Goal: Task Accomplishment & Management: Manage account settings

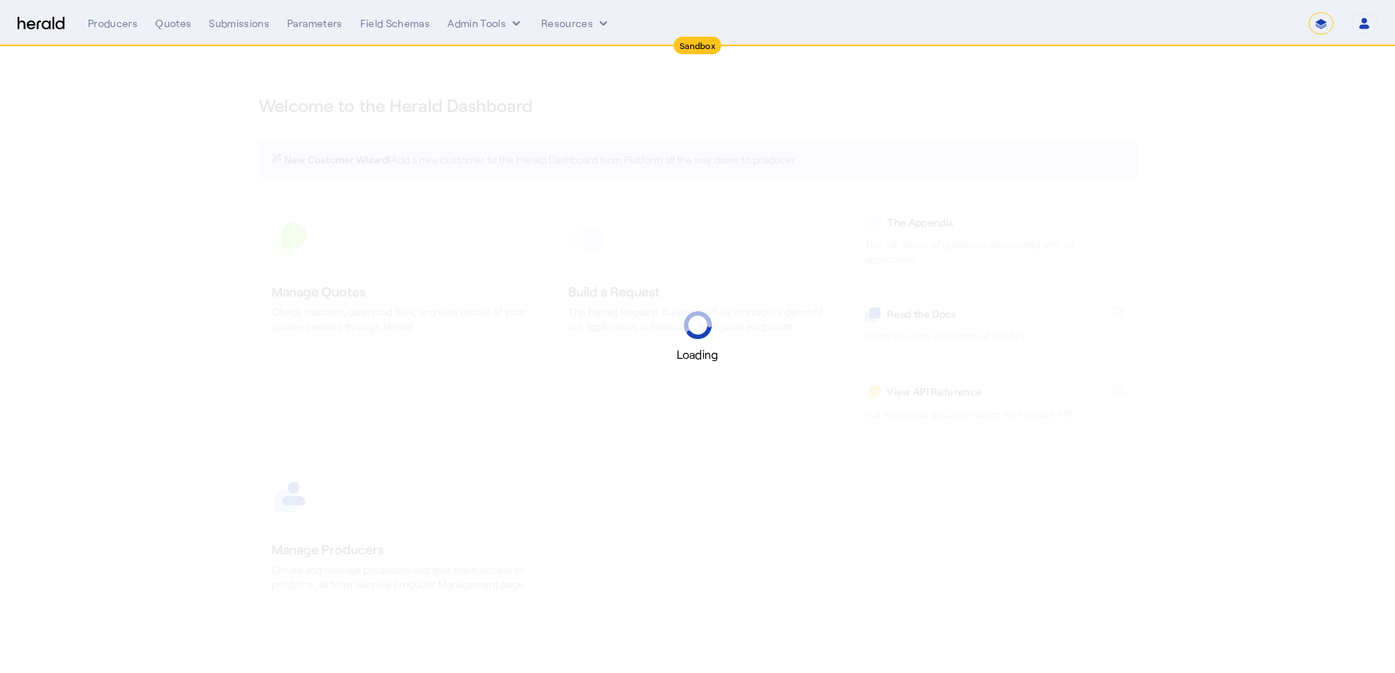
select select "*******"
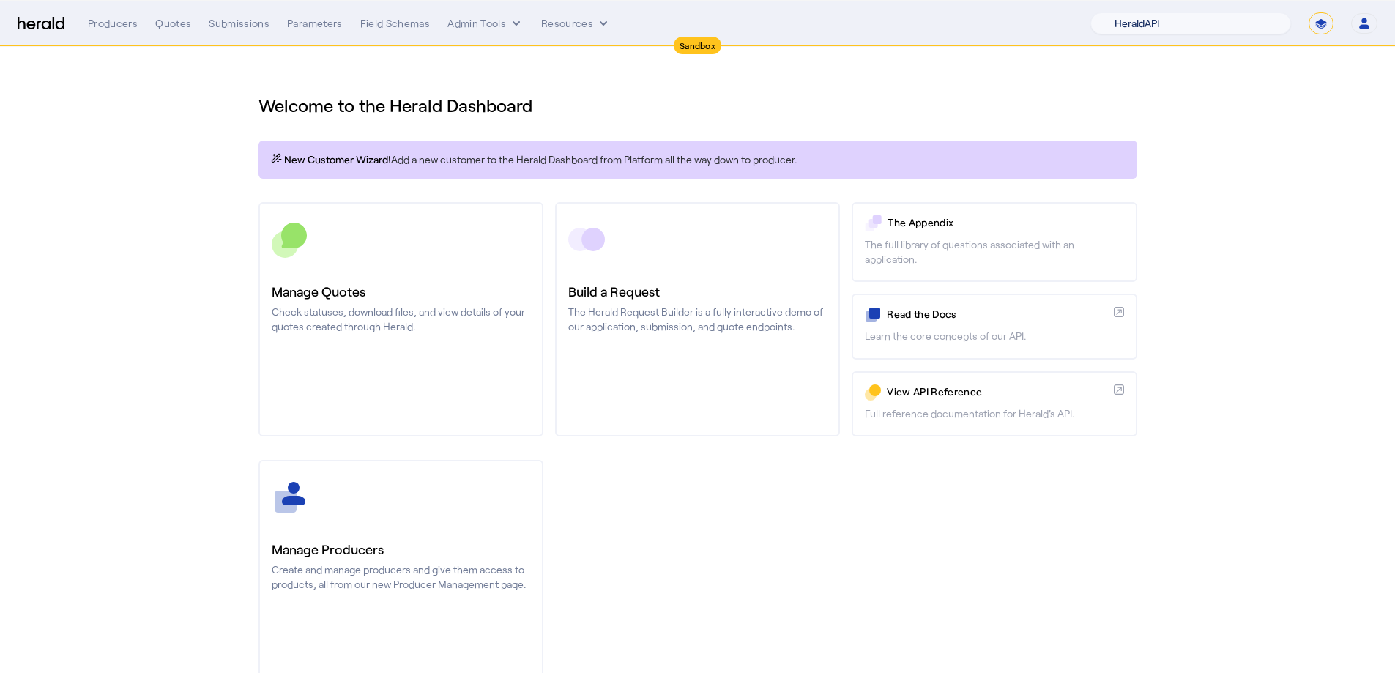
click at [1221, 23] on select "1Fort Acrisure Acturis Affinity Advisors Affinity Risk Agentero AmWins Anzen Ao…" at bounding box center [1190, 23] width 201 height 22
select select "pfm_8n7g_marsh"
click at [1126, 12] on select "1Fort Acrisure Acturis Affinity Advisors Affinity Risk Agentero AmWins Anzen Ao…" at bounding box center [1190, 23] width 201 height 22
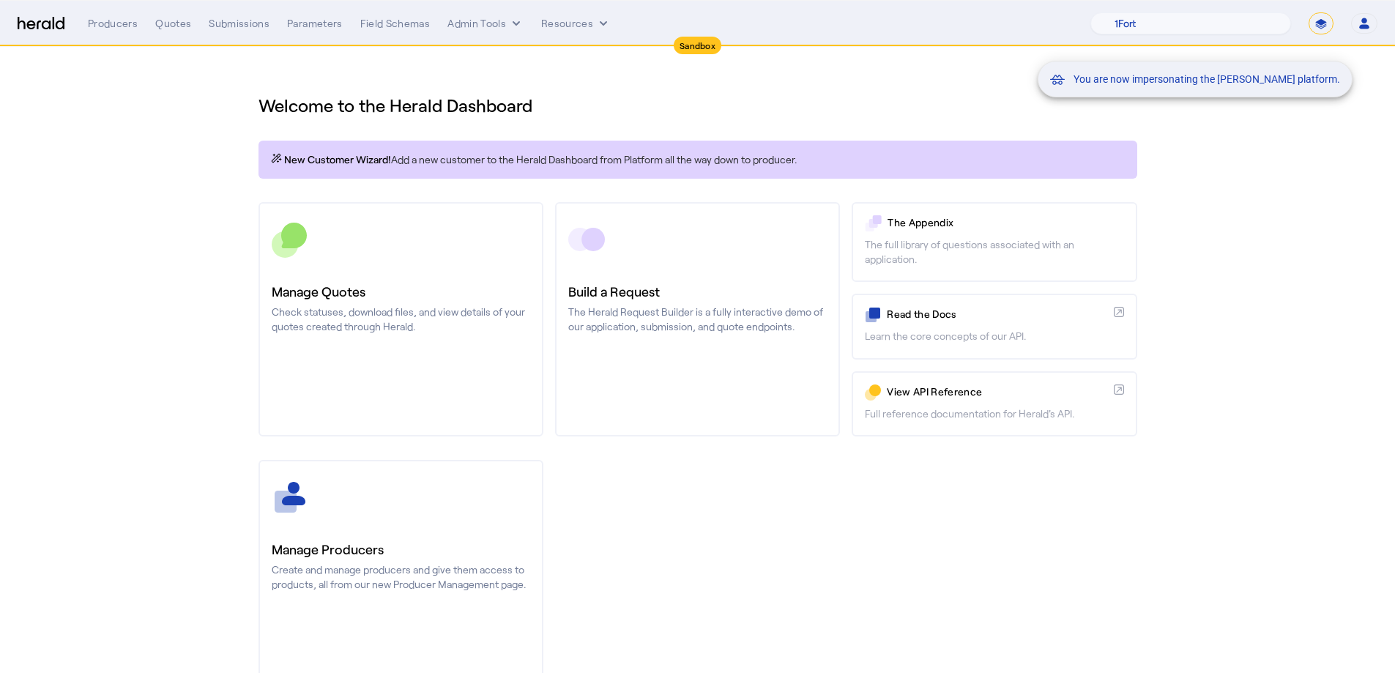
click at [1318, 23] on mat-snack-bar-container "You are now impersonating the Marsh platform." at bounding box center [1231, 24] width 315 height 37
click at [1317, 23] on mat-snack-bar-container "You are now impersonating the Marsh platform." at bounding box center [1231, 24] width 315 height 37
click at [1318, 24] on select "**********" at bounding box center [1321, 23] width 25 height 22
select select "**********"
click at [1309, 12] on select "**********" at bounding box center [1321, 23] width 25 height 22
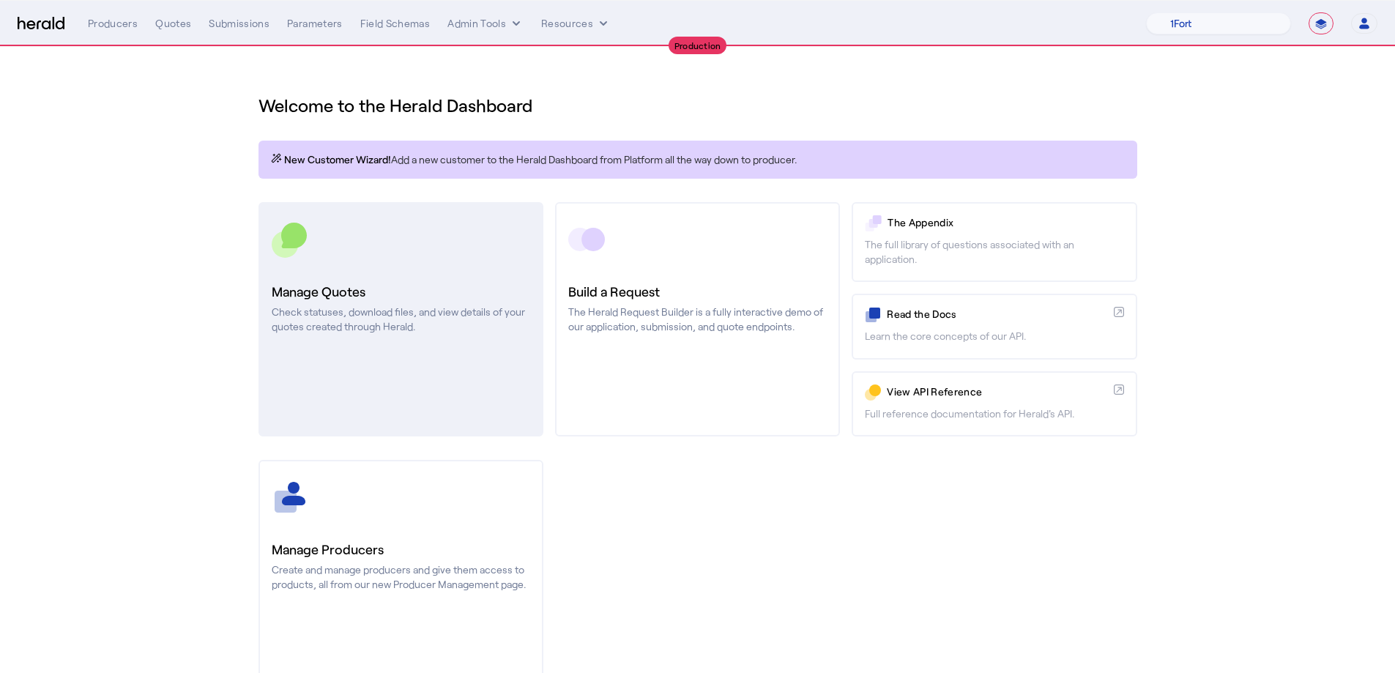
click at [390, 365] on link "Manage Quotes Check statuses, download files, and view details of your quotes c…" at bounding box center [400, 319] width 285 height 234
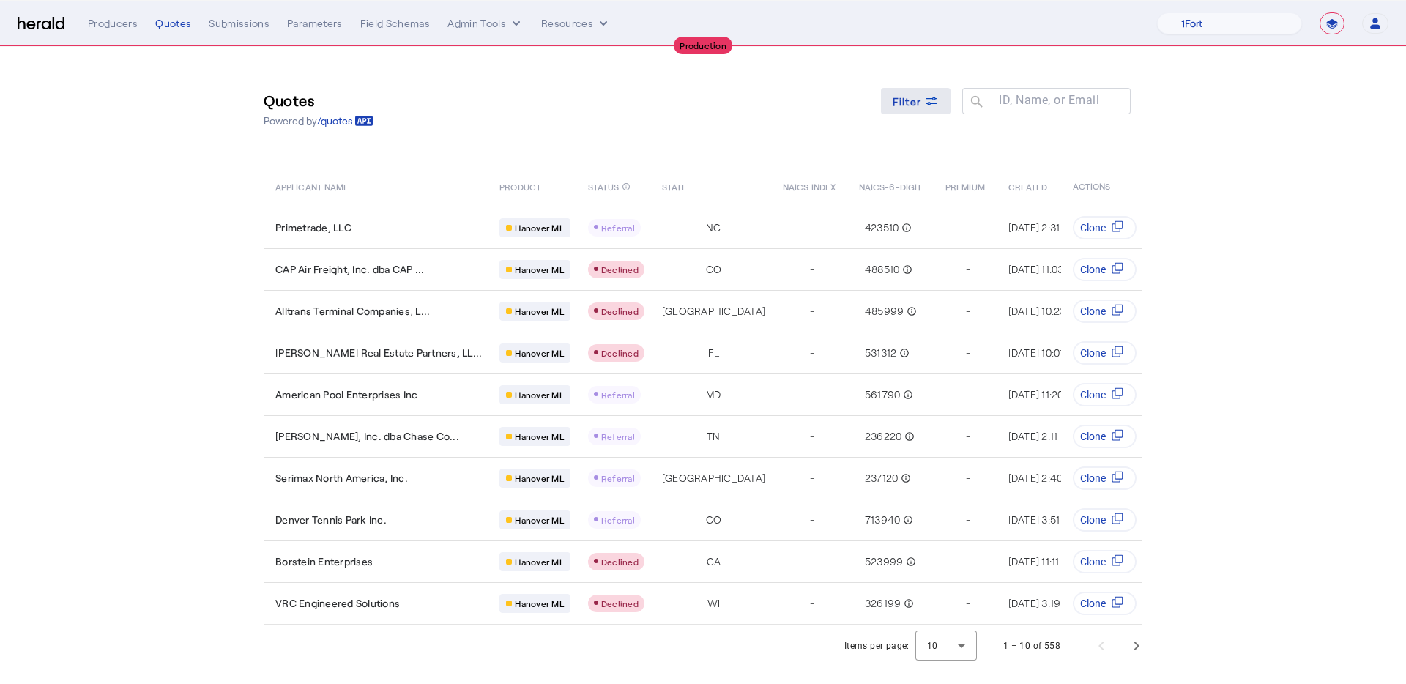
click at [916, 102] on span "Filter" at bounding box center [907, 101] width 29 height 15
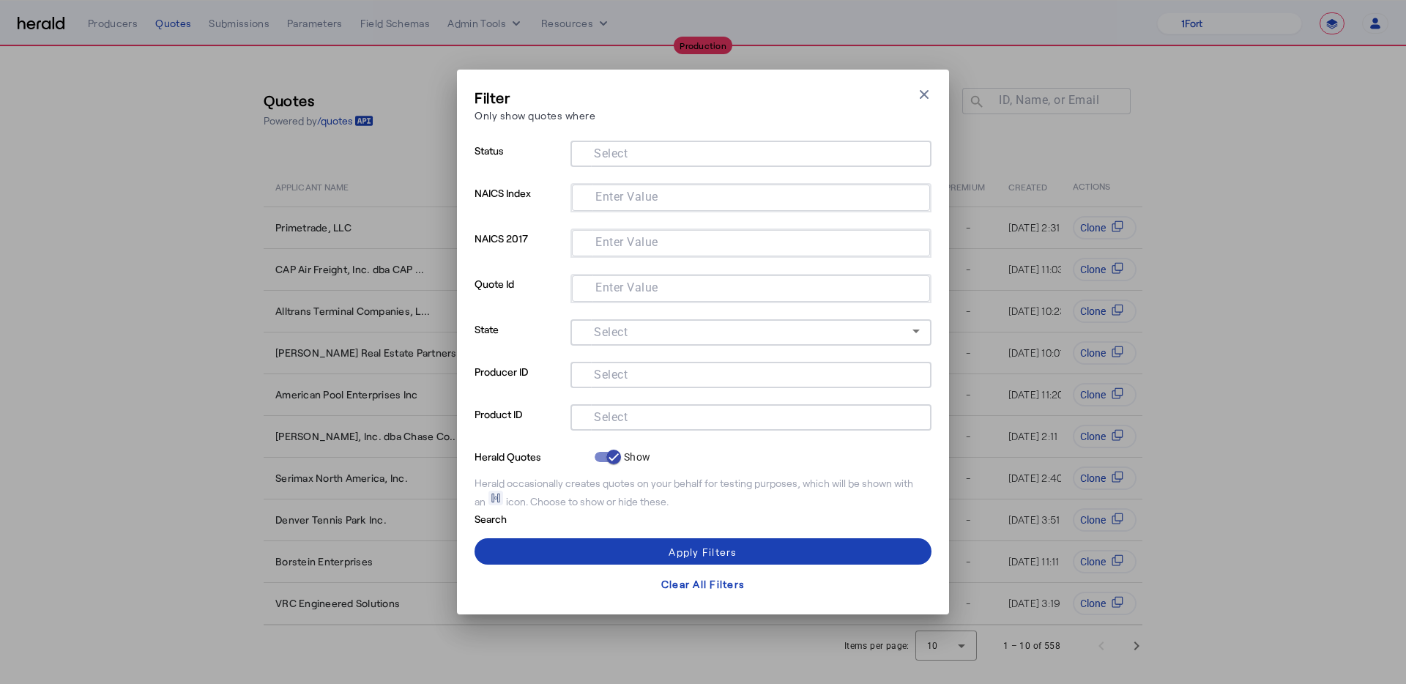
click at [1313, 186] on div "Filter Only show quotes where Close modal Status Select NAICS Index Enter Value…" at bounding box center [703, 342] width 1406 height 684
click at [918, 98] on icon "button" at bounding box center [924, 94] width 15 height 15
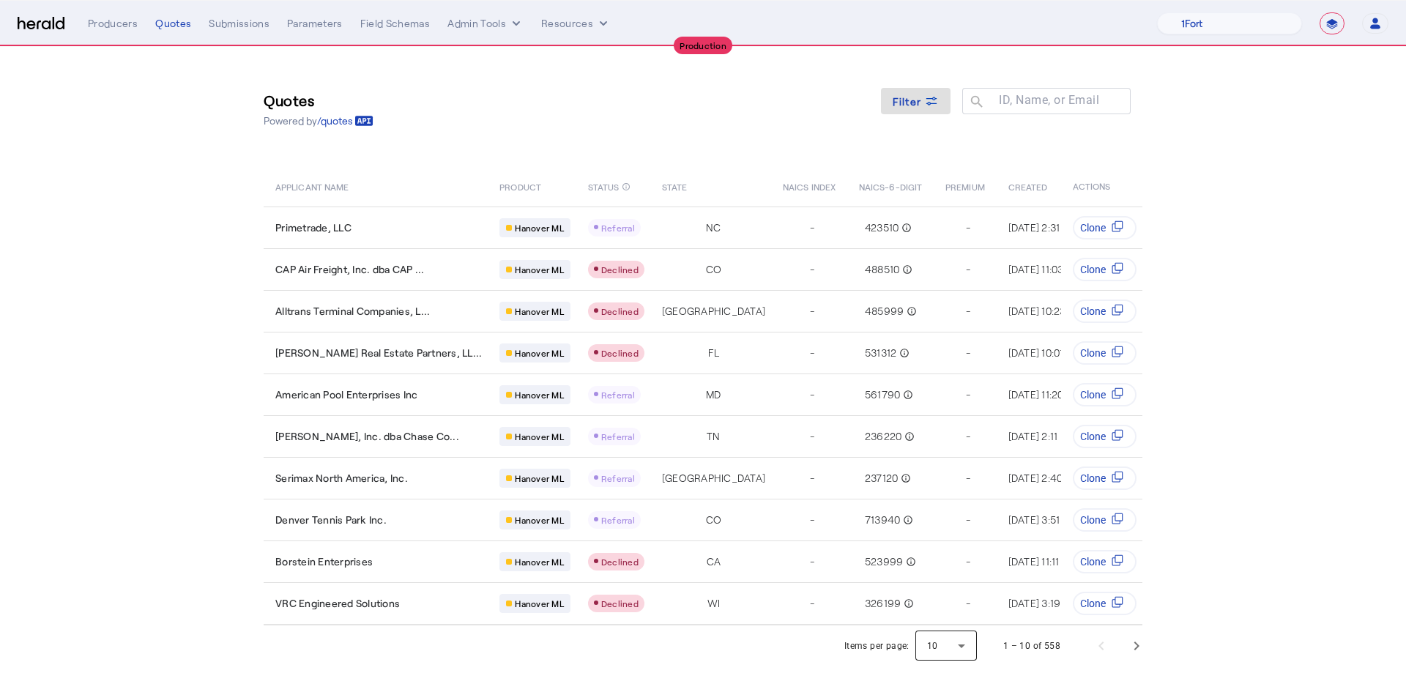
click at [965, 645] on div at bounding box center [946, 645] width 62 height 35
click at [957, 592] on mat-option "25" at bounding box center [948, 582] width 62 height 35
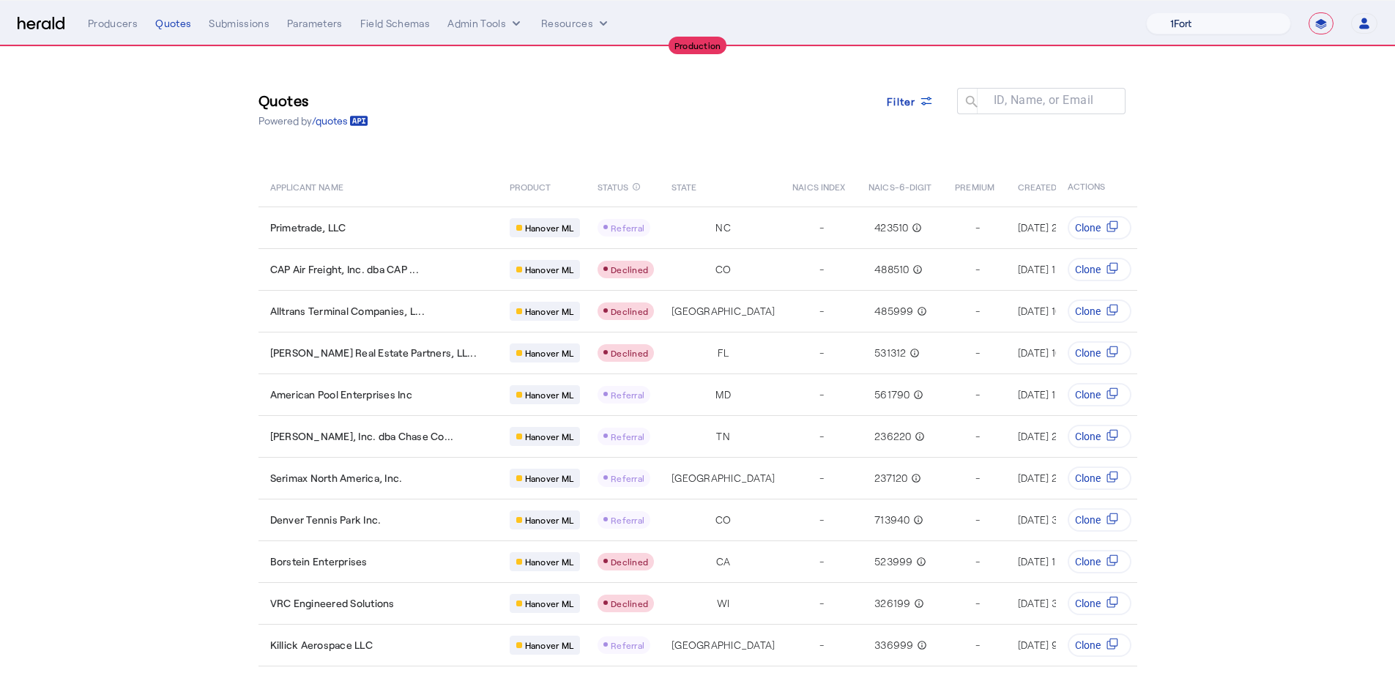
click at [1239, 41] on nav "**********" at bounding box center [697, 23] width 1395 height 45
click at [1235, 26] on select "1Fort Affinity Risk Billy BindHQ Bunker CRC Campus Coverage Citadel Fifthwall F…" at bounding box center [1218, 23] width 145 height 22
click at [1146, 12] on select "1Fort Affinity Risk Billy BindHQ Bunker CRC Campus Coverage Citadel Fifthwall F…" at bounding box center [1218, 23] width 145 height 22
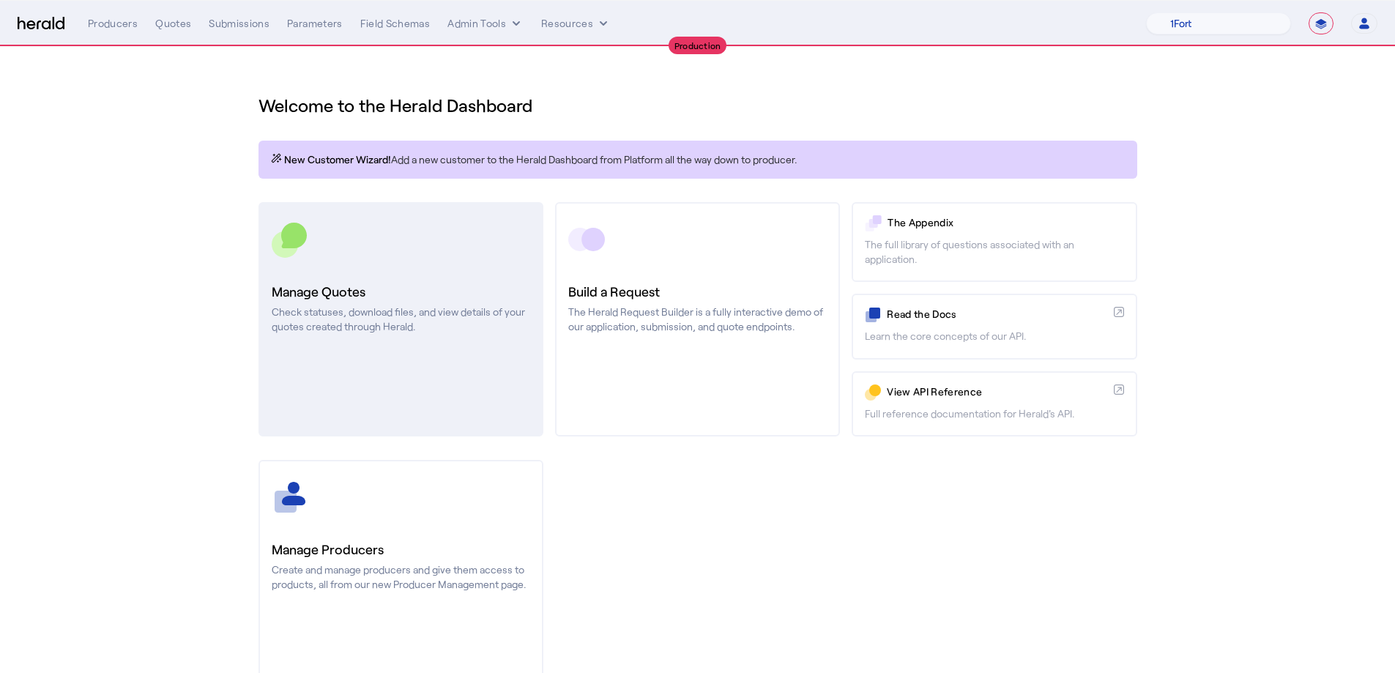
click at [313, 265] on link "Manage Quotes Check statuses, download files, and view details of your quotes c…" at bounding box center [400, 319] width 285 height 234
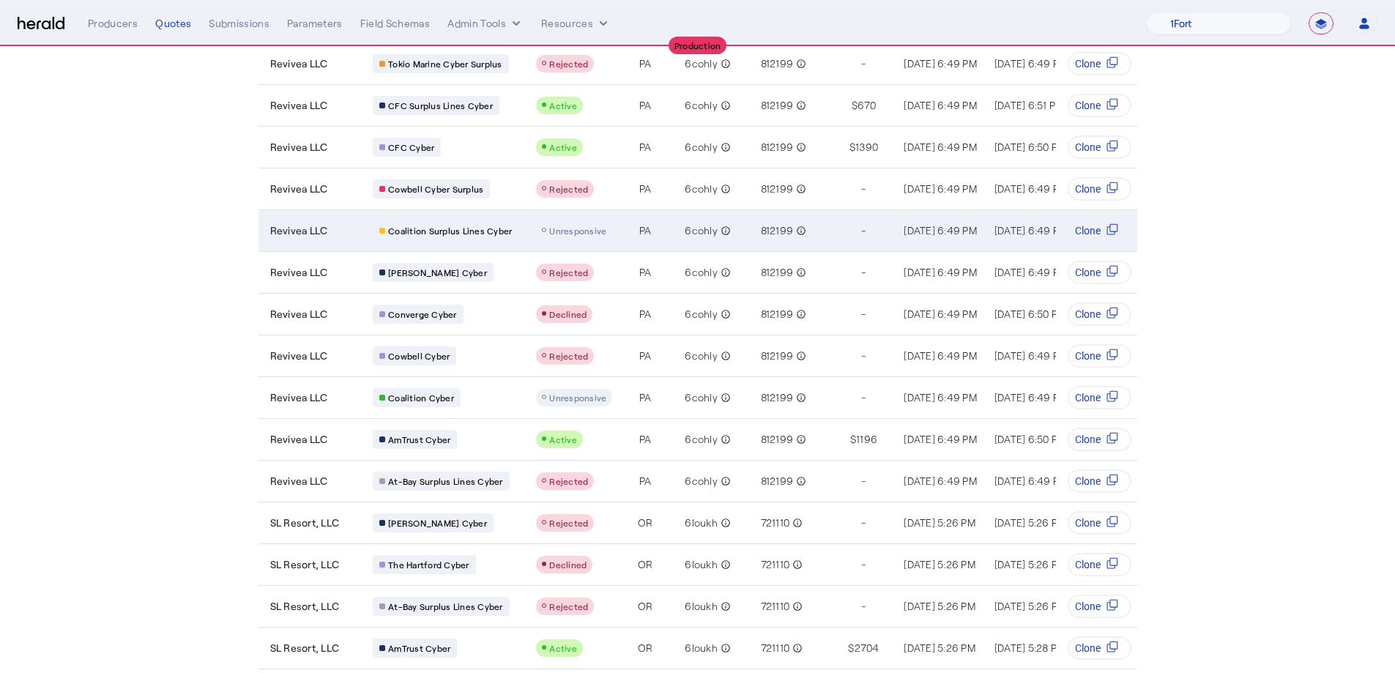
scroll to position [240, 0]
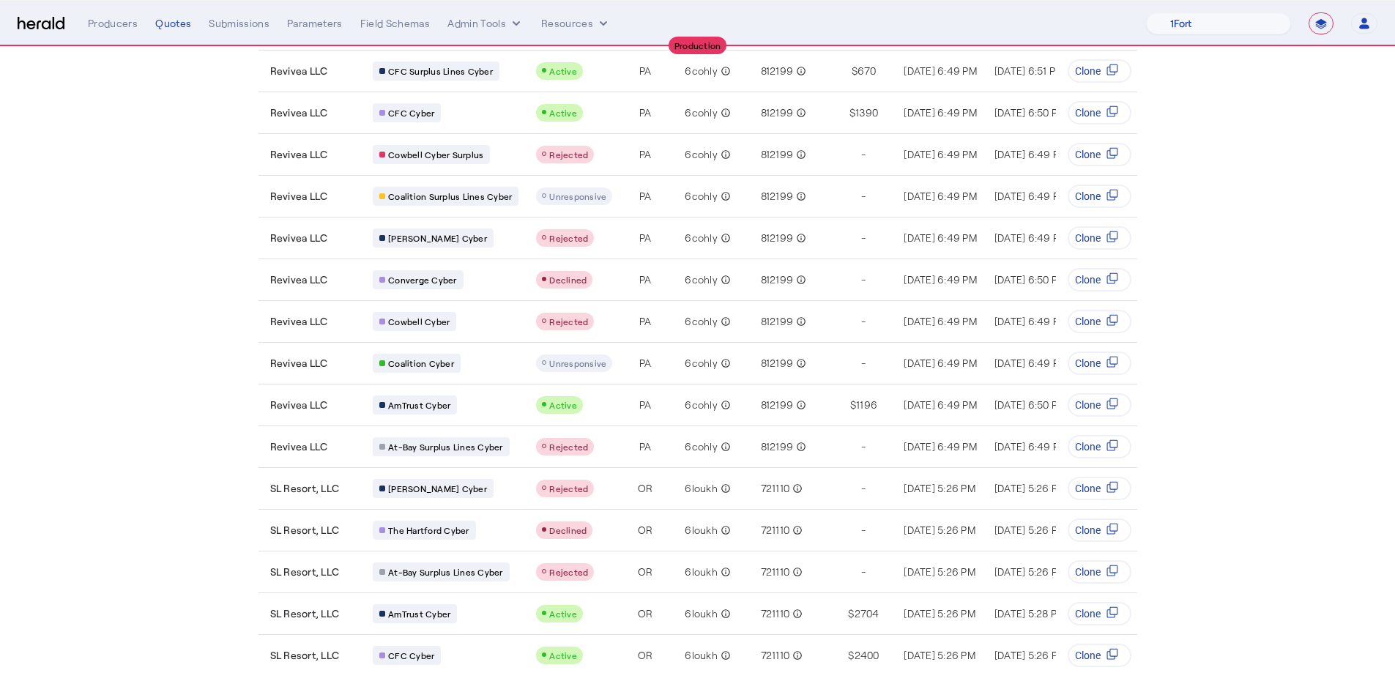
click at [1224, 11] on nav "**********" at bounding box center [697, 23] width 1395 height 45
click at [1219, 26] on select "1Fort Affinity Risk Billy BindHQ Bunker CRC Campus Coverage Citadel Fifthwall F…" at bounding box center [1218, 23] width 145 height 22
click at [1146, 12] on select "1Fort Affinity Risk Billy BindHQ Bunker CRC Campus Coverage Citadel Fifthwall F…" at bounding box center [1218, 23] width 145 height 22
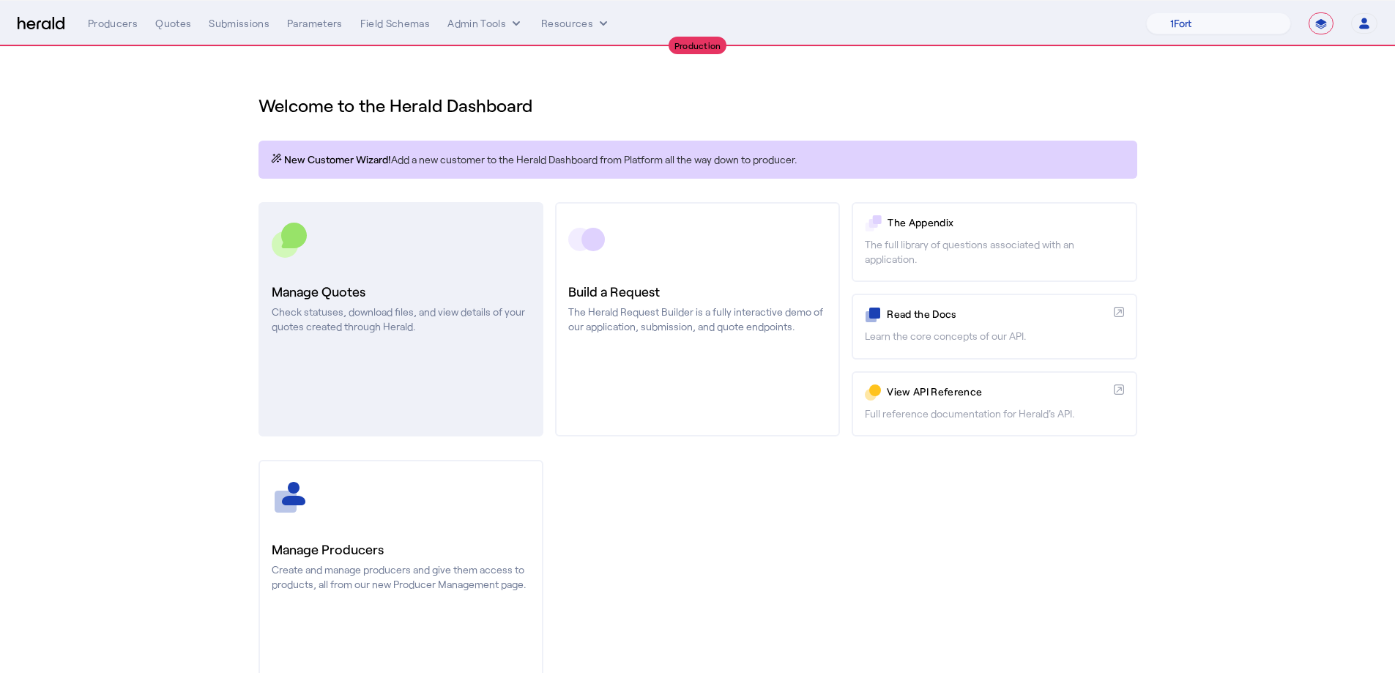
click at [483, 344] on link "Manage Quotes Check statuses, download files, and view details of your quotes c…" at bounding box center [400, 319] width 285 height 234
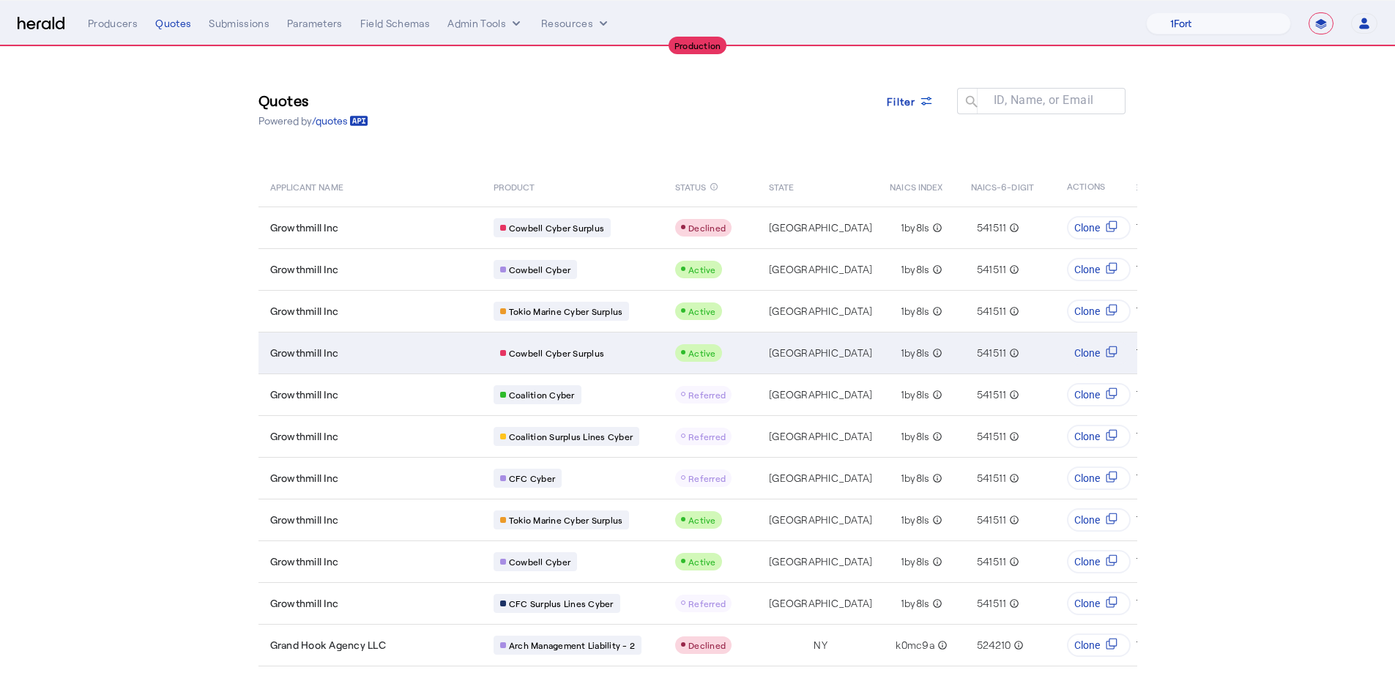
click at [351, 363] on td "Growthmill Inc" at bounding box center [369, 353] width 223 height 42
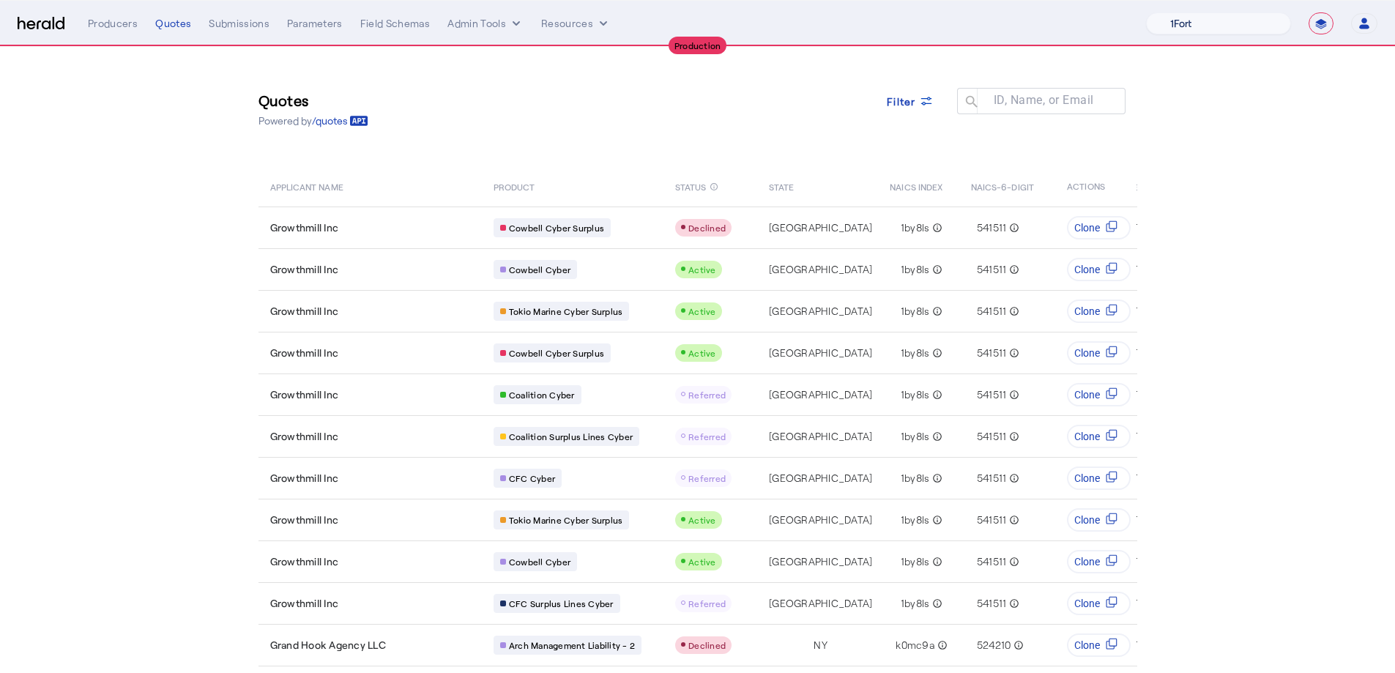
click at [1225, 21] on select "1Fort Affinity Risk Billy BindHQ Bunker CRC Campus Coverage Citadel Fifthwall F…" at bounding box center [1218, 23] width 145 height 22
click at [1146, 12] on select "1Fort Affinity Risk Billy BindHQ Bunker CRC Campus Coverage Citadel Fifthwall F…" at bounding box center [1218, 23] width 145 height 22
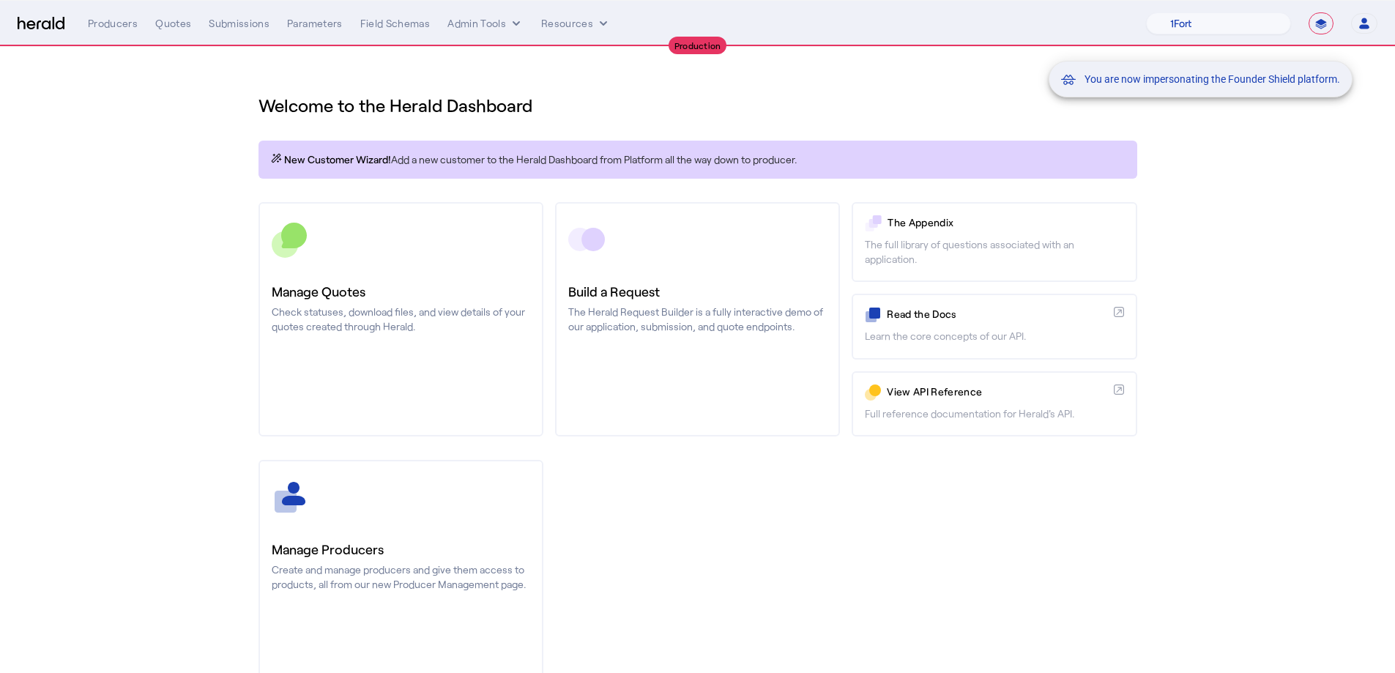
click at [349, 299] on div "You are now impersonating the Founder Shield platform." at bounding box center [697, 336] width 1395 height 673
click at [387, 293] on div "You are now impersonating the Founder Shield platform." at bounding box center [697, 336] width 1395 height 673
click at [387, 293] on h3 "Manage Quotes" at bounding box center [401, 291] width 258 height 21
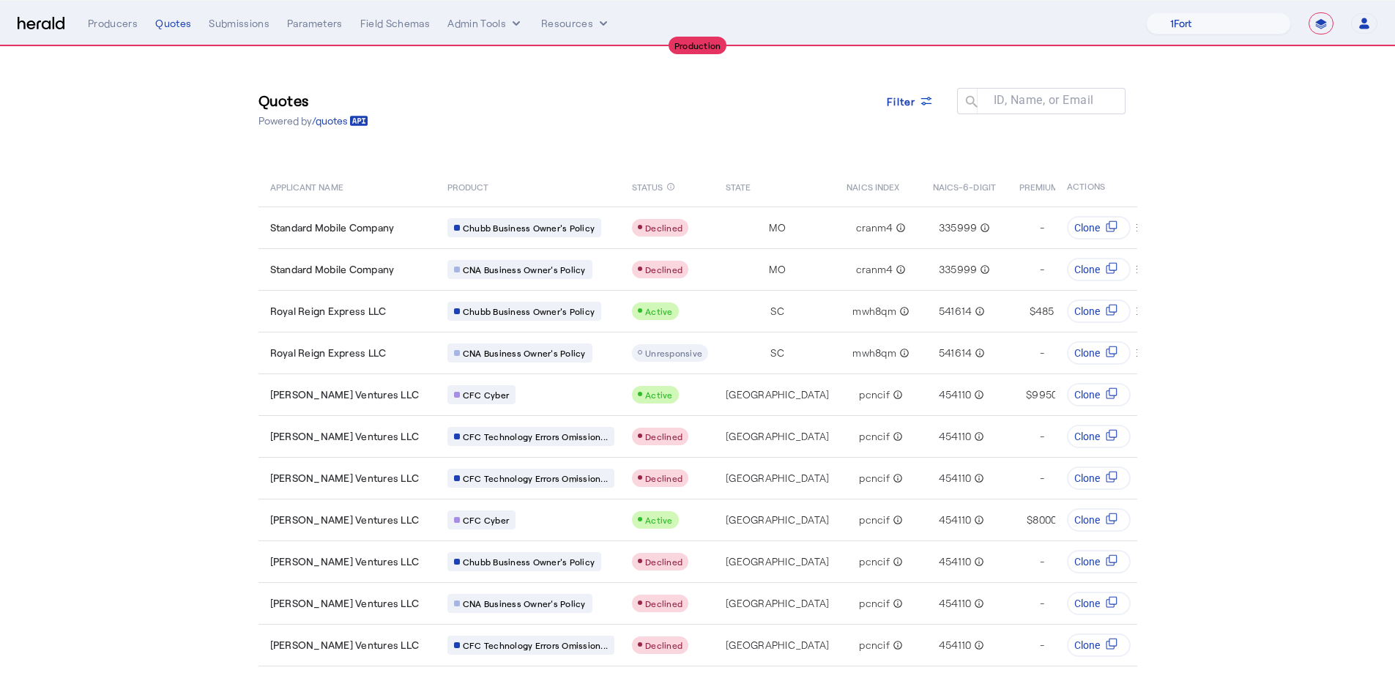
click at [923, 79] on div "Quotes Powered by /quotes Filter ID, Name, or Email search" at bounding box center [697, 109] width 879 height 66
click at [920, 92] on span at bounding box center [910, 100] width 70 height 35
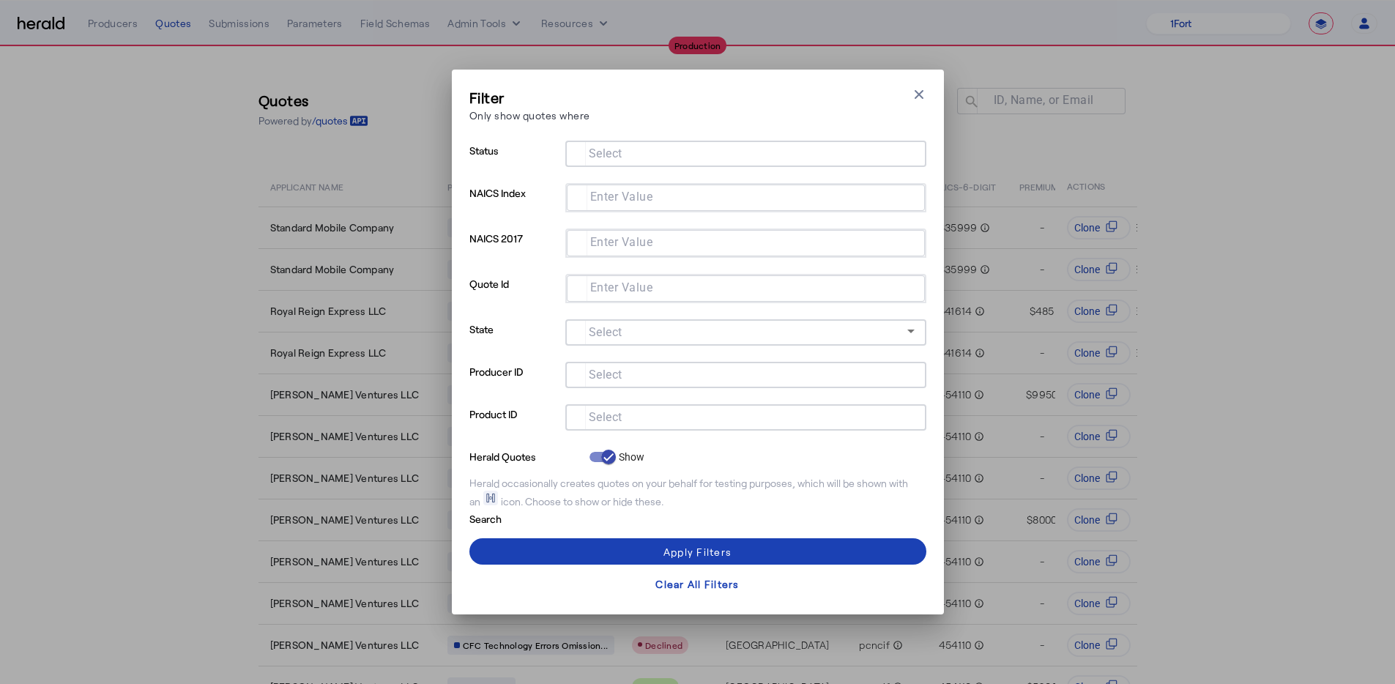
click at [672, 410] on input "Select" at bounding box center [743, 416] width 332 height 18
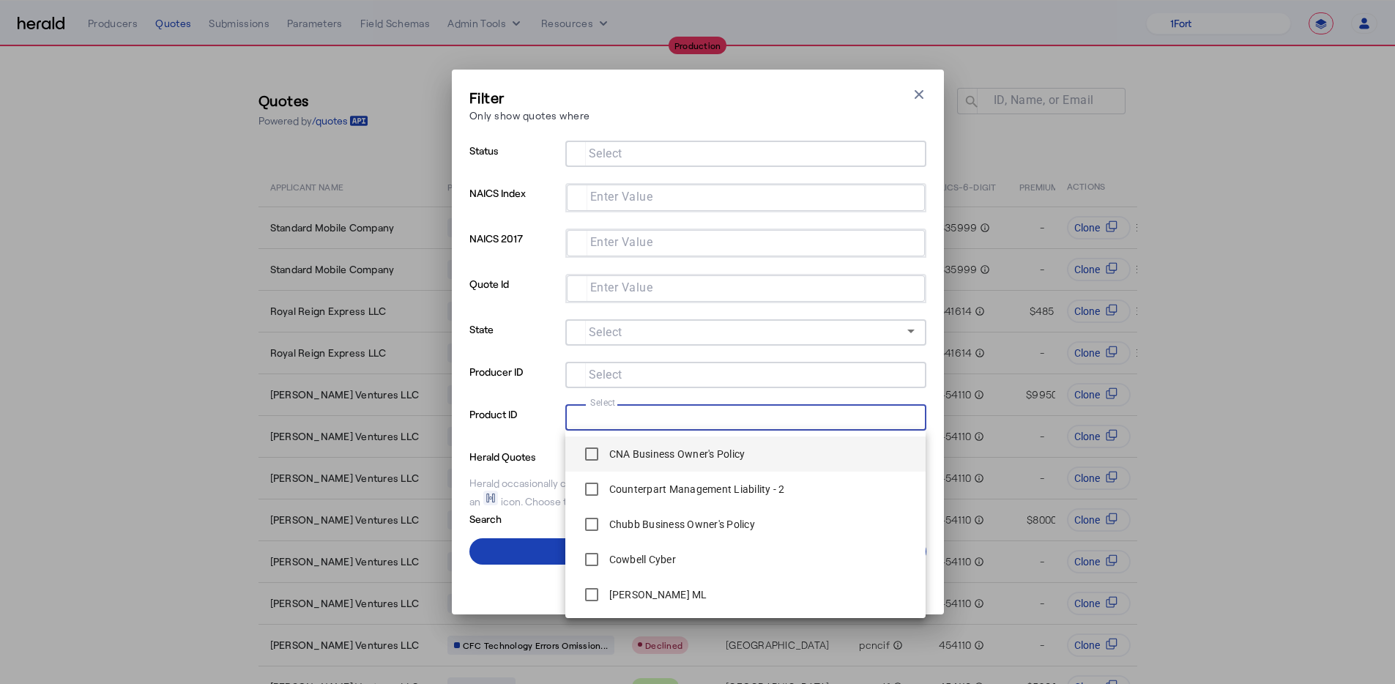
click at [673, 453] on label "CNA Business Owner's Policy" at bounding box center [675, 454] width 139 height 15
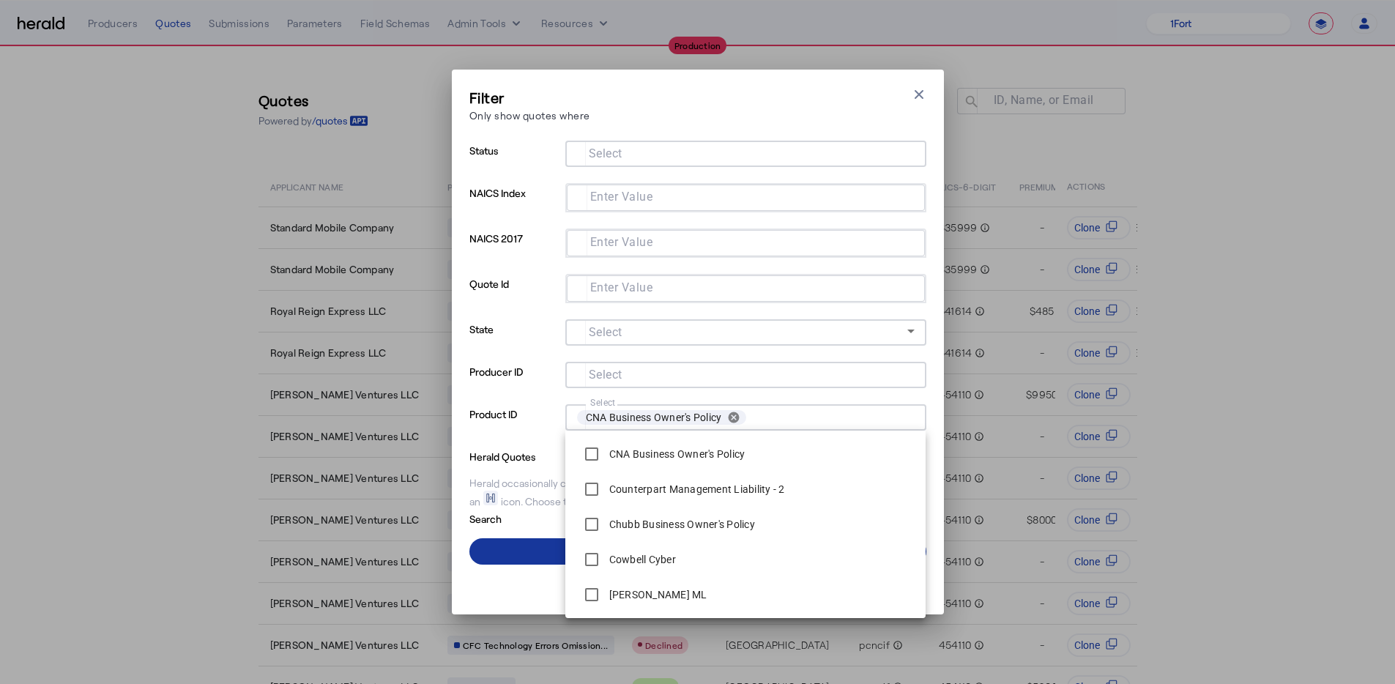
click at [496, 552] on span at bounding box center [697, 551] width 457 height 35
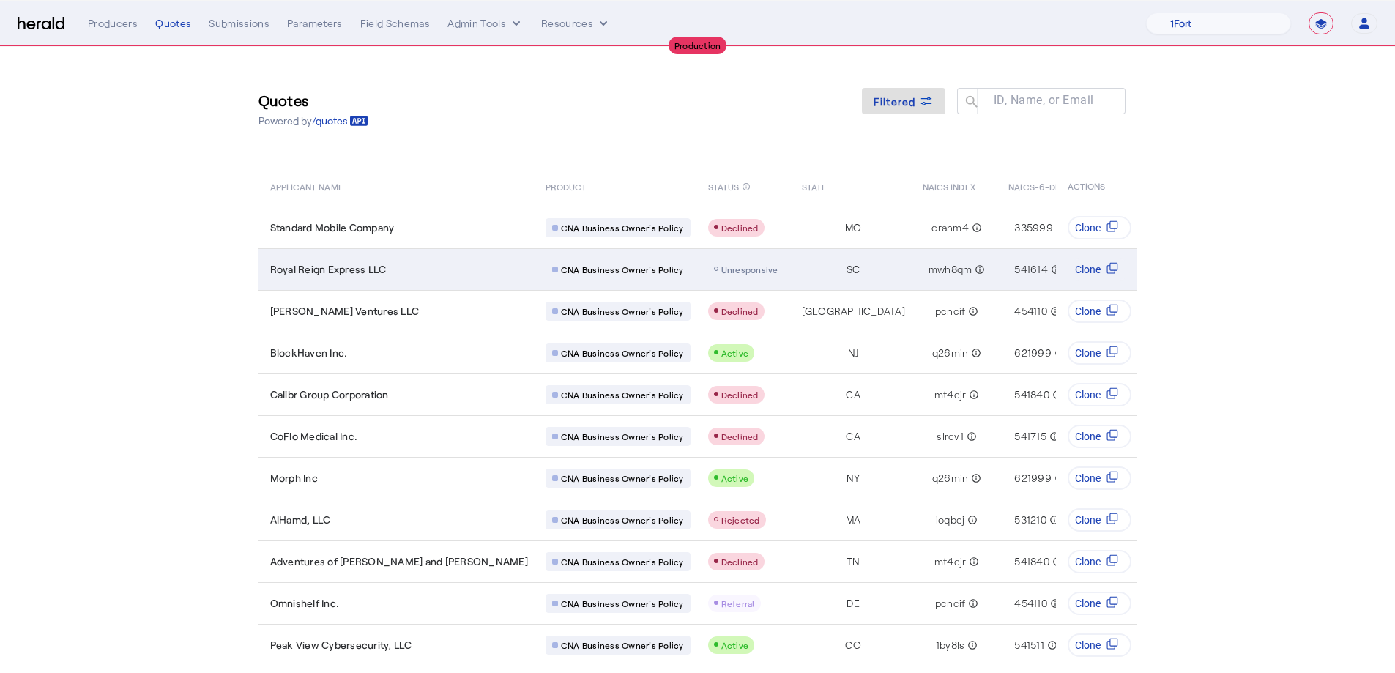
click at [721, 266] on span "Unresponsive" at bounding box center [749, 269] width 57 height 10
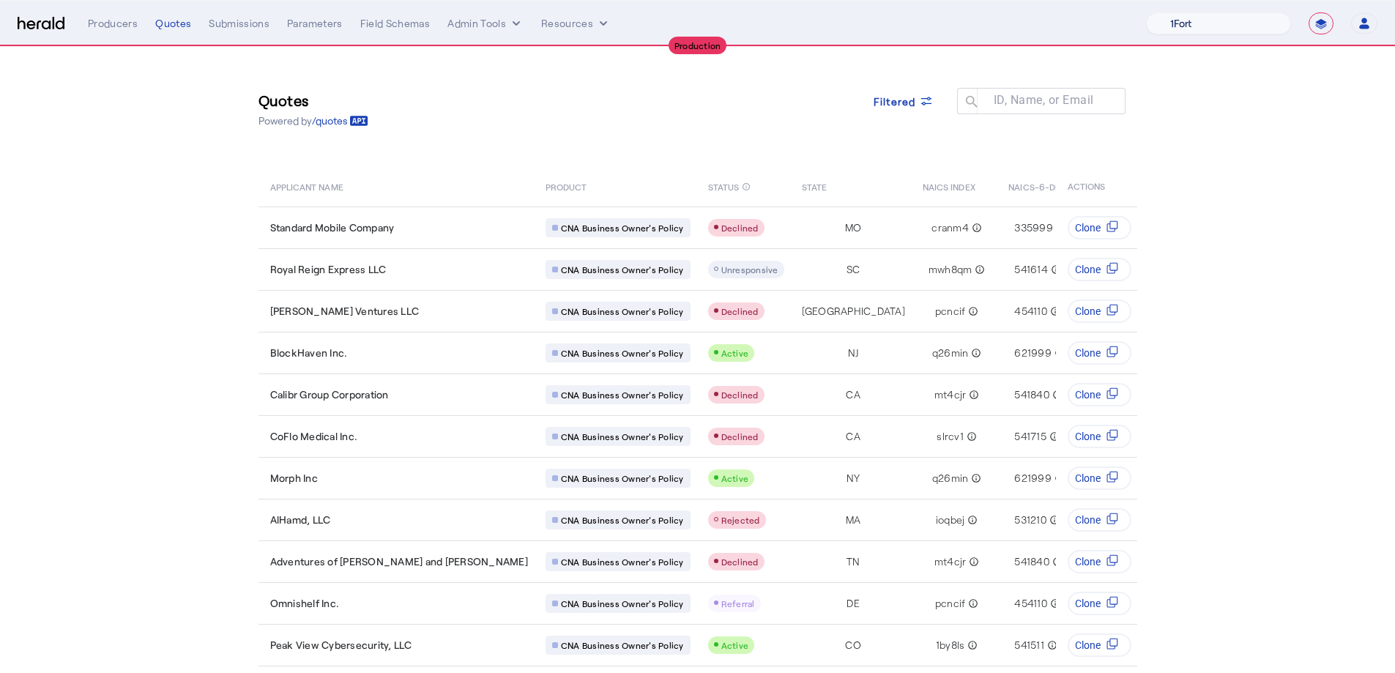
click at [1196, 23] on select "1Fort Affinity Risk Billy BindHQ Bunker CRC Campus Coverage Citadel Fifthwall F…" at bounding box center [1218, 23] width 145 height 22
click at [1146, 12] on select "1Fort Affinity Risk Billy BindHQ Bunker CRC Campus Coverage Citadel Fifthwall F…" at bounding box center [1218, 23] width 145 height 22
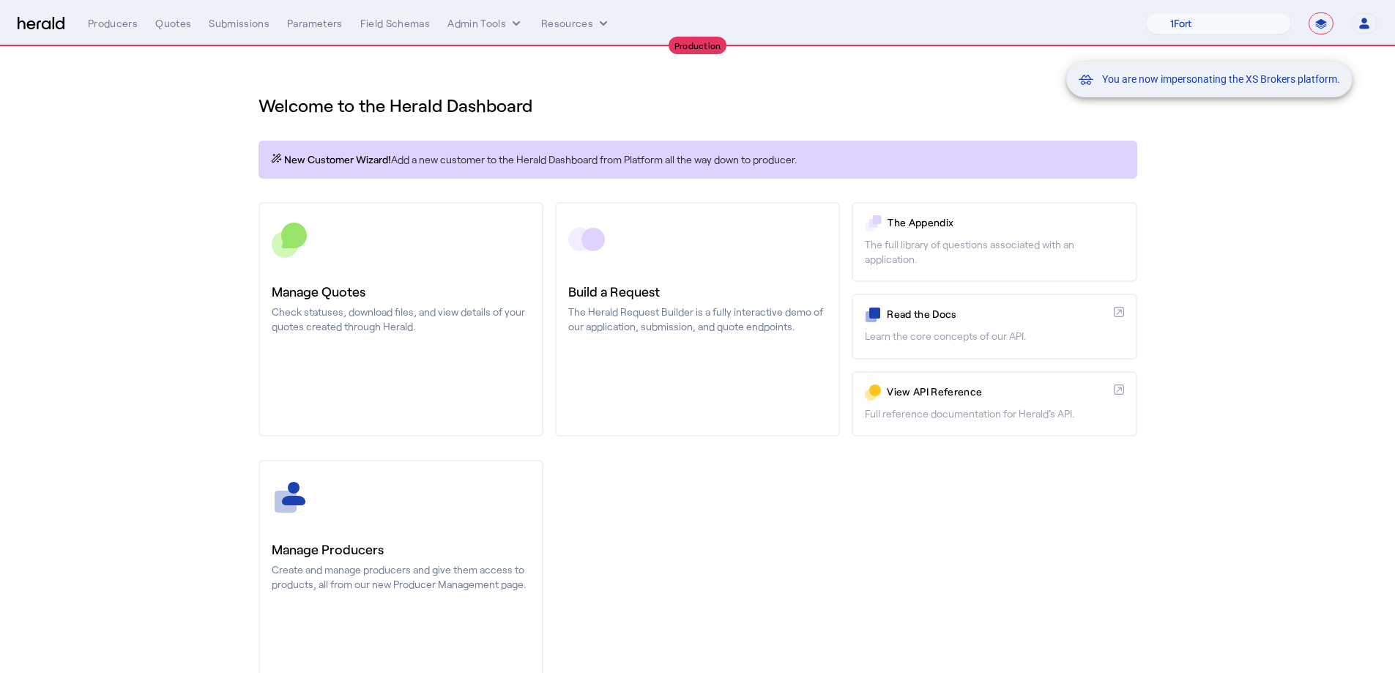
click at [354, 419] on div "You are now impersonating the XS Brokers platform." at bounding box center [697, 336] width 1395 height 673
click at [365, 356] on div "You are now impersonating the XS Brokers platform." at bounding box center [697, 336] width 1395 height 673
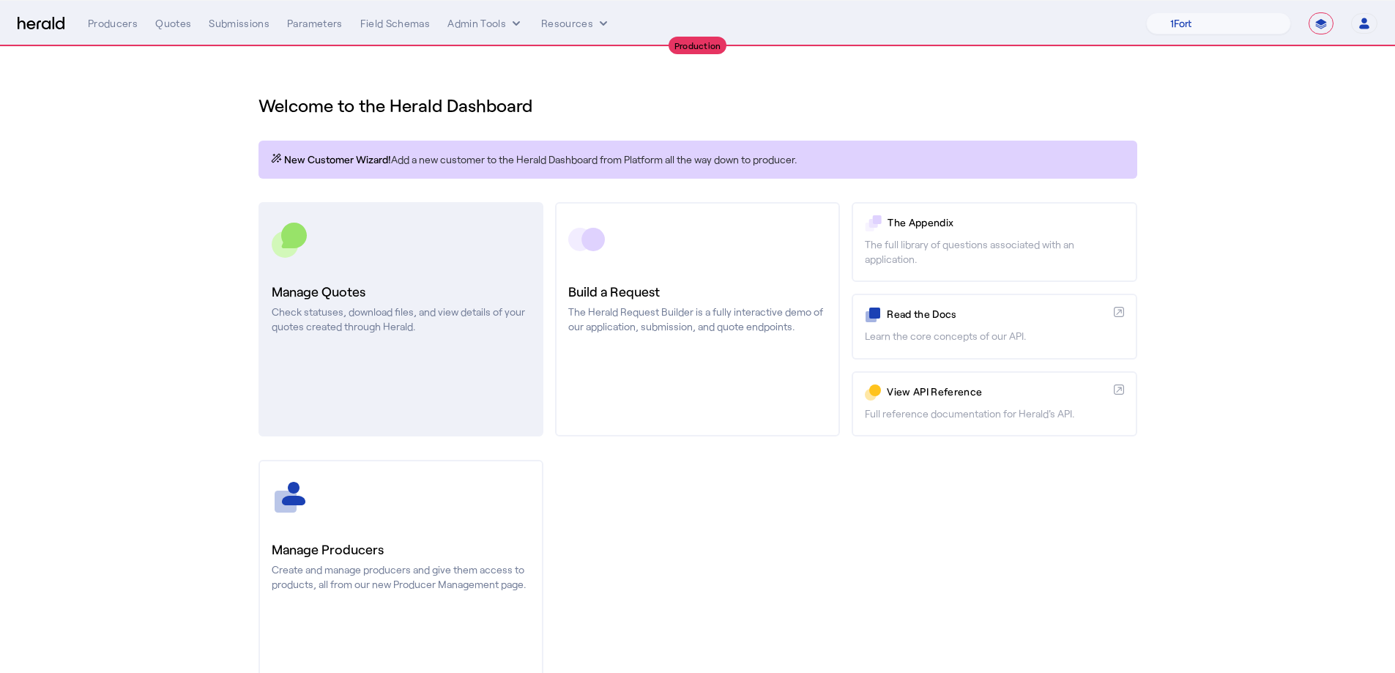
click at [416, 362] on link "Manage Quotes Check statuses, download files, and view details of your quotes c…" at bounding box center [400, 319] width 285 height 234
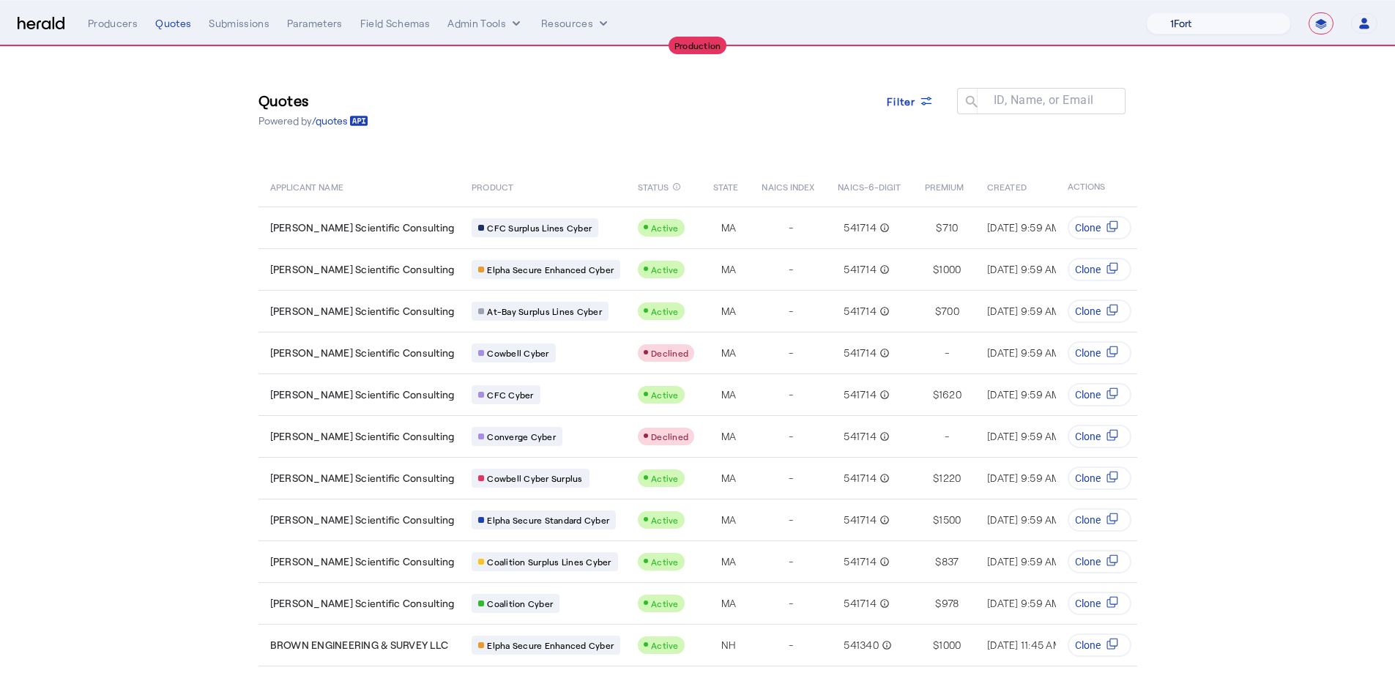
click at [1235, 31] on select "1Fort Affinity Risk Billy BindHQ Bunker CRC Campus Coverage Citadel Fifthwall F…" at bounding box center [1218, 23] width 145 height 22
click at [1146, 12] on select "1Fort Affinity Risk Billy BindHQ Bunker CRC Campus Coverage Citadel Fifthwall F…" at bounding box center [1218, 23] width 145 height 22
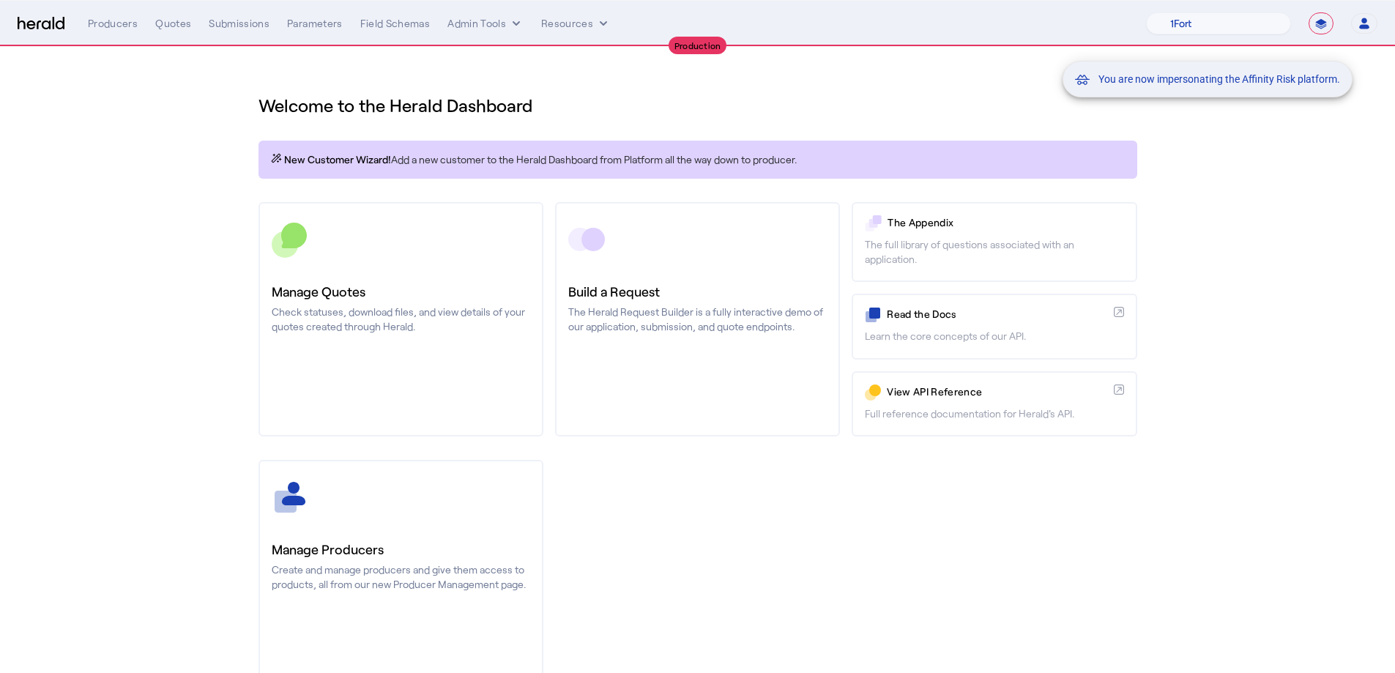
click at [406, 324] on div "You are now impersonating the Affinity Risk platform." at bounding box center [697, 336] width 1395 height 673
click at [420, 314] on div "You are now impersonating the Affinity Risk platform." at bounding box center [697, 336] width 1395 height 673
click at [420, 314] on p "Check statuses, download files, and view details of your quotes created through…" at bounding box center [401, 319] width 258 height 29
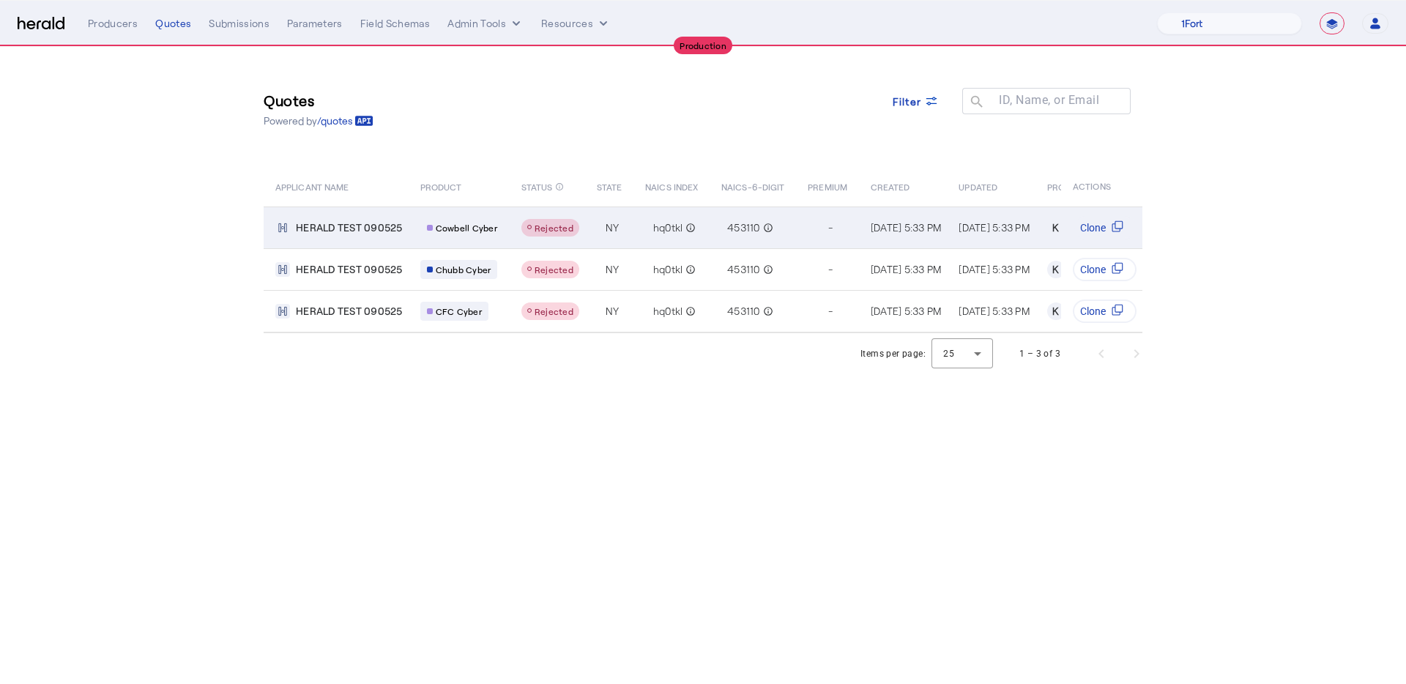
click at [551, 222] on div "Rejected" at bounding box center [550, 228] width 46 height 12
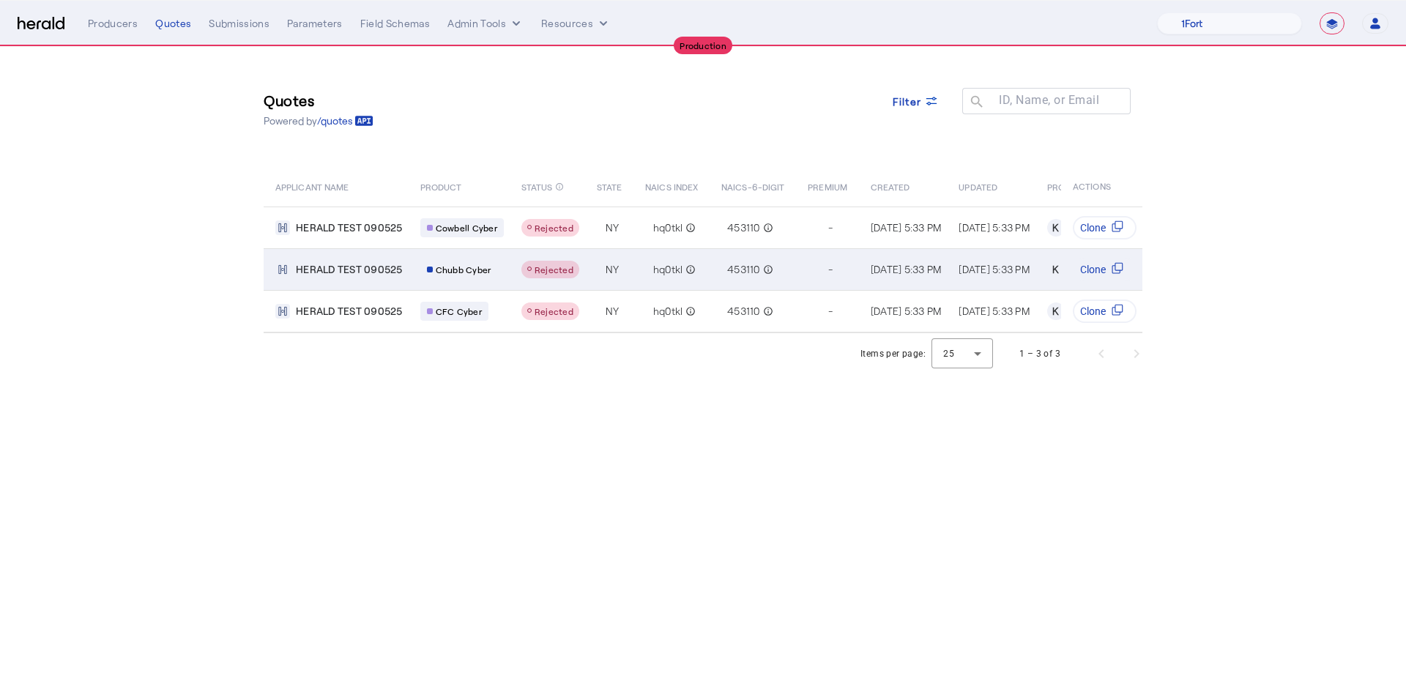
click at [403, 261] on td "HERALD TEST 090525" at bounding box center [336, 269] width 145 height 42
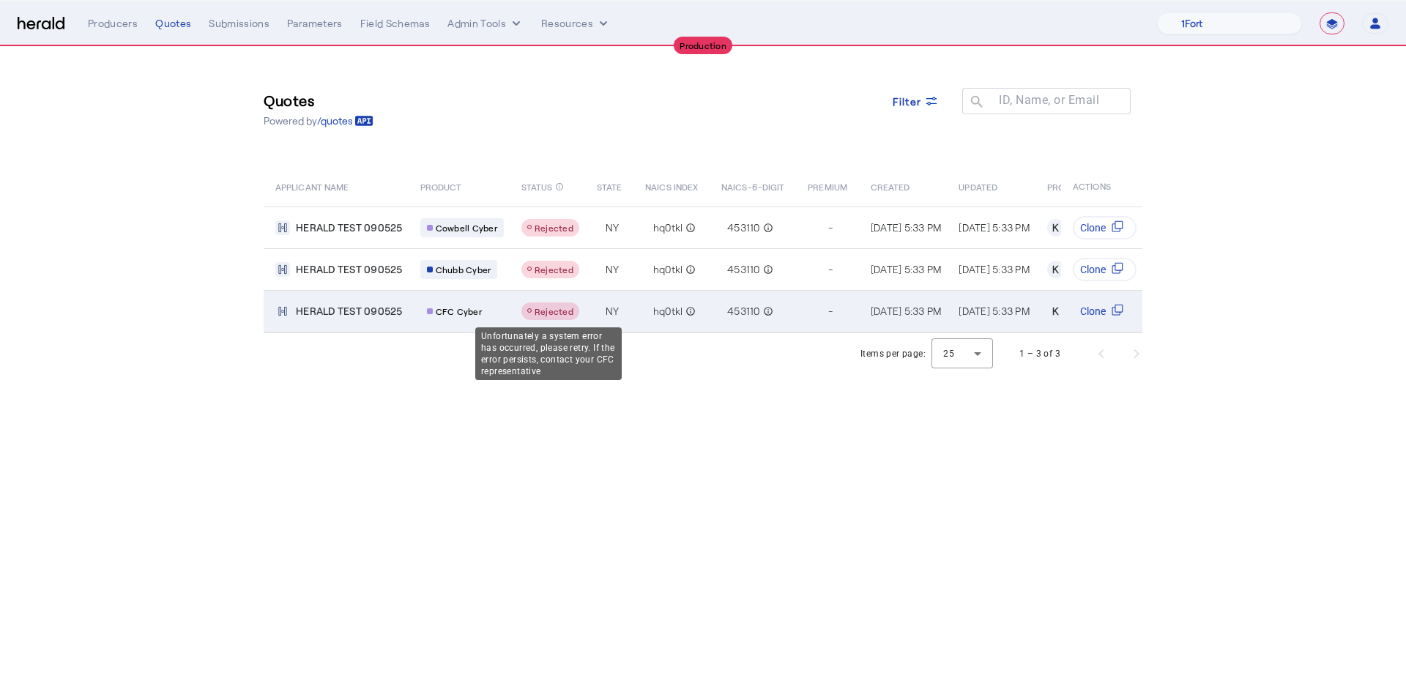
click at [524, 302] on div "Rejected" at bounding box center [550, 311] width 58 height 18
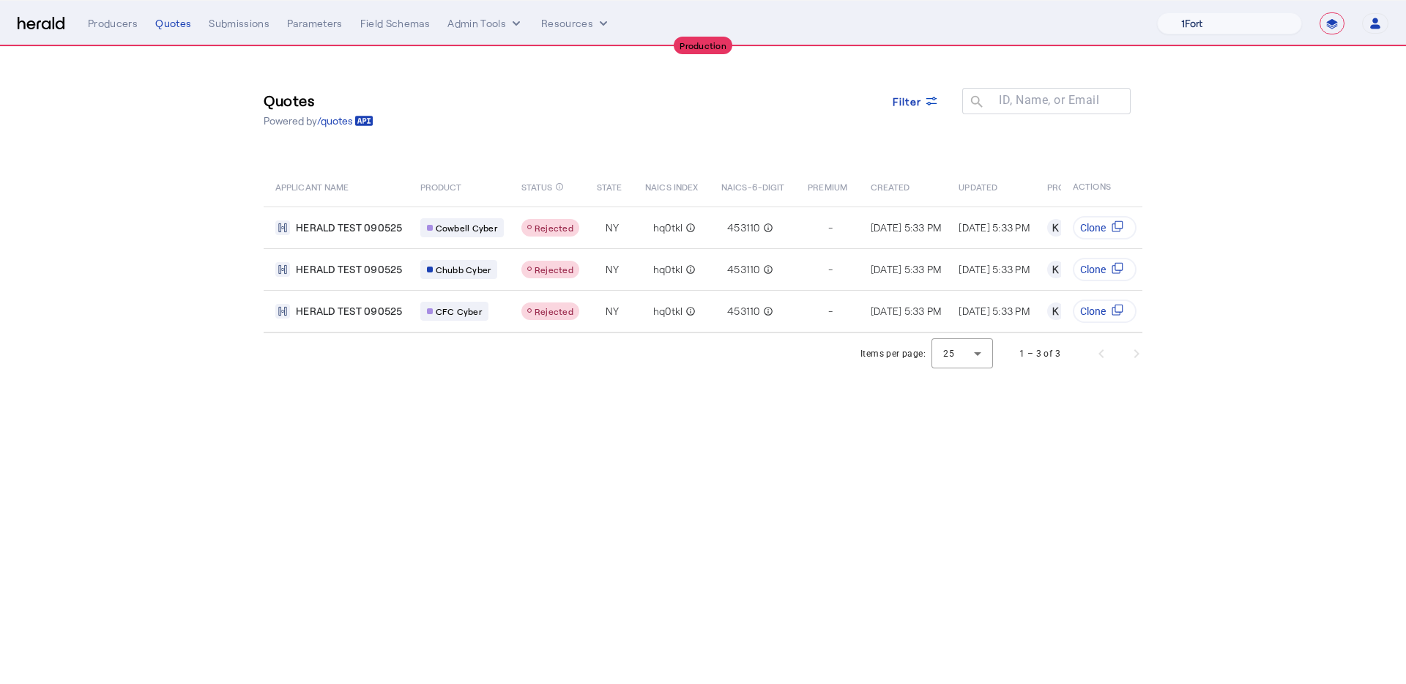
click at [1238, 23] on select "1Fort Affinity Risk Billy BindHQ Bunker CRC Campus Coverage Citadel Fifthwall F…" at bounding box center [1229, 23] width 145 height 22
click at [1157, 12] on select "1Fort Affinity Risk Billy BindHQ Bunker CRC Campus Coverage Citadel Fifthwall F…" at bounding box center [1229, 23] width 145 height 22
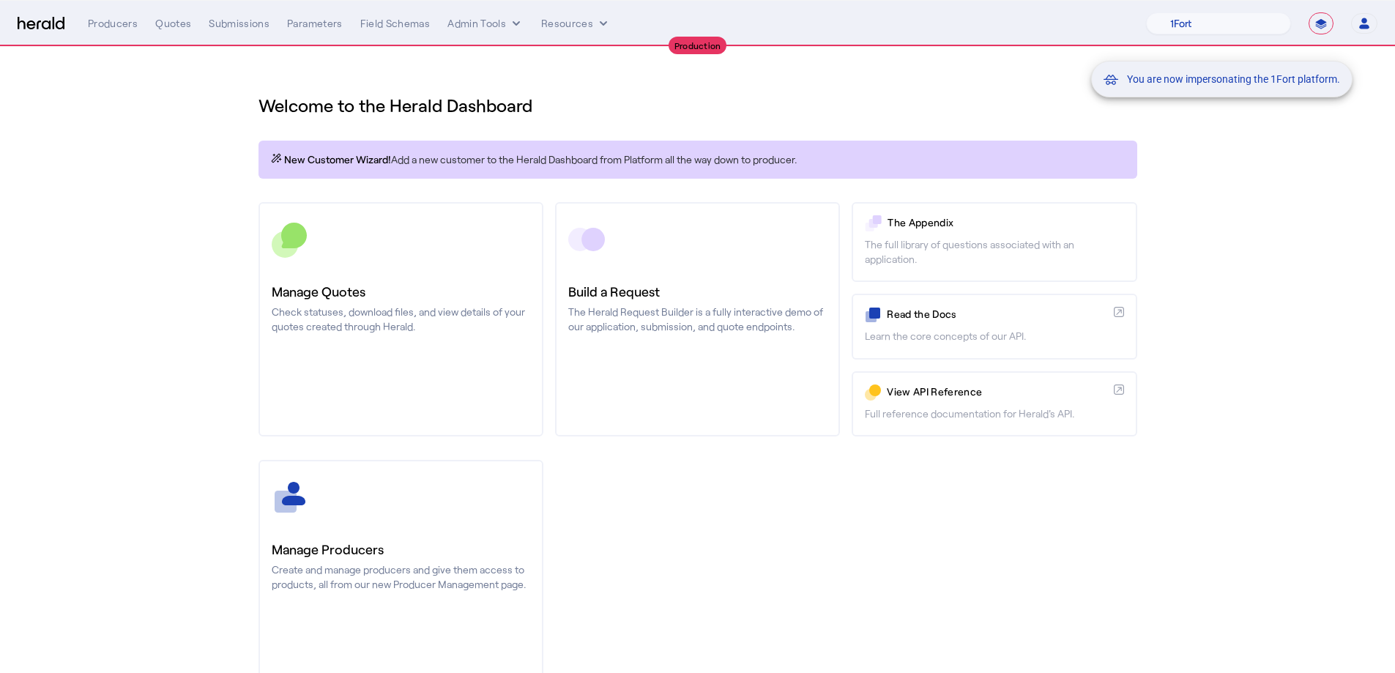
click at [412, 523] on div "You are now impersonating the 1Fort platform." at bounding box center [697, 336] width 1395 height 673
click at [401, 524] on div "You are now impersonating the 1Fort platform." at bounding box center [697, 336] width 1395 height 673
click at [401, 524] on link "Manage Producers Create and manage producers and give them access to products, …" at bounding box center [400, 577] width 285 height 234
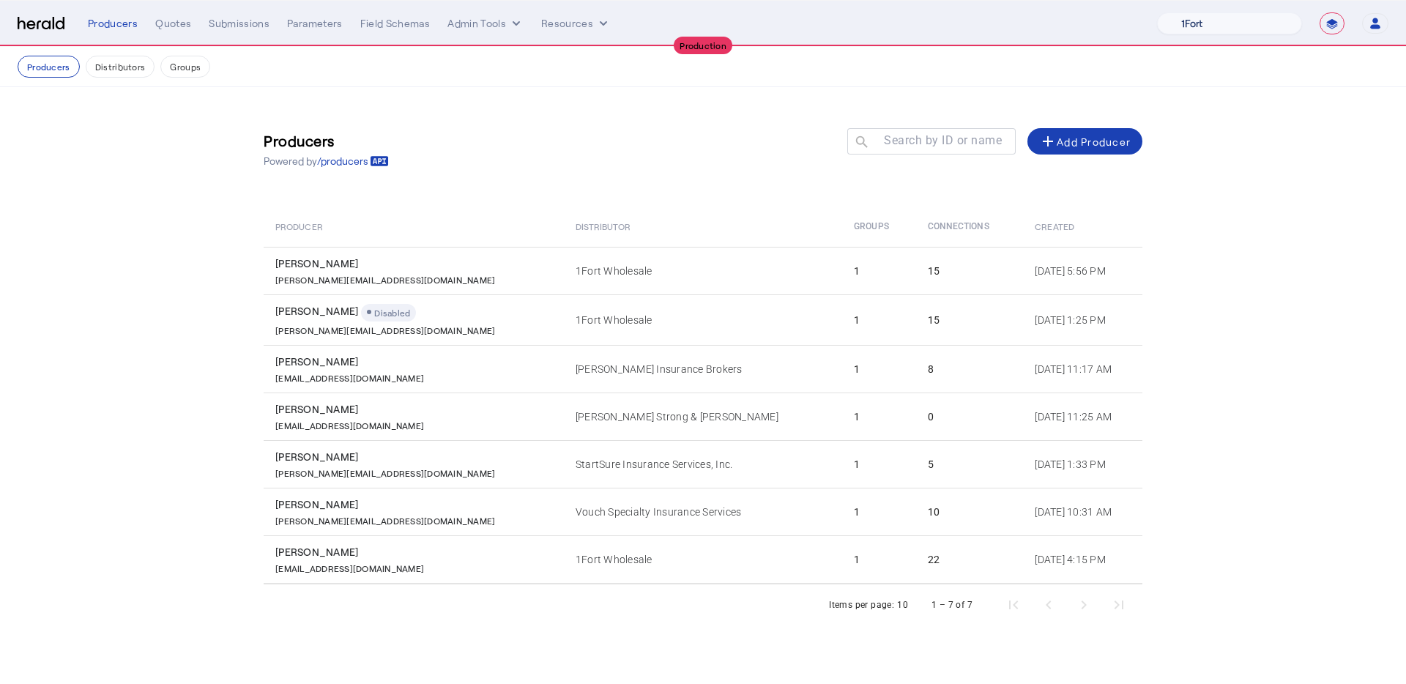
click at [1197, 31] on select "1Fort Affinity Risk Billy BindHQ Bunker CRC Campus Coverage Citadel Fifthwall F…" at bounding box center [1229, 23] width 145 height 22
click at [1157, 12] on select "1Fort Affinity Risk Billy BindHQ Bunker CRC Campus Coverage Citadel Fifthwall F…" at bounding box center [1229, 23] width 145 height 22
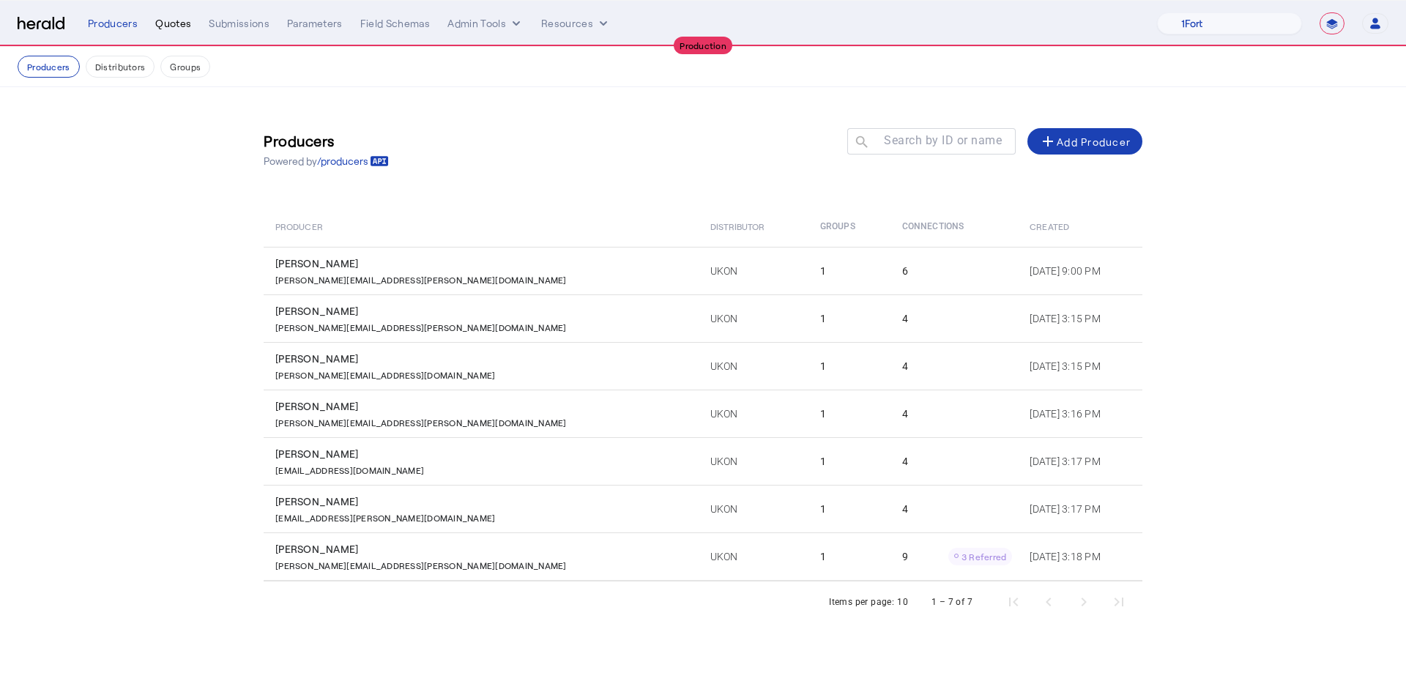
click at [173, 29] on div "Quotes" at bounding box center [173, 23] width 36 height 15
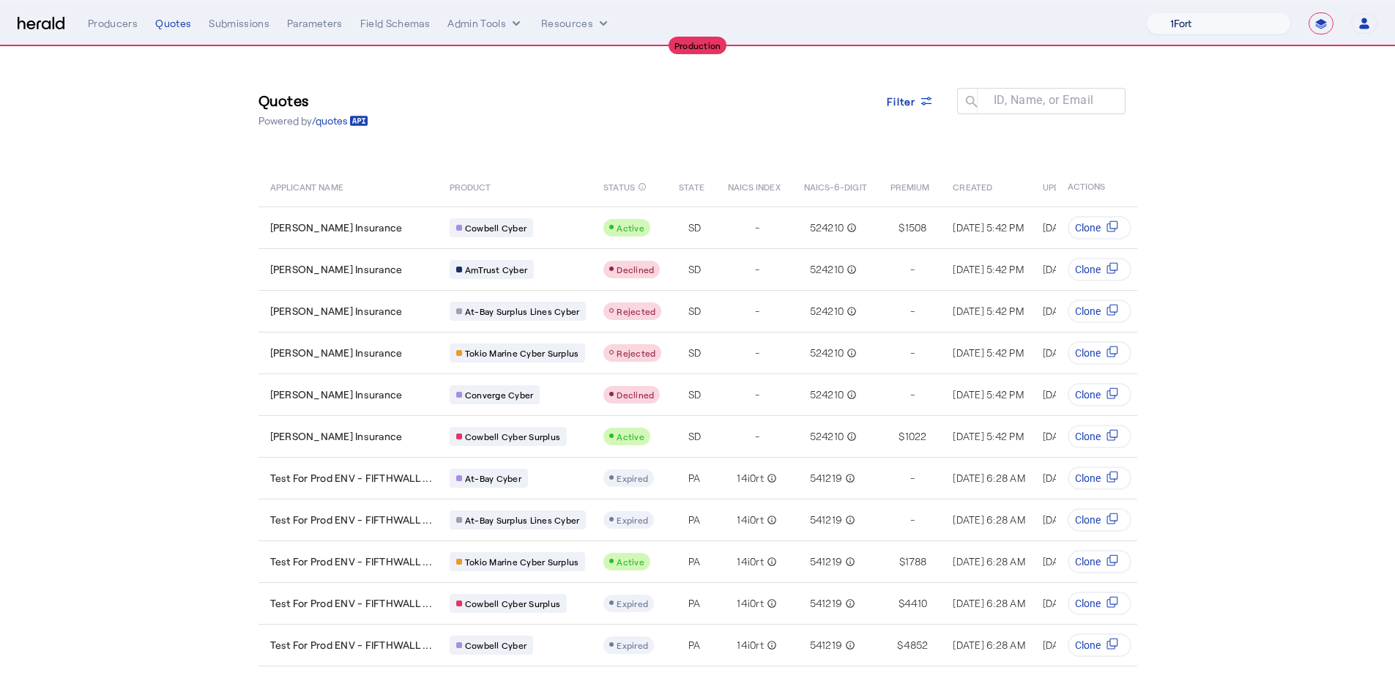
click at [1210, 23] on select "1Fort Affinity Risk Billy BindHQ Bunker CRC Campus Coverage Citadel Fifthwall F…" at bounding box center [1218, 23] width 145 height 22
select select "pfm_1vyo_affinityrisk"
click at [1146, 12] on select "1Fort Affinity Risk Billy BindHQ Bunker CRC Campus Coverage Citadel Fifthwall F…" at bounding box center [1218, 23] width 145 height 22
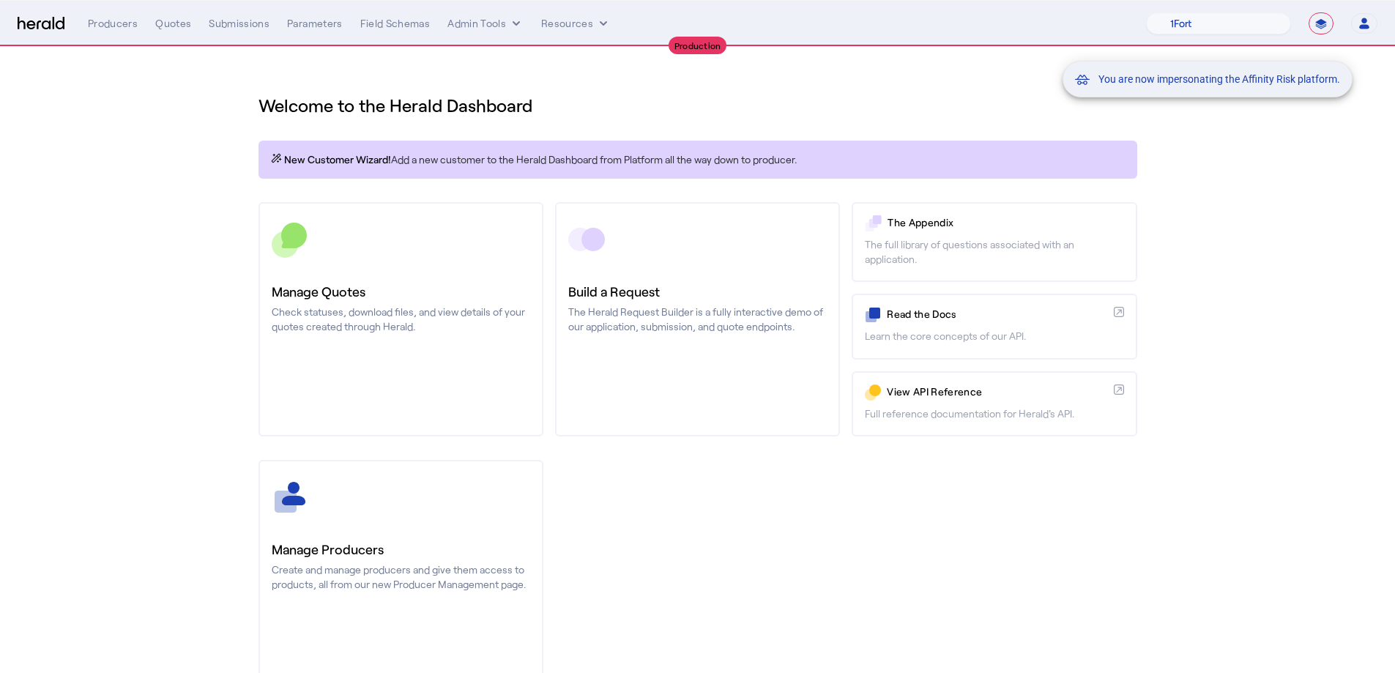
click at [181, 346] on div "You are now impersonating the Affinity Risk platform." at bounding box center [697, 336] width 1395 height 673
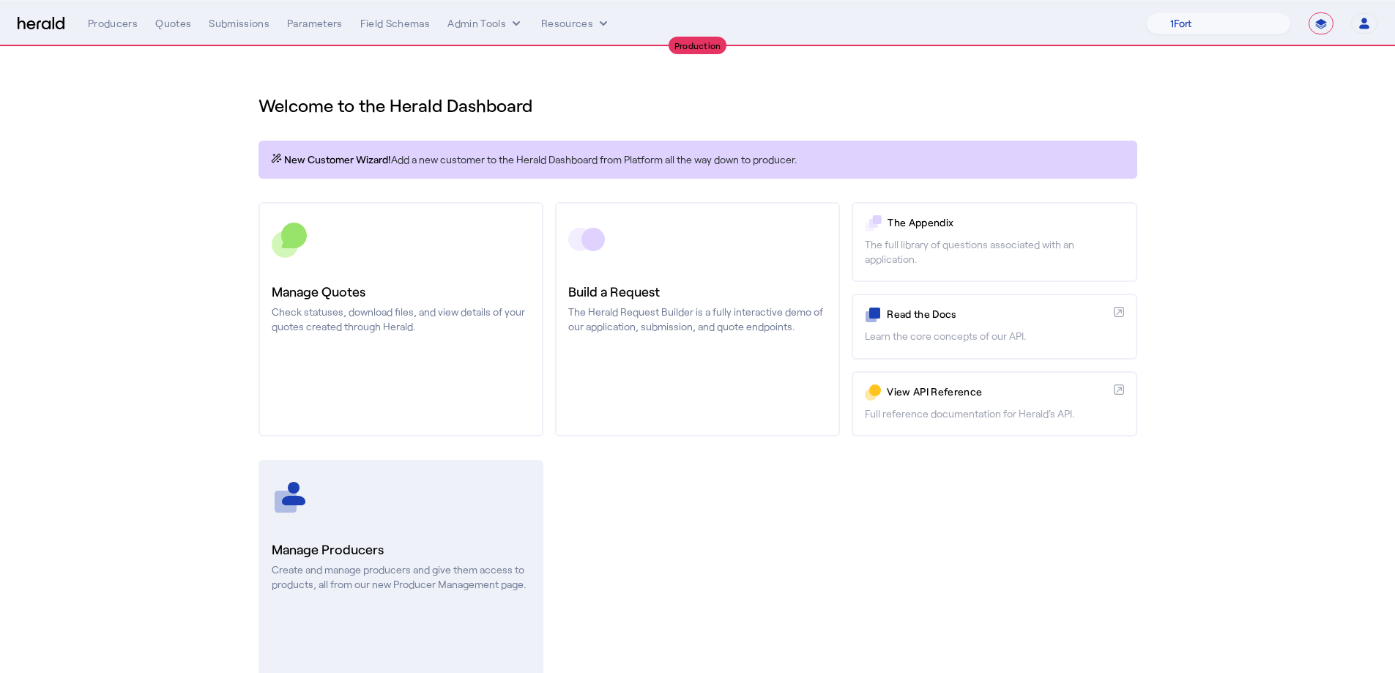
click at [353, 521] on link "Manage Producers Create and manage producers and give them access to products, …" at bounding box center [400, 577] width 285 height 234
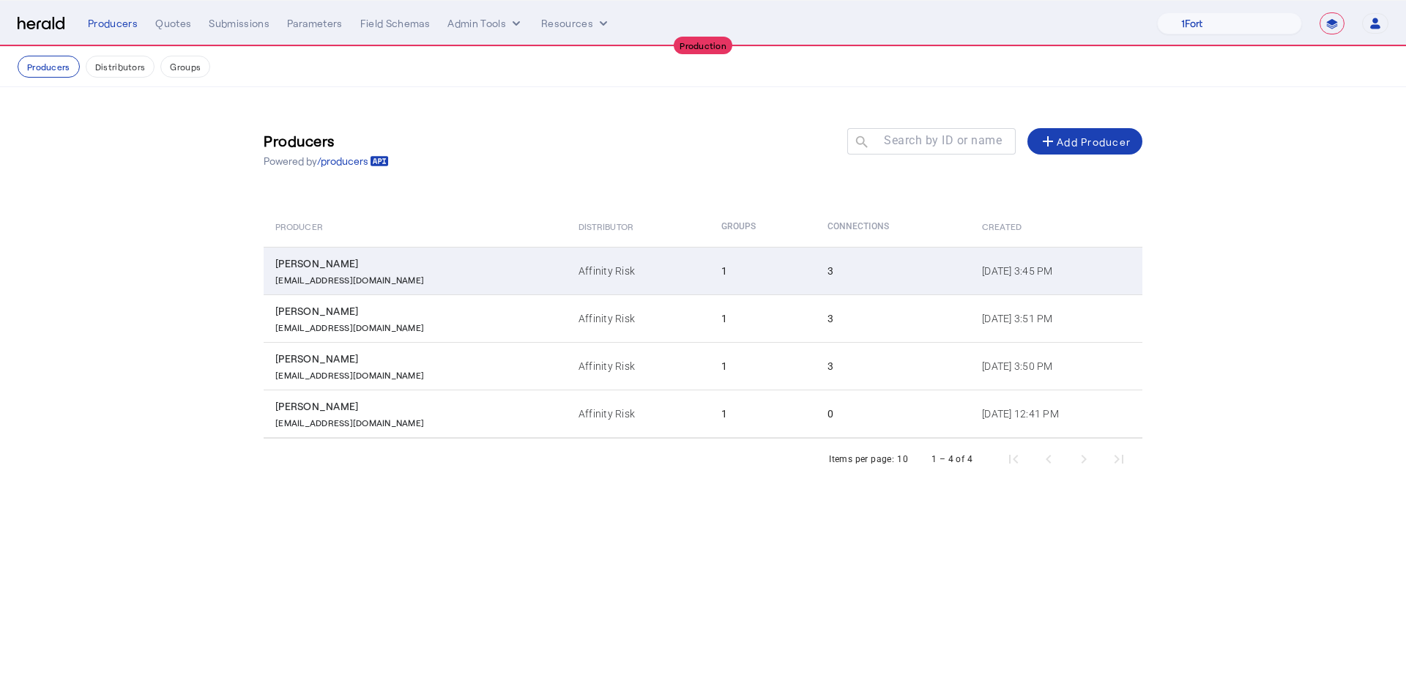
click at [816, 284] on td "3" at bounding box center [893, 271] width 155 height 48
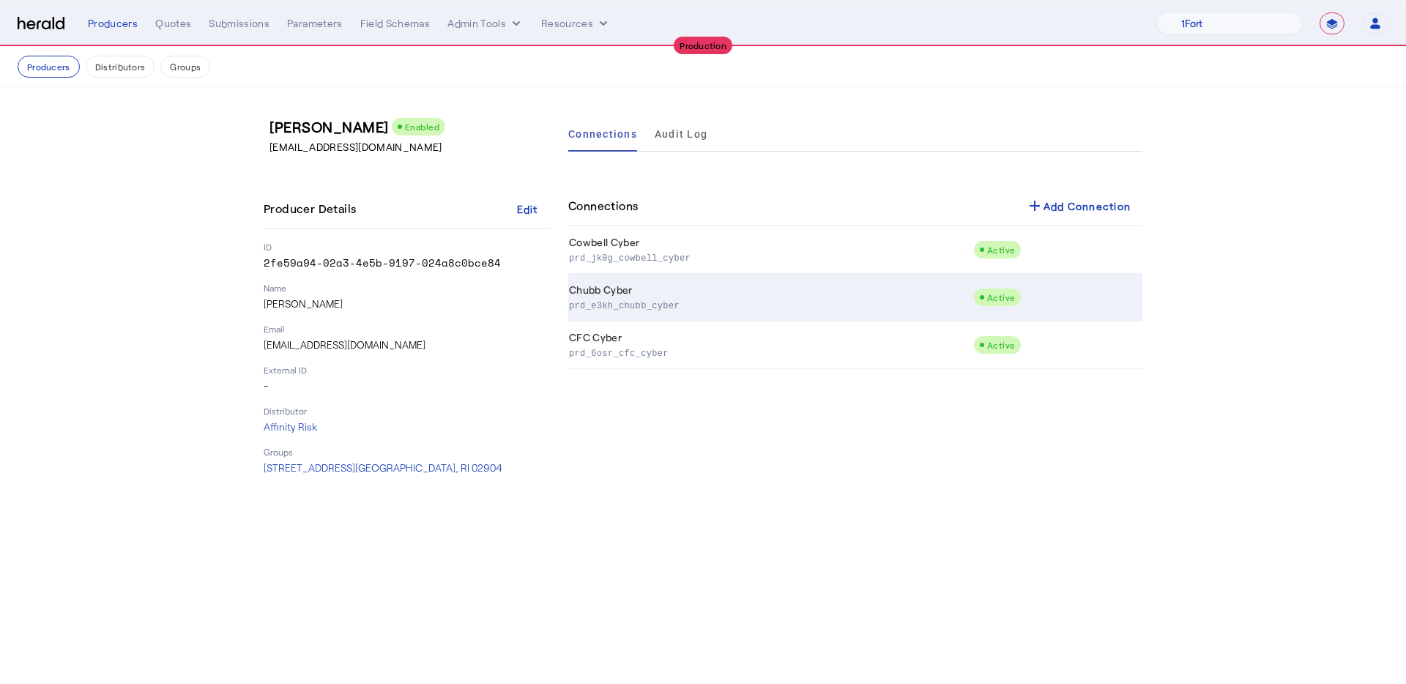
click at [754, 290] on td "Chubb Cyber prd_e3kh_chubb_cyber" at bounding box center [770, 298] width 405 height 48
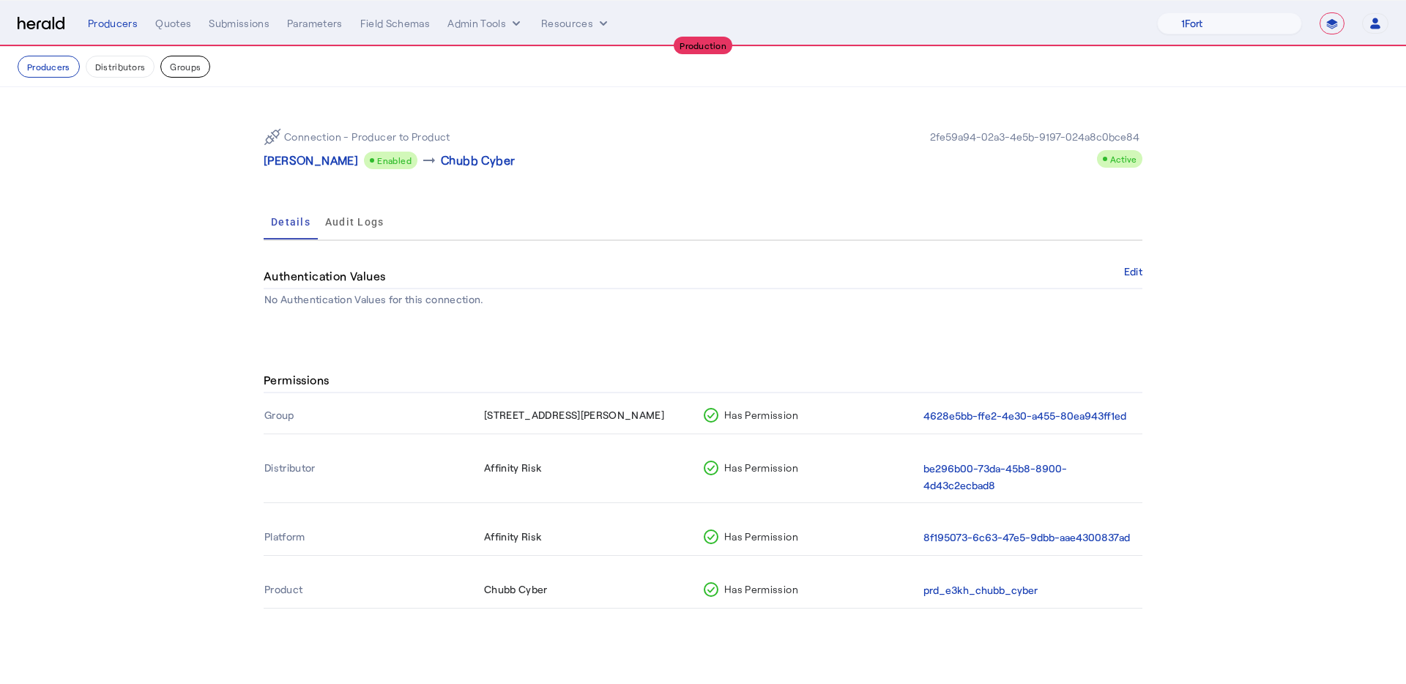
click at [190, 68] on button "Groups" at bounding box center [185, 67] width 50 height 22
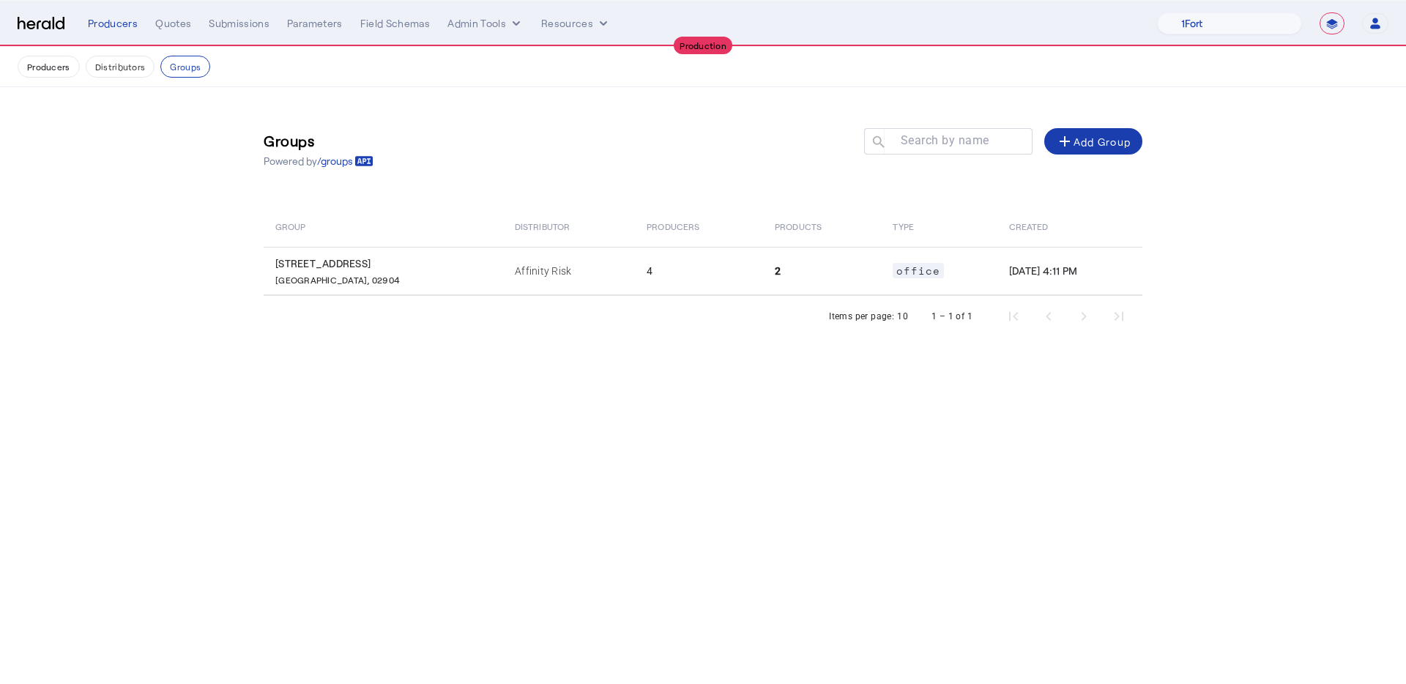
click at [1091, 149] on div "add Add Group" at bounding box center [1093, 142] width 75 height 18
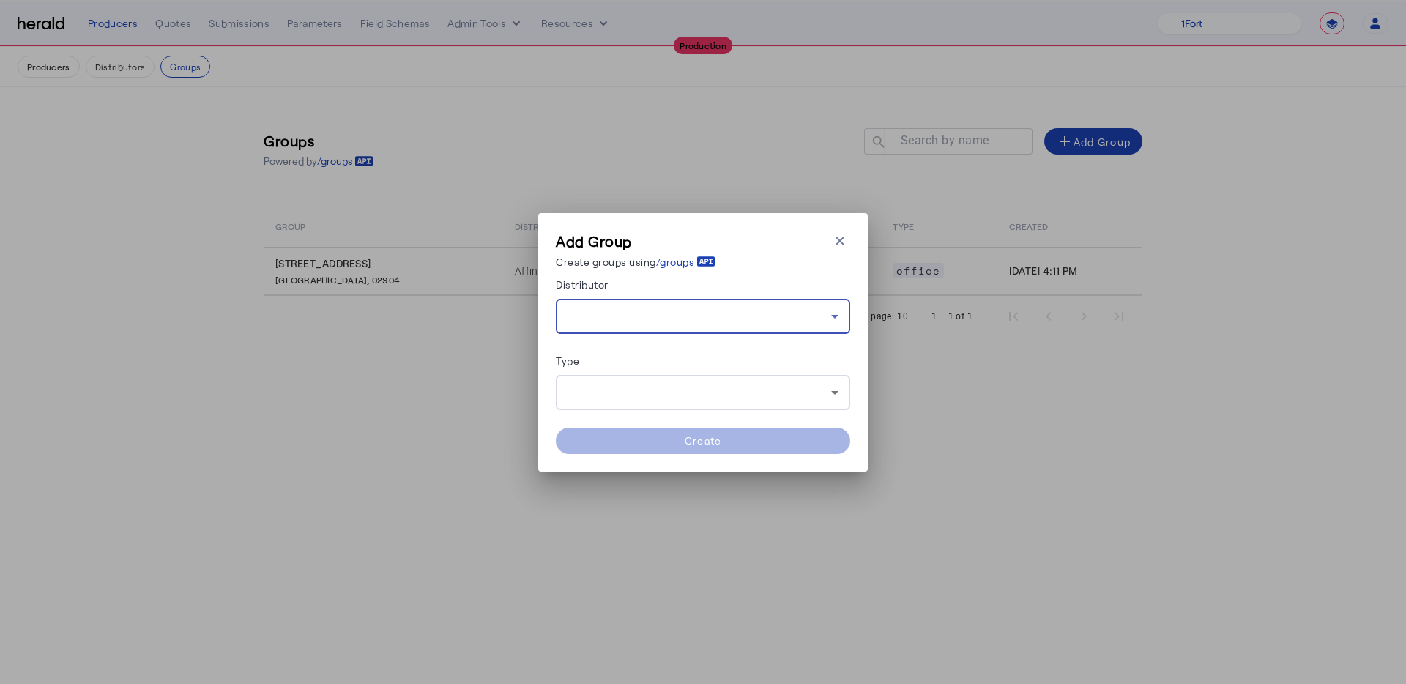
click at [641, 323] on div at bounding box center [700, 317] width 264 height 18
click at [642, 361] on span "Affinity Risk" at bounding box center [703, 355] width 271 height 18
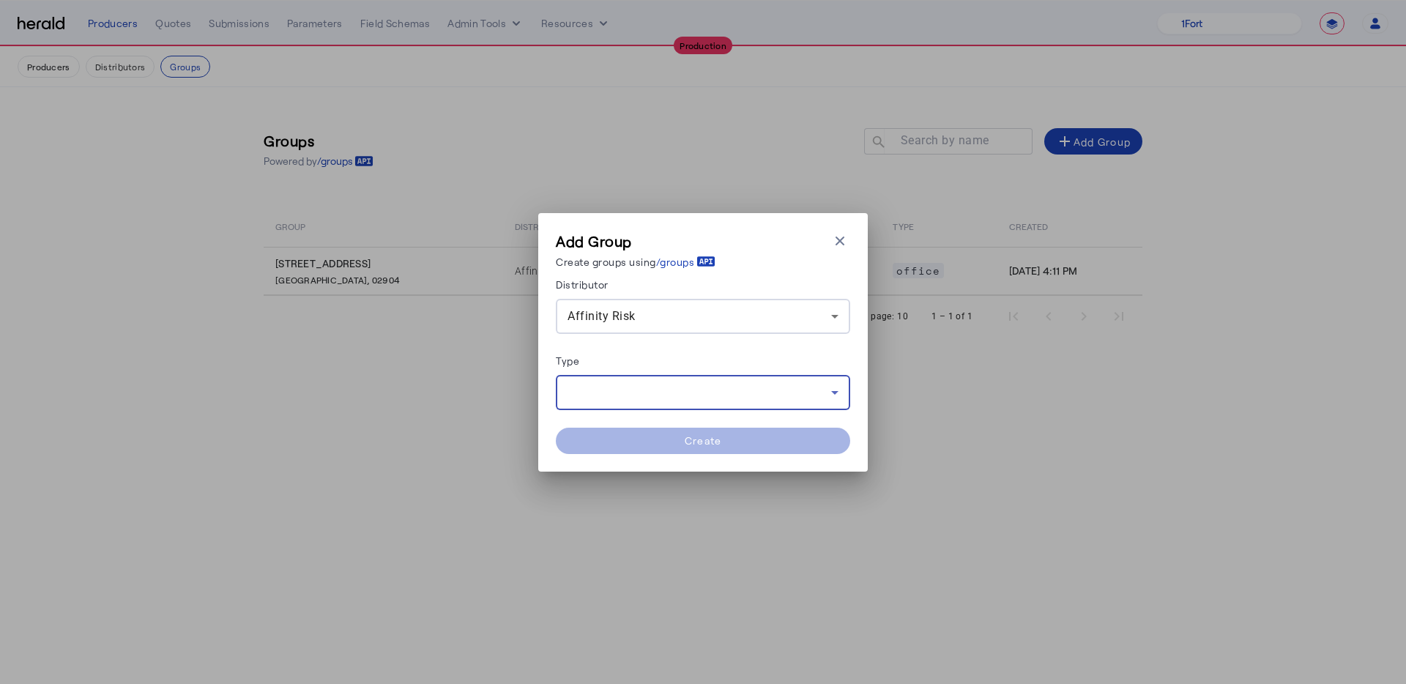
click at [639, 395] on div at bounding box center [700, 393] width 264 height 18
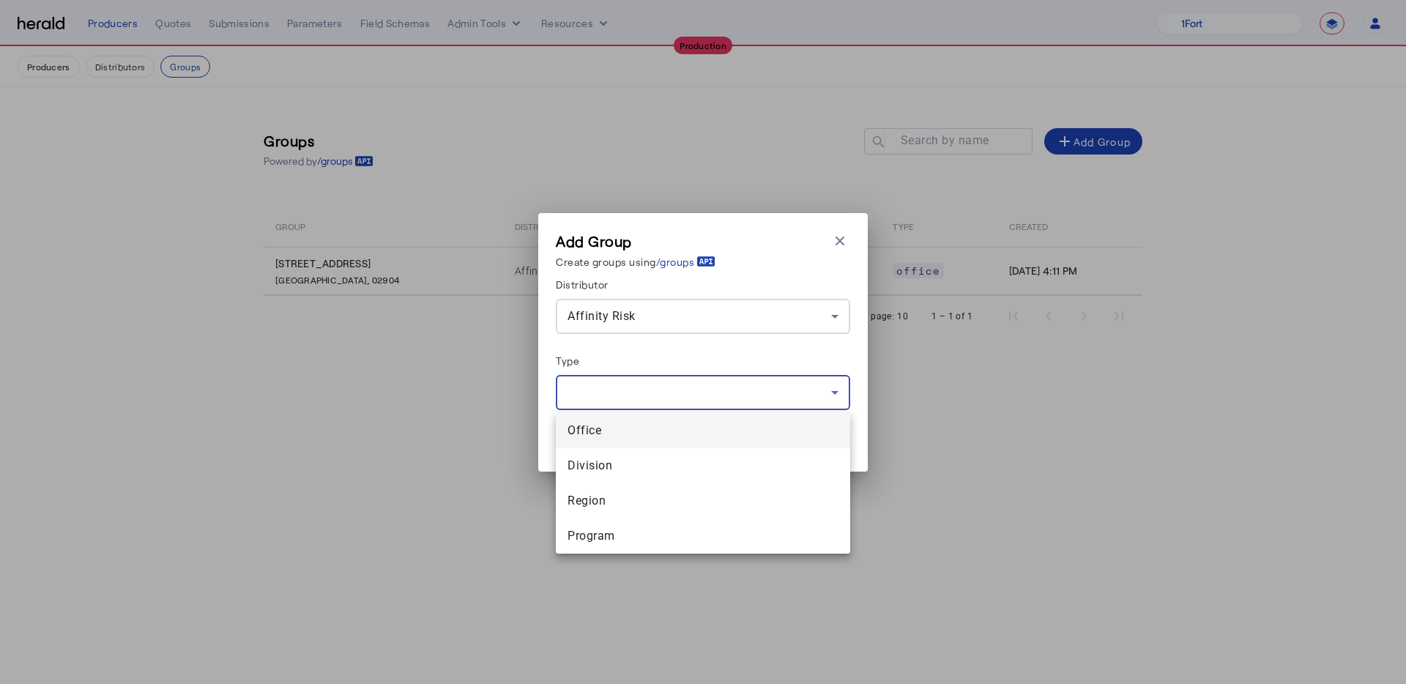
click at [638, 436] on span "Office" at bounding box center [703, 431] width 271 height 18
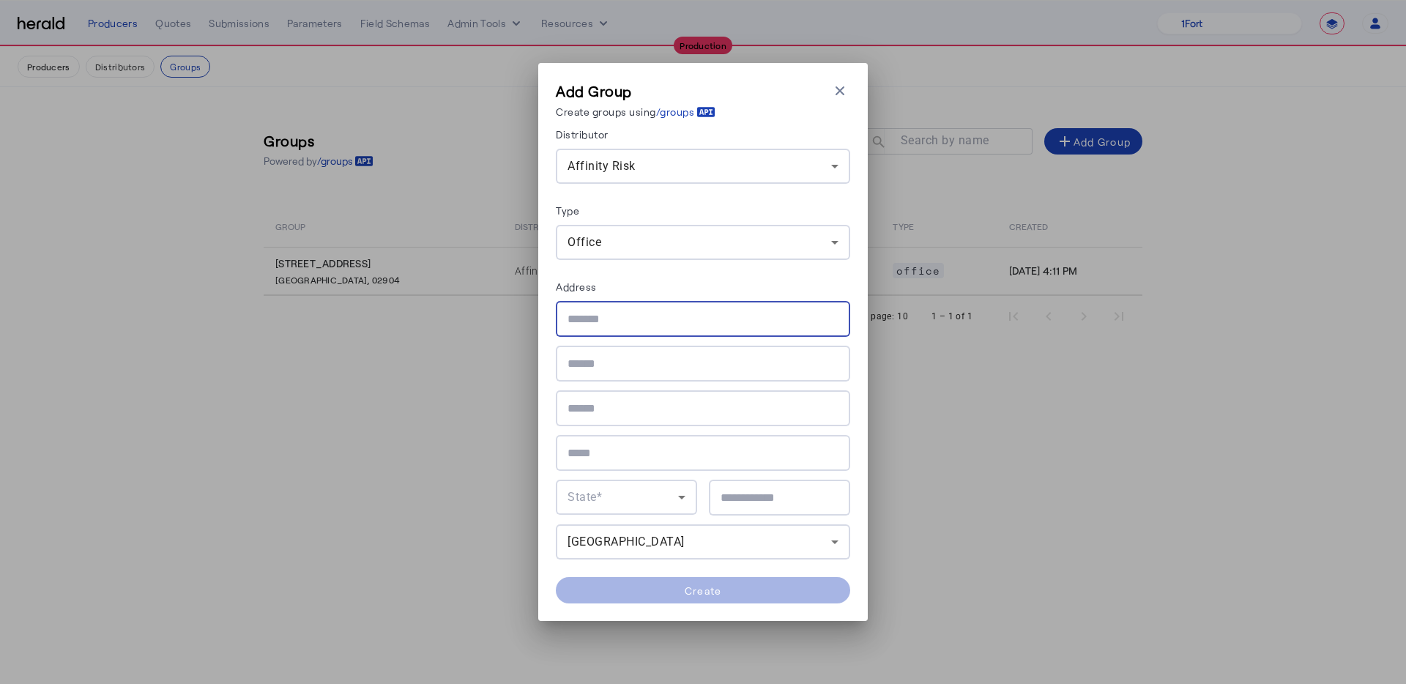
click at [667, 325] on input "text" at bounding box center [703, 319] width 271 height 18
paste input "**********"
drag, startPoint x: 744, startPoint y: 323, endPoint x: 677, endPoint y: 317, distance: 66.9
click at [677, 317] on input "**********" at bounding box center [703, 319] width 271 height 18
type input "**********"
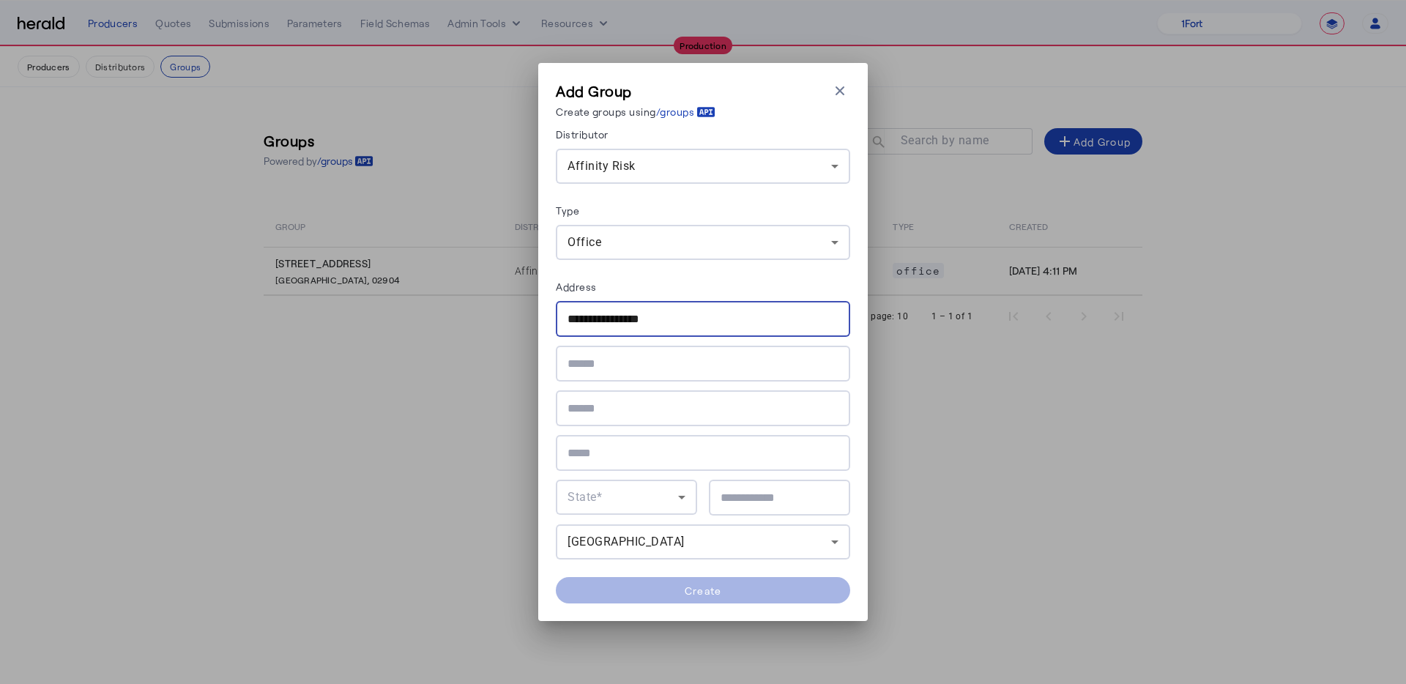
click at [661, 464] on div at bounding box center [703, 453] width 271 height 36
paste input "**********"
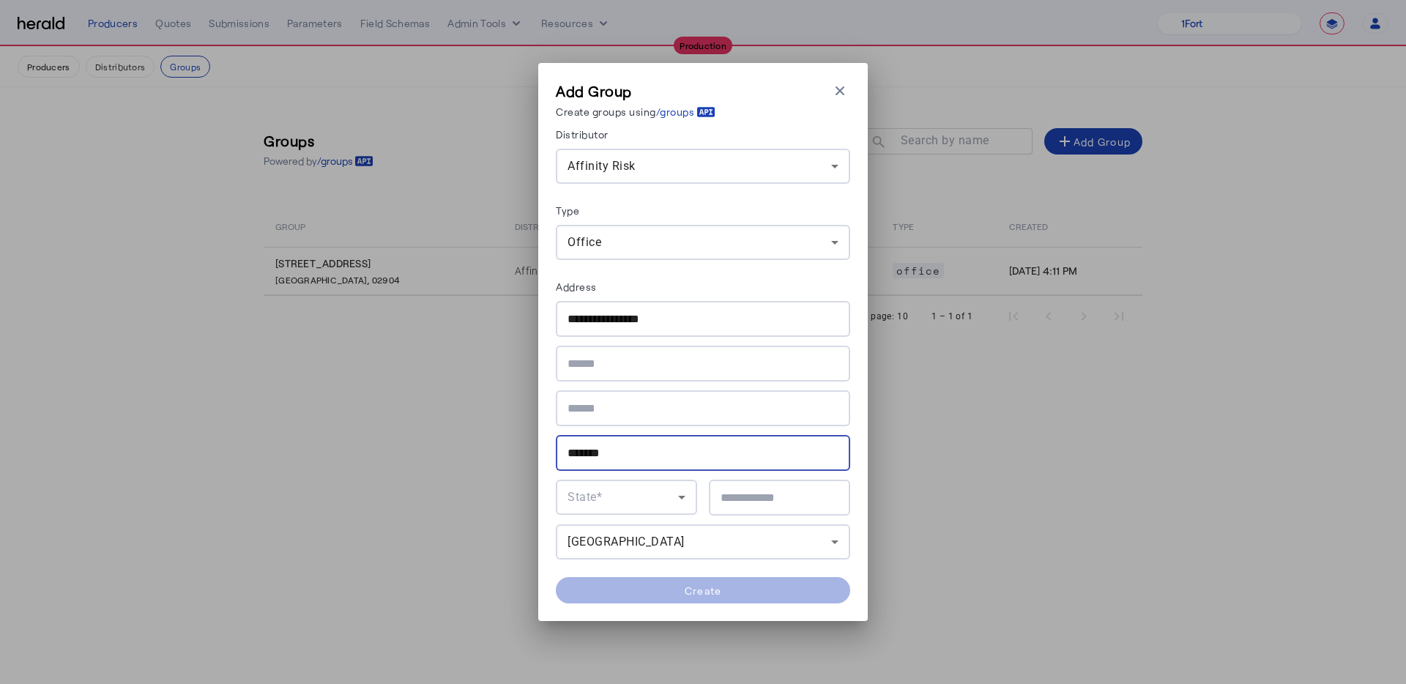
type input "*******"
click at [625, 484] on div "State*" at bounding box center [627, 497] width 118 height 35
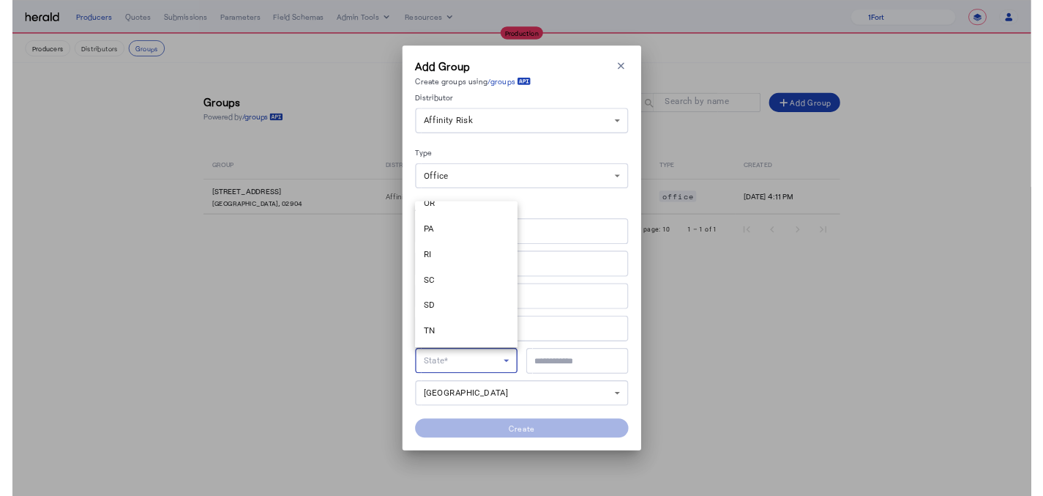
scroll to position [1320, 0]
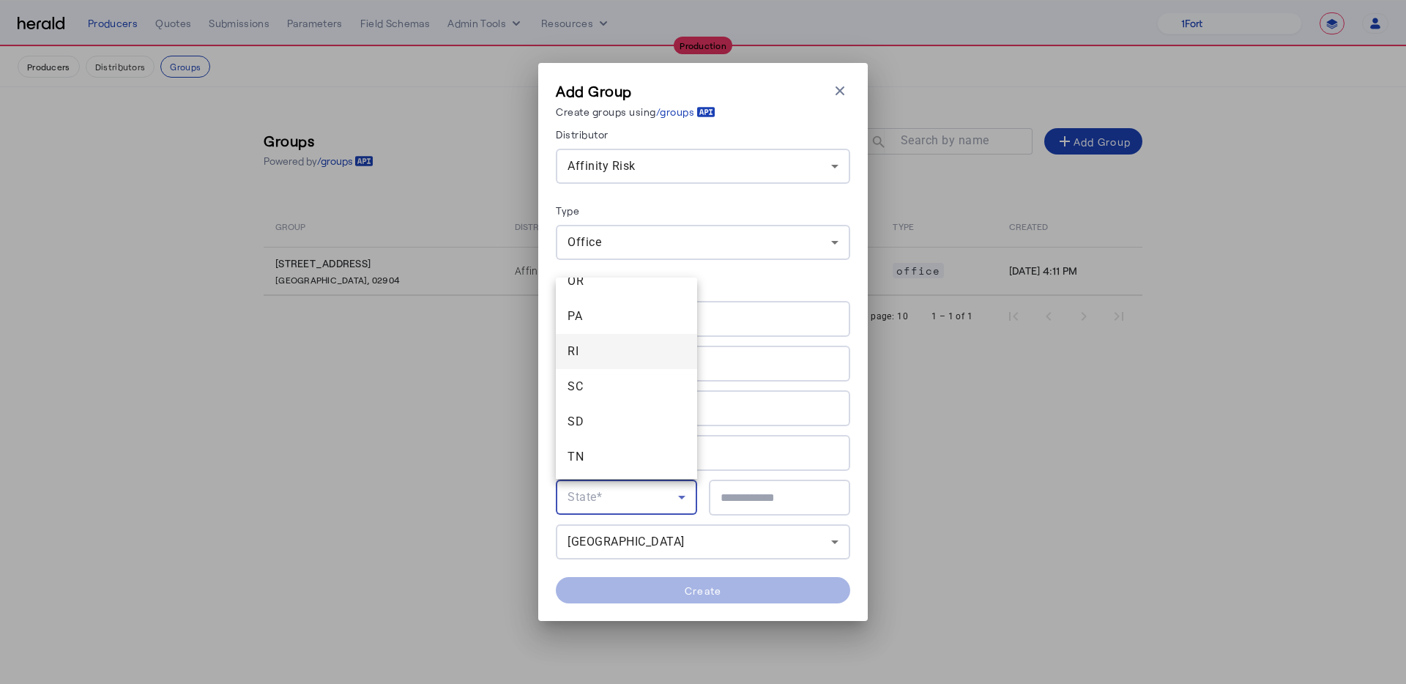
click at [586, 341] on mat-option "RI" at bounding box center [626, 351] width 141 height 35
click at [726, 501] on input "text" at bounding box center [780, 498] width 118 height 18
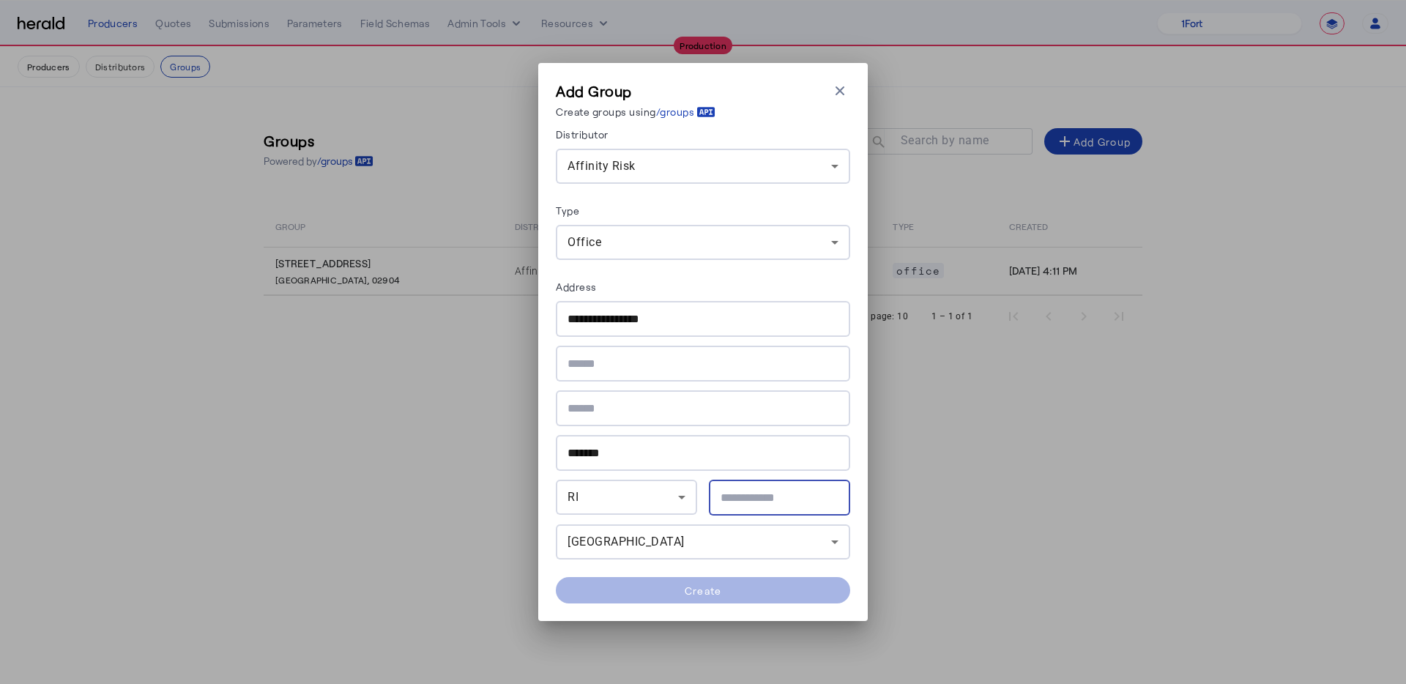
paste input "*****"
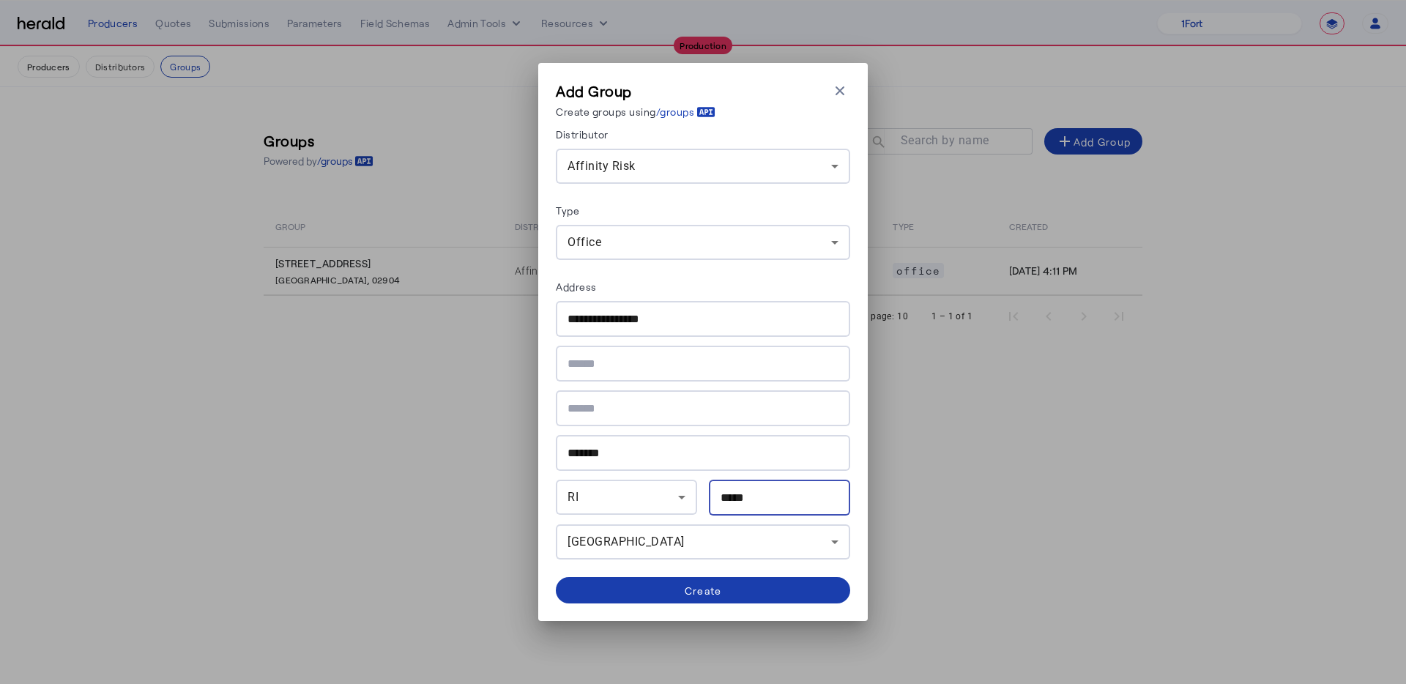
type input "*****"
click at [699, 584] on div "Create" at bounding box center [703, 590] width 37 height 15
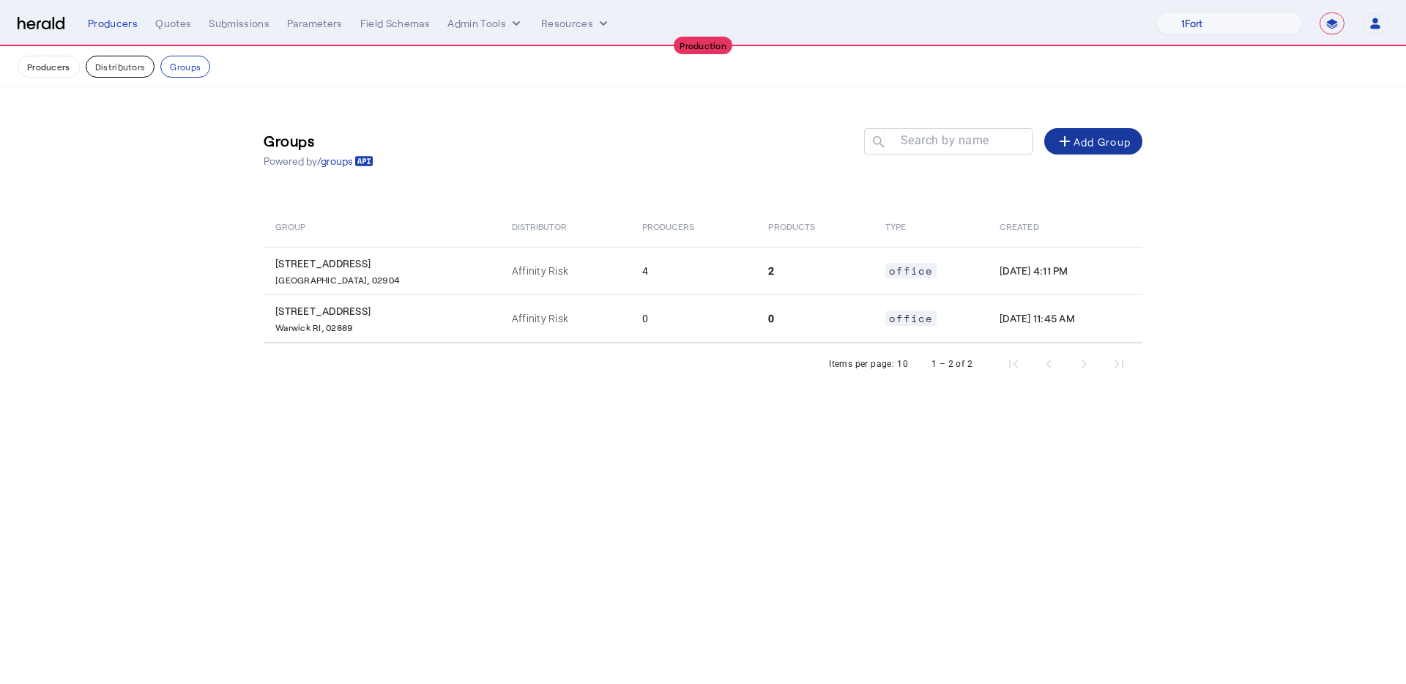
click at [104, 66] on button "Distributors" at bounding box center [121, 67] width 70 height 22
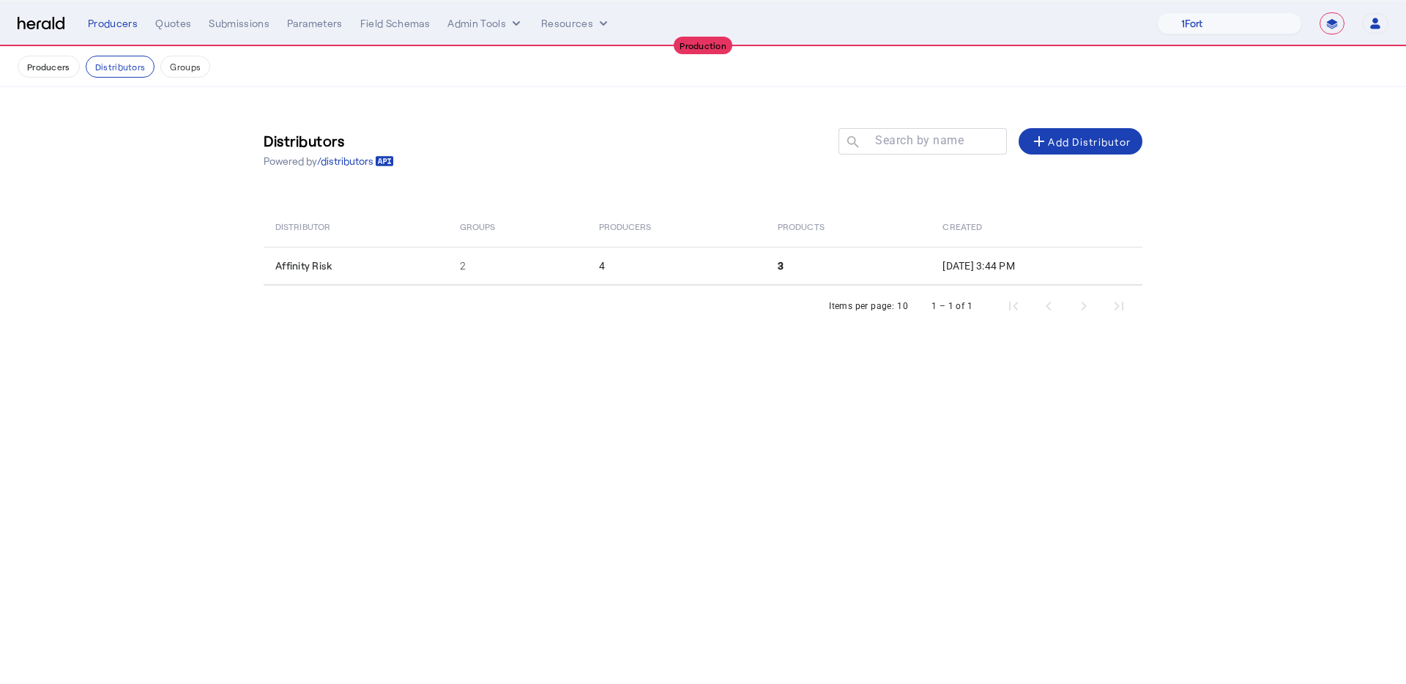
click at [587, 239] on th "Producers" at bounding box center [676, 226] width 179 height 41
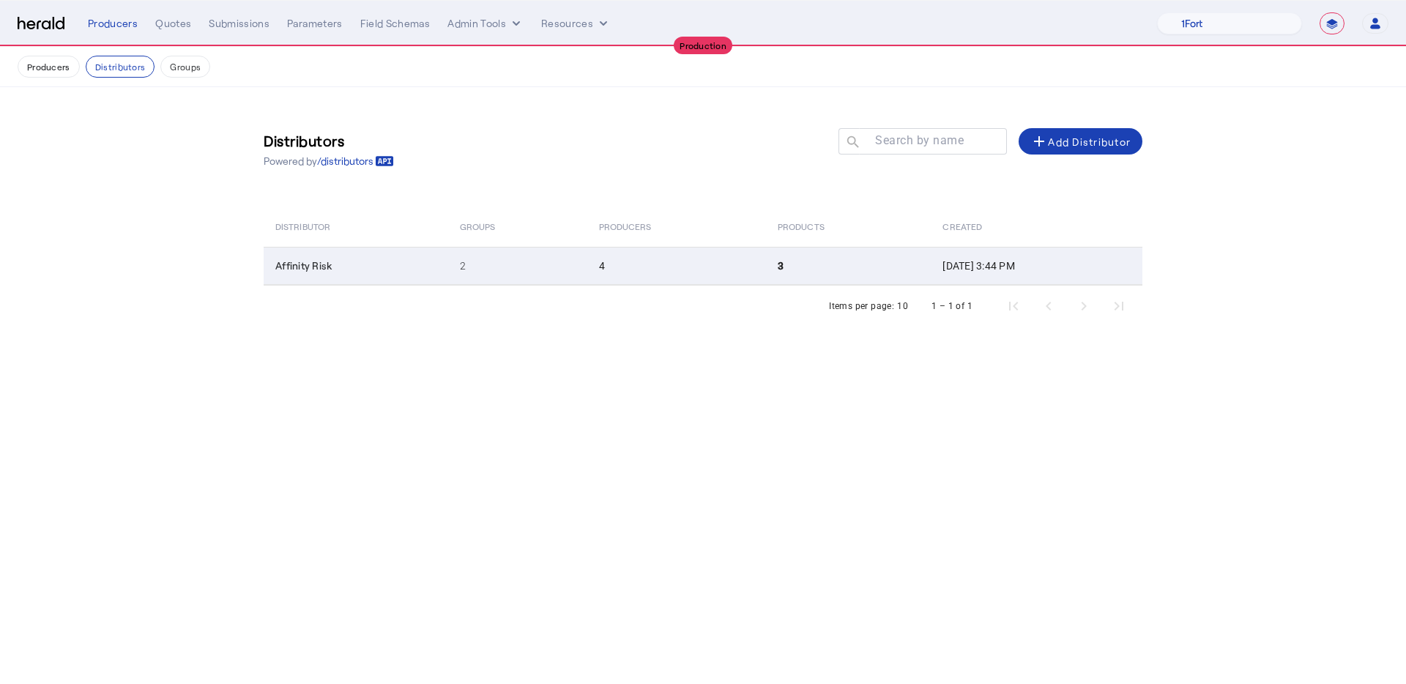
click at [587, 284] on td "4" at bounding box center [676, 266] width 179 height 38
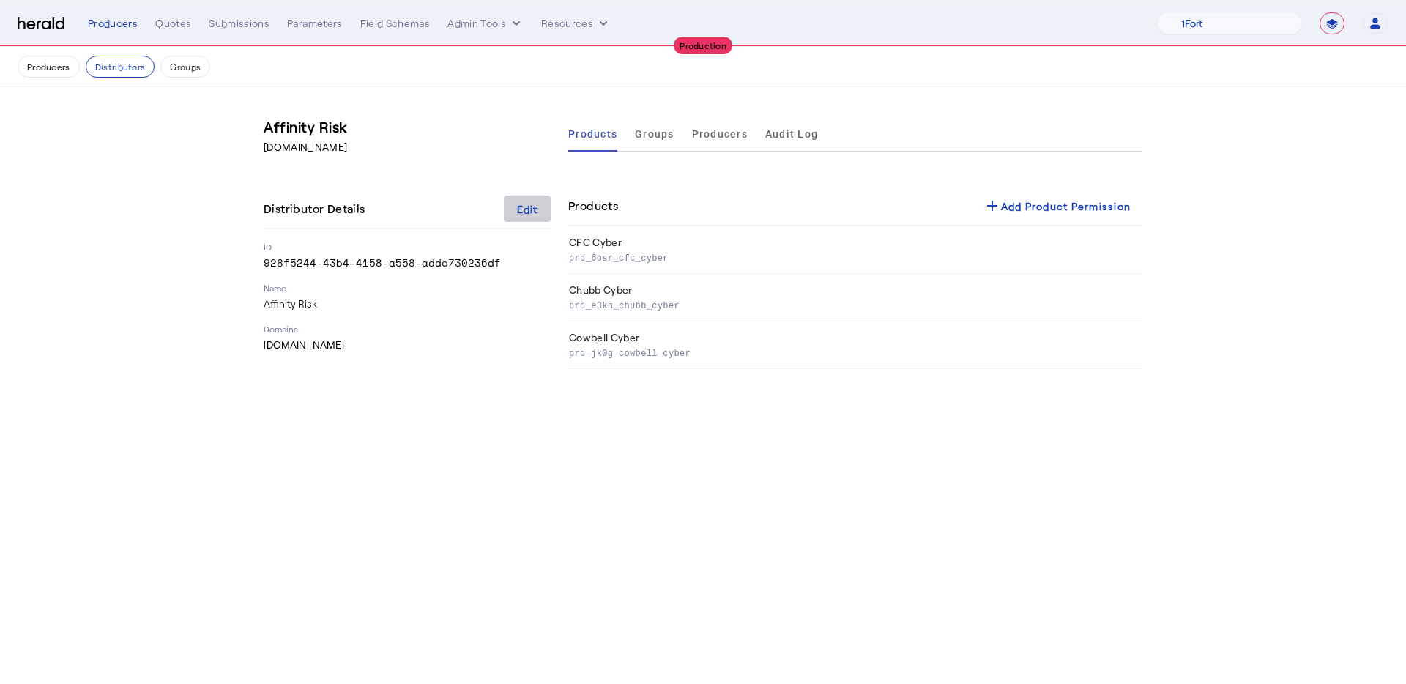
click at [512, 214] on span at bounding box center [527, 208] width 47 height 35
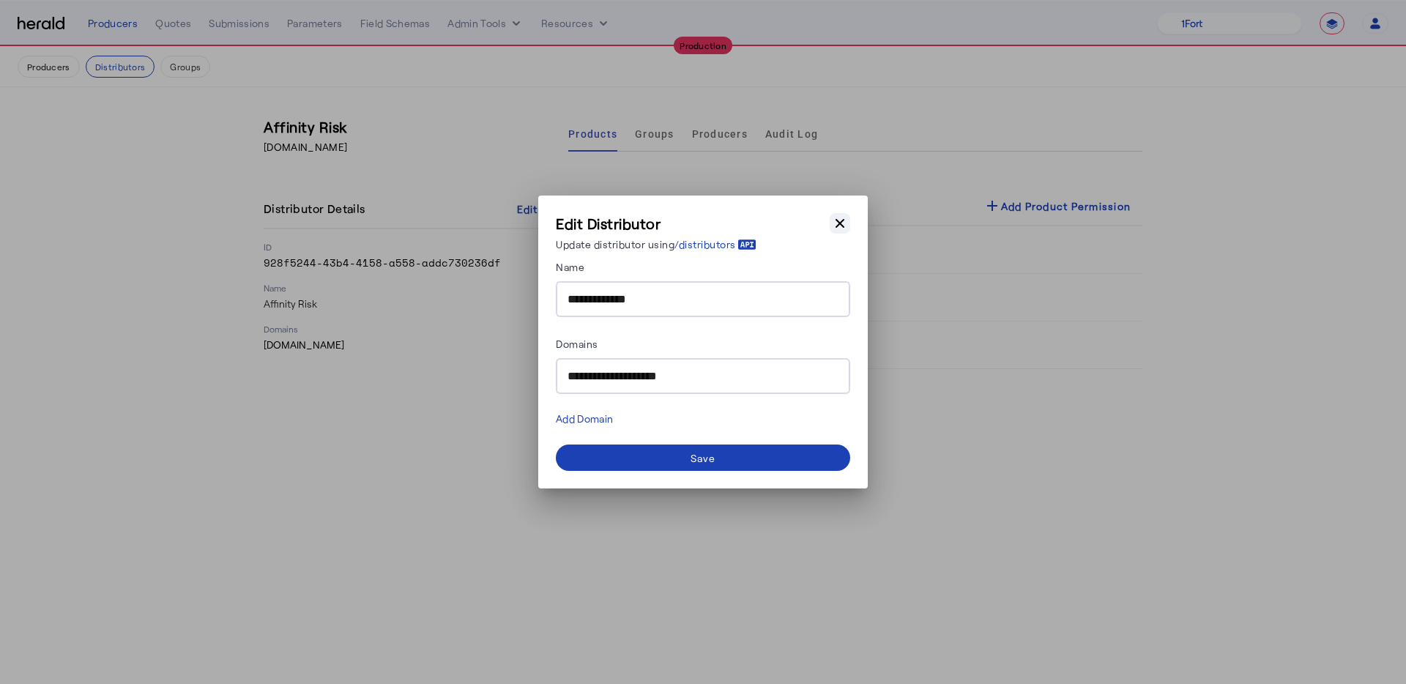
click at [841, 220] on icon "button" at bounding box center [840, 223] width 15 height 15
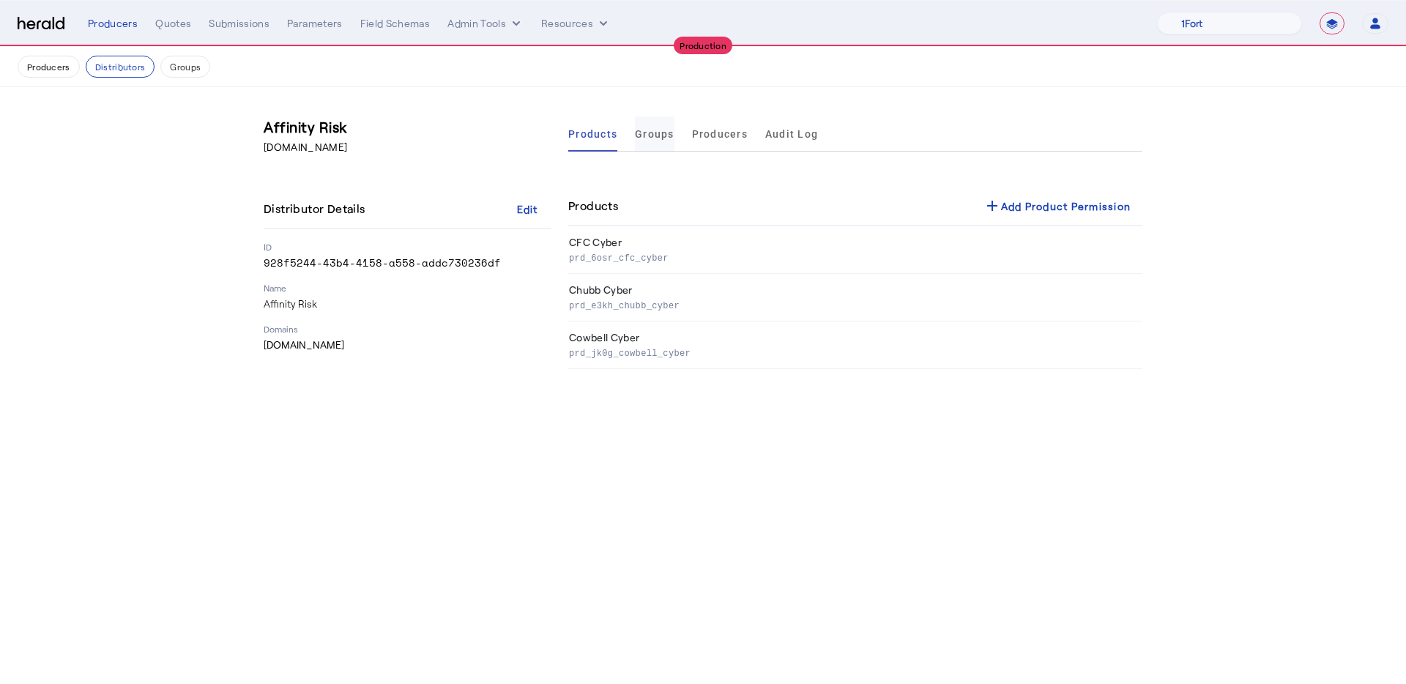
click at [652, 141] on span "Groups" at bounding box center [655, 133] width 40 height 35
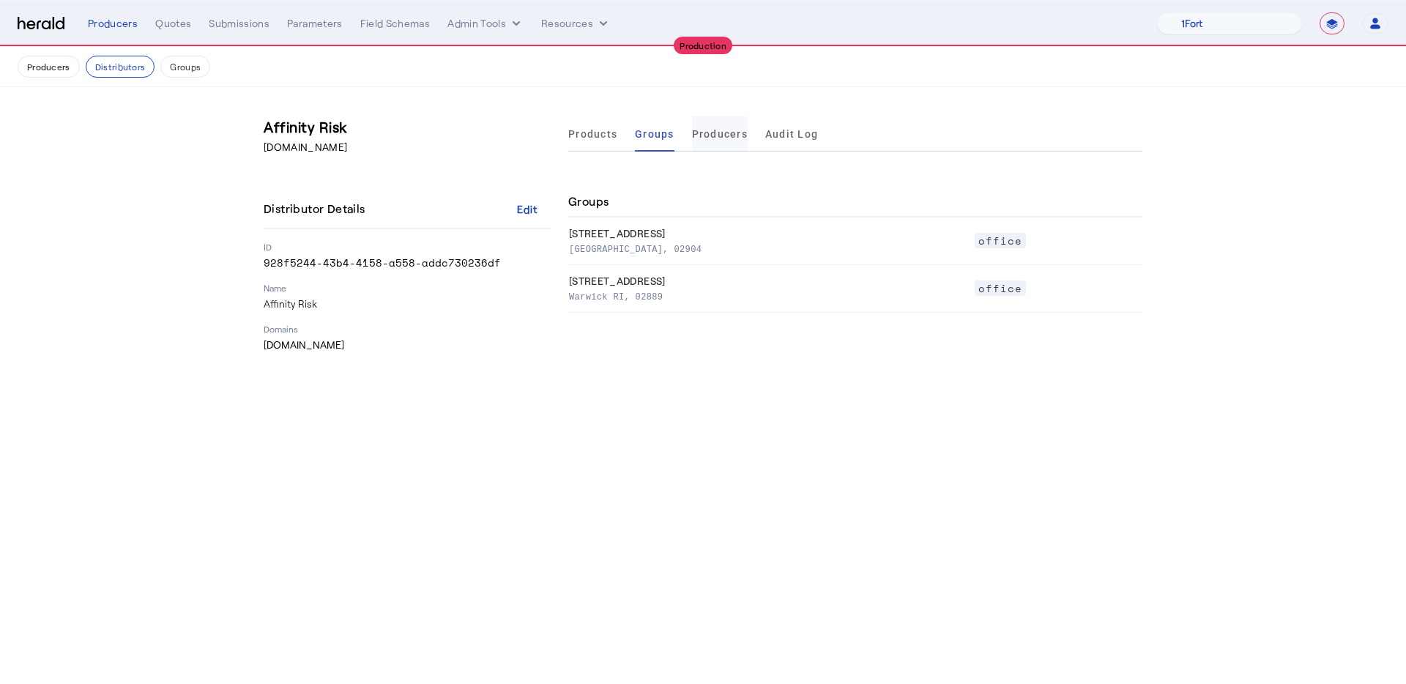
click at [715, 131] on span "Producers" at bounding box center [720, 134] width 56 height 10
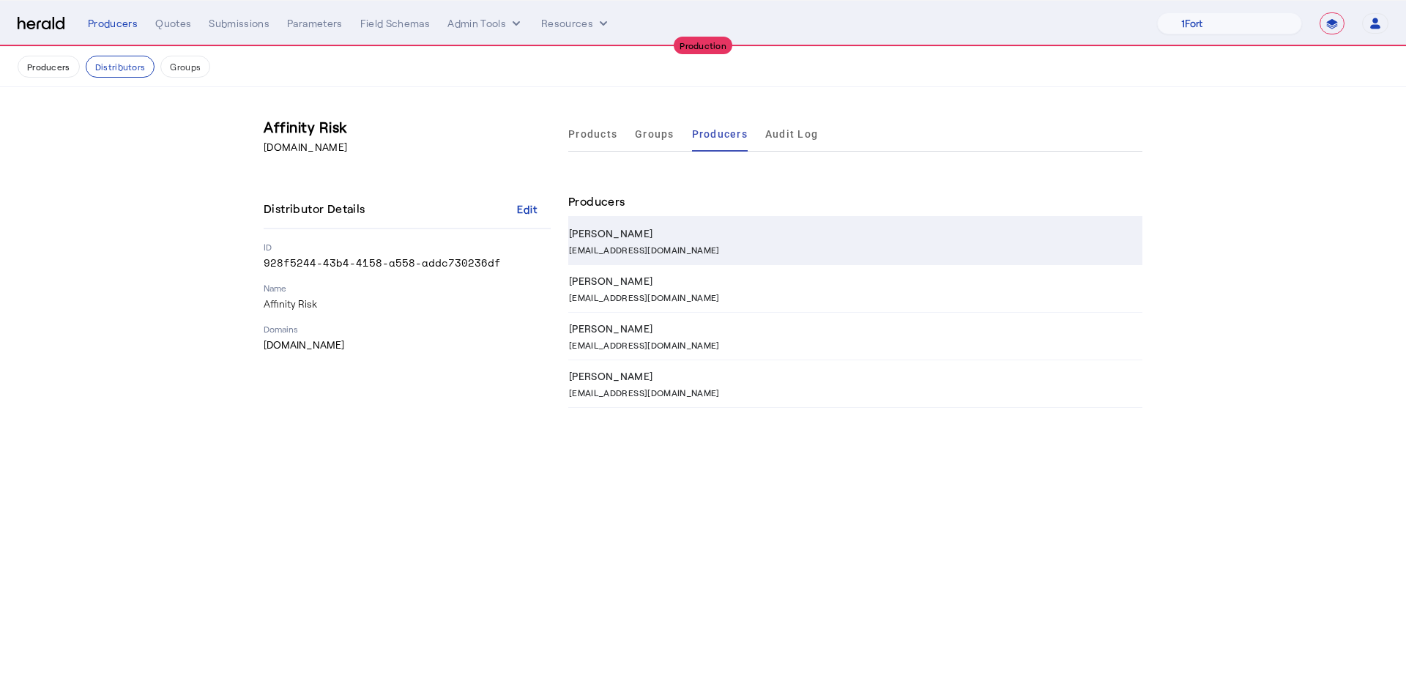
click at [669, 233] on div "Kathleen Boothe" at bounding box center [853, 233] width 568 height 15
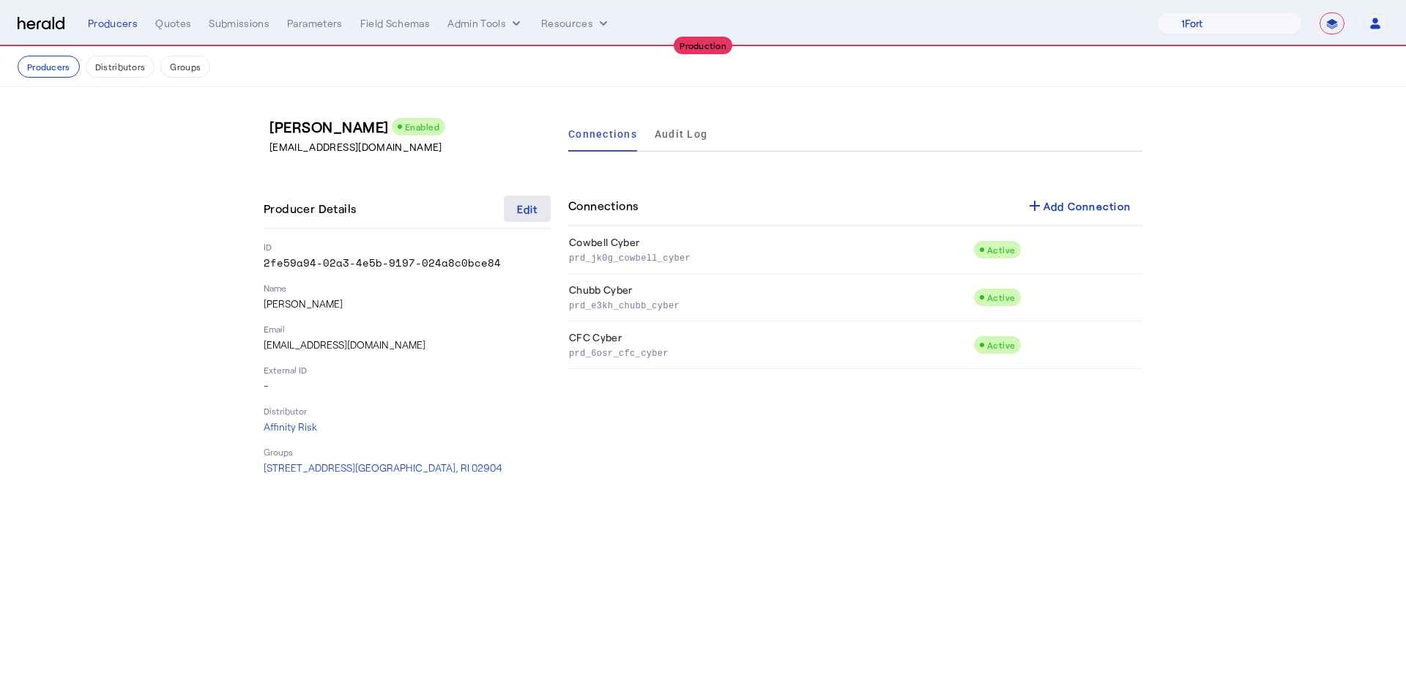
click at [524, 220] on span at bounding box center [527, 208] width 47 height 35
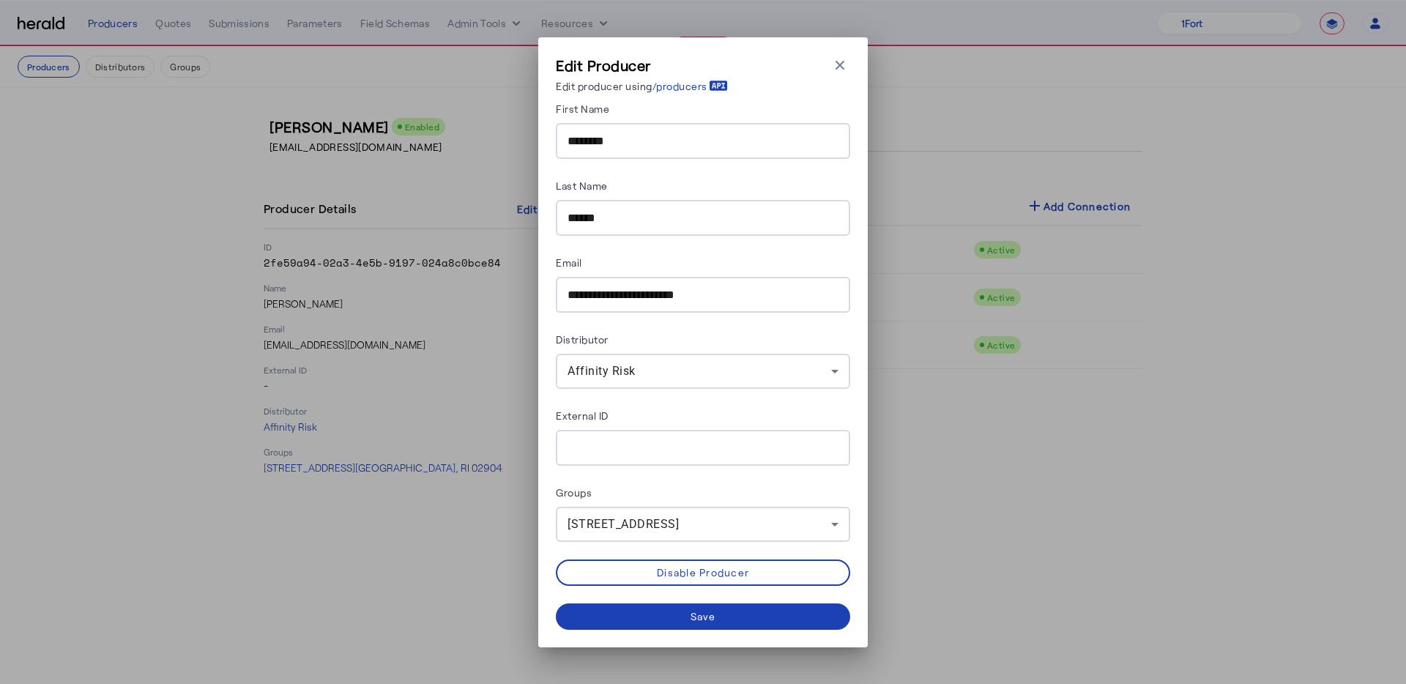
click at [631, 517] on span "110 Royal Little Dr , Providence, RI 02904" at bounding box center [623, 524] width 111 height 14
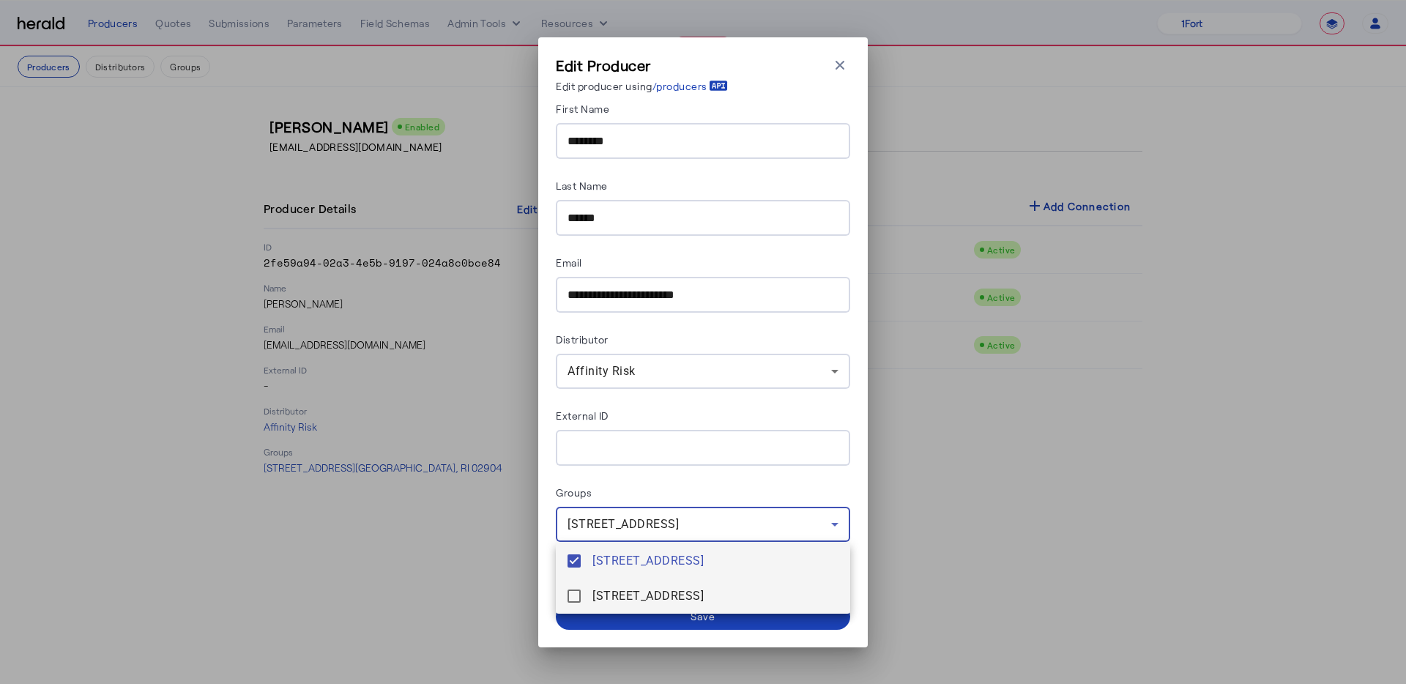
click at [646, 585] on mat-option "1634 Warwick Ave , Warwick, RI 02889" at bounding box center [703, 595] width 294 height 35
click at [645, 562] on span "110 Royal Little Dr , Providence, RI 02904" at bounding box center [715, 561] width 246 height 18
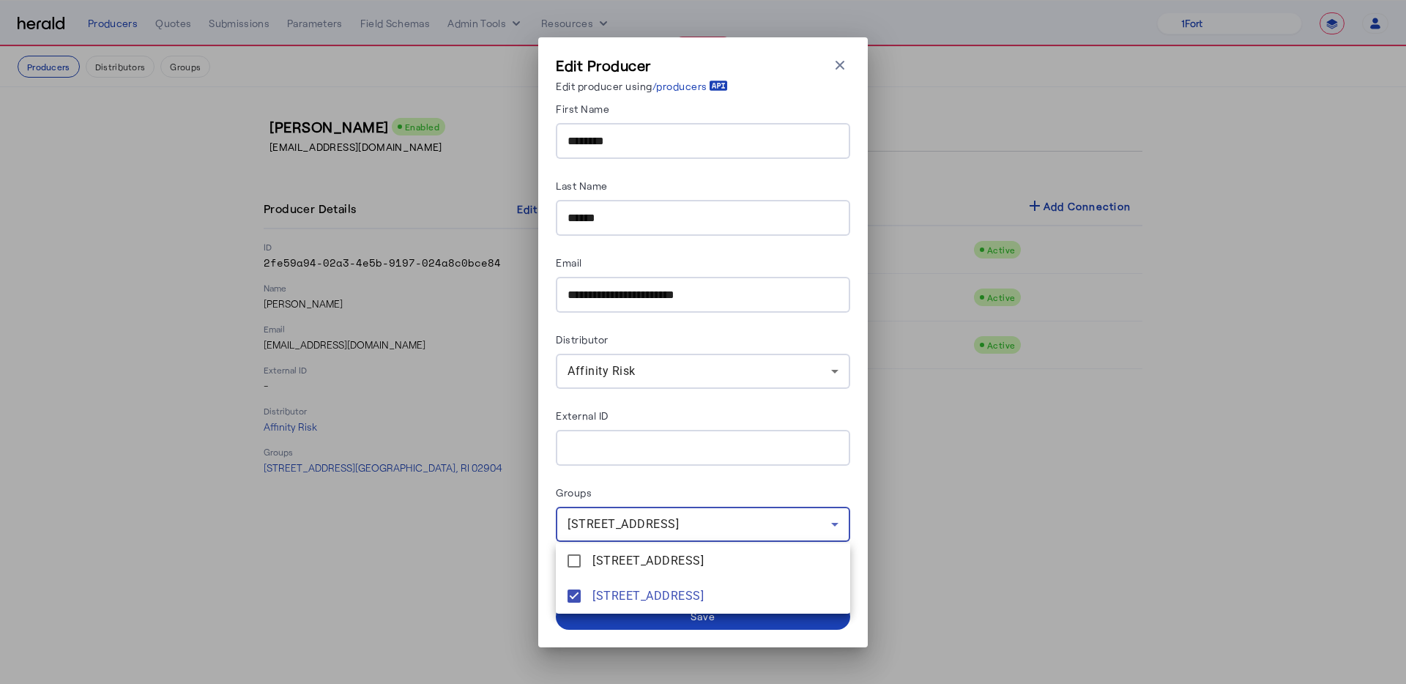
click at [654, 622] on div at bounding box center [703, 342] width 1406 height 684
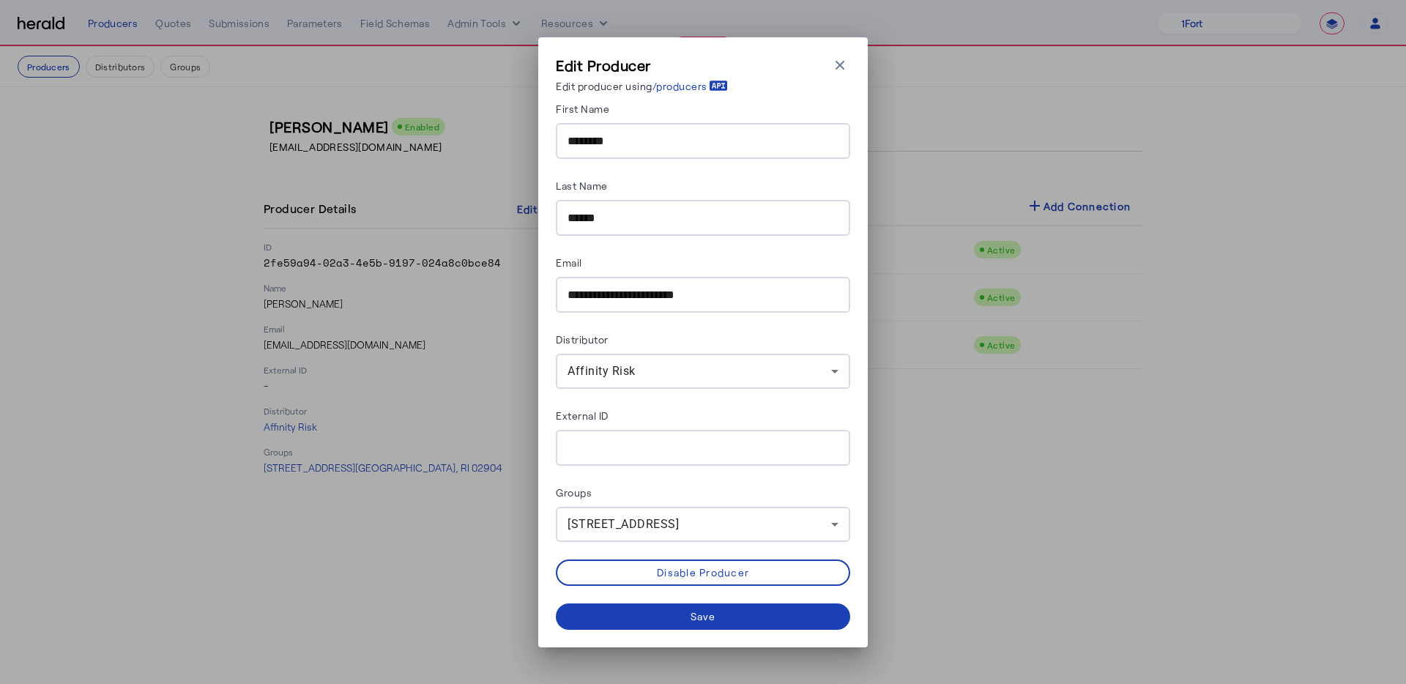
click at [654, 622] on span at bounding box center [703, 616] width 294 height 35
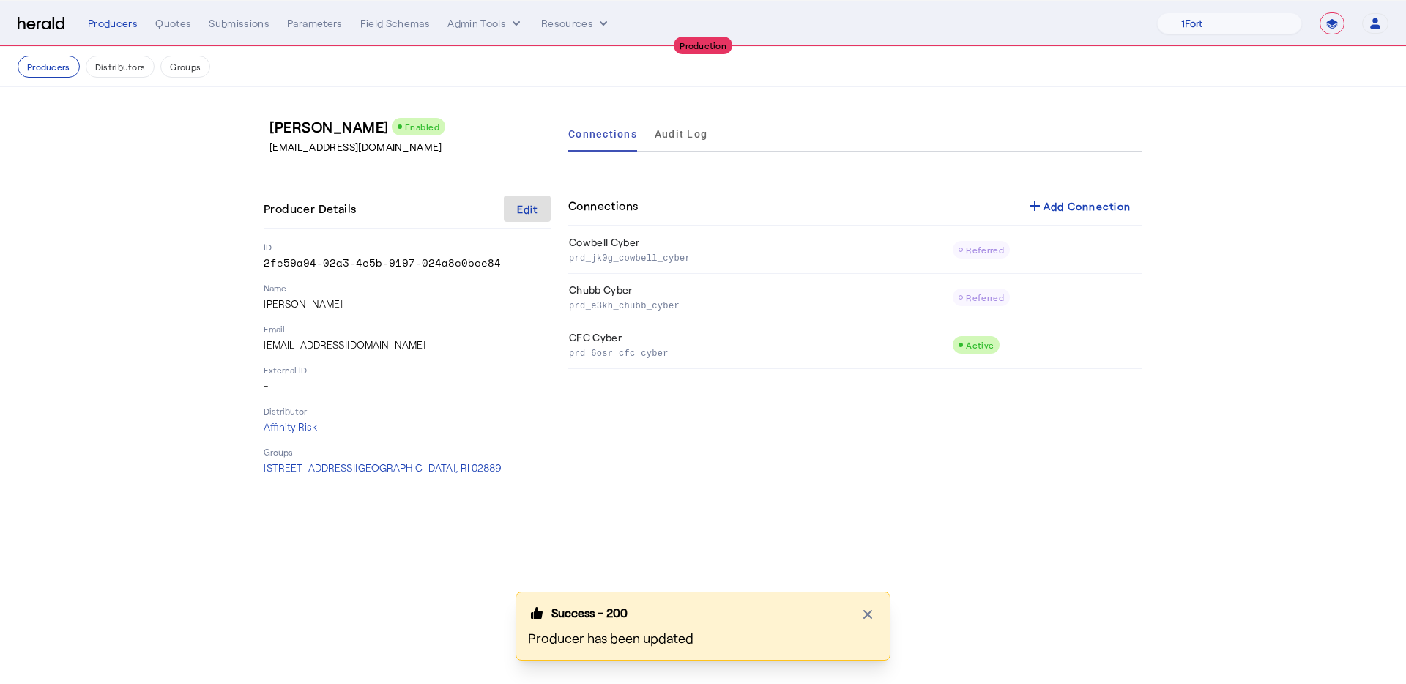
click at [62, 78] on nav "Producers Distributors Groups" at bounding box center [703, 67] width 1406 height 40
click at [59, 69] on button "Producers" at bounding box center [49, 67] width 62 height 22
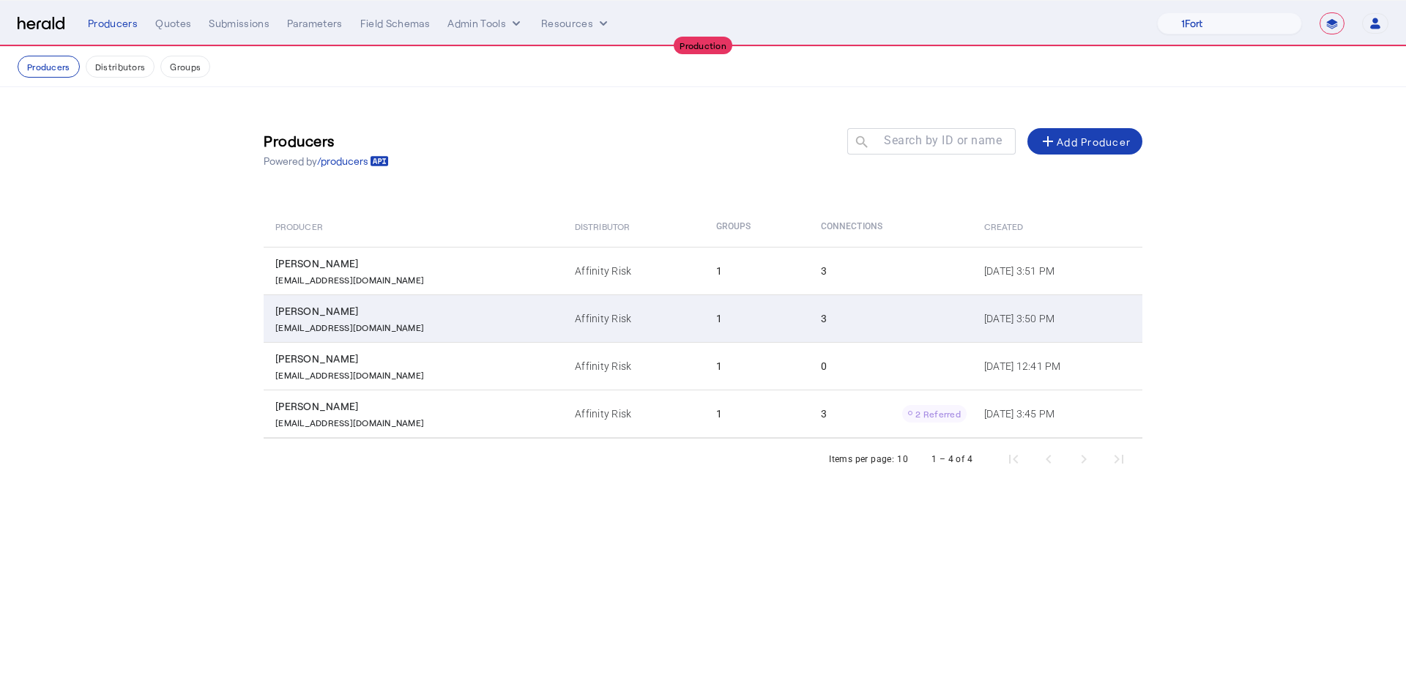
click at [563, 335] on td "Affinity Risk" at bounding box center [633, 318] width 141 height 48
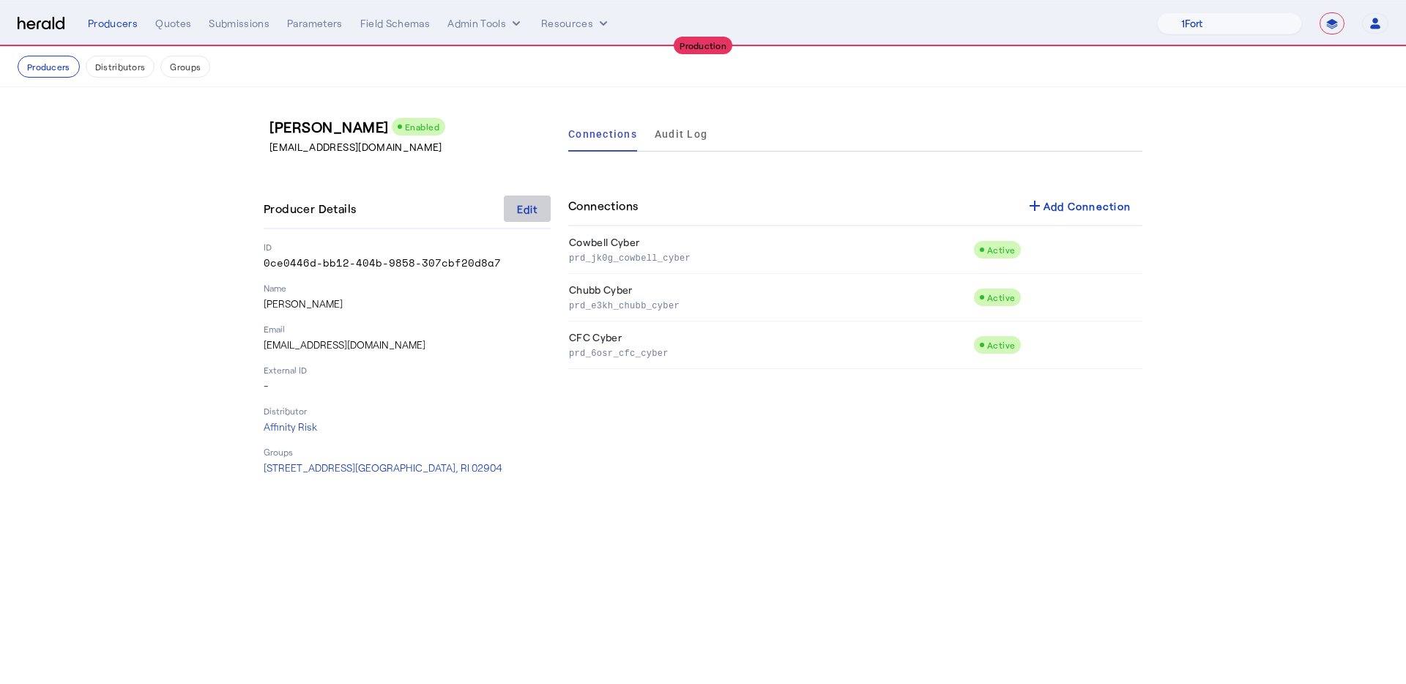
click at [510, 226] on span at bounding box center [527, 208] width 47 height 35
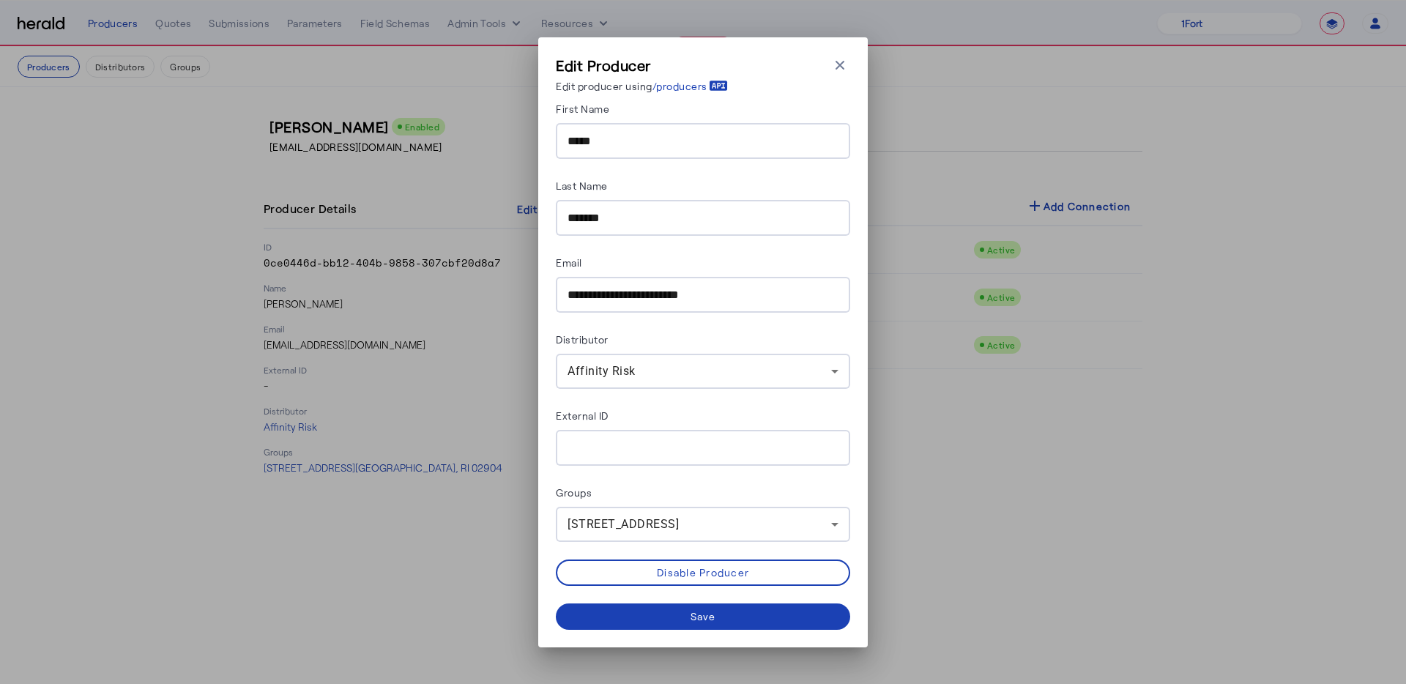
click at [669, 507] on div "110 Royal Little Dr , Providence, RI 02904" at bounding box center [703, 524] width 271 height 35
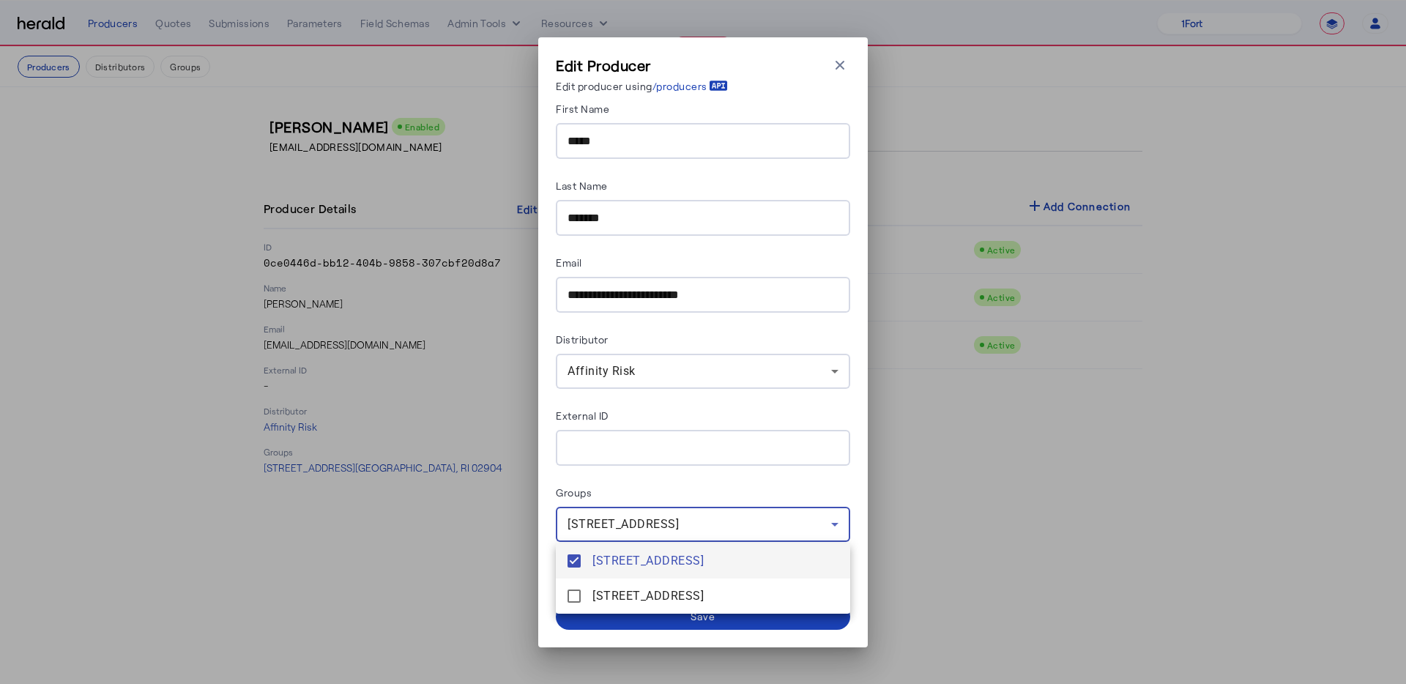
click at [650, 562] on span "110 Royal Little Dr , Providence, RI 02904" at bounding box center [715, 561] width 246 height 18
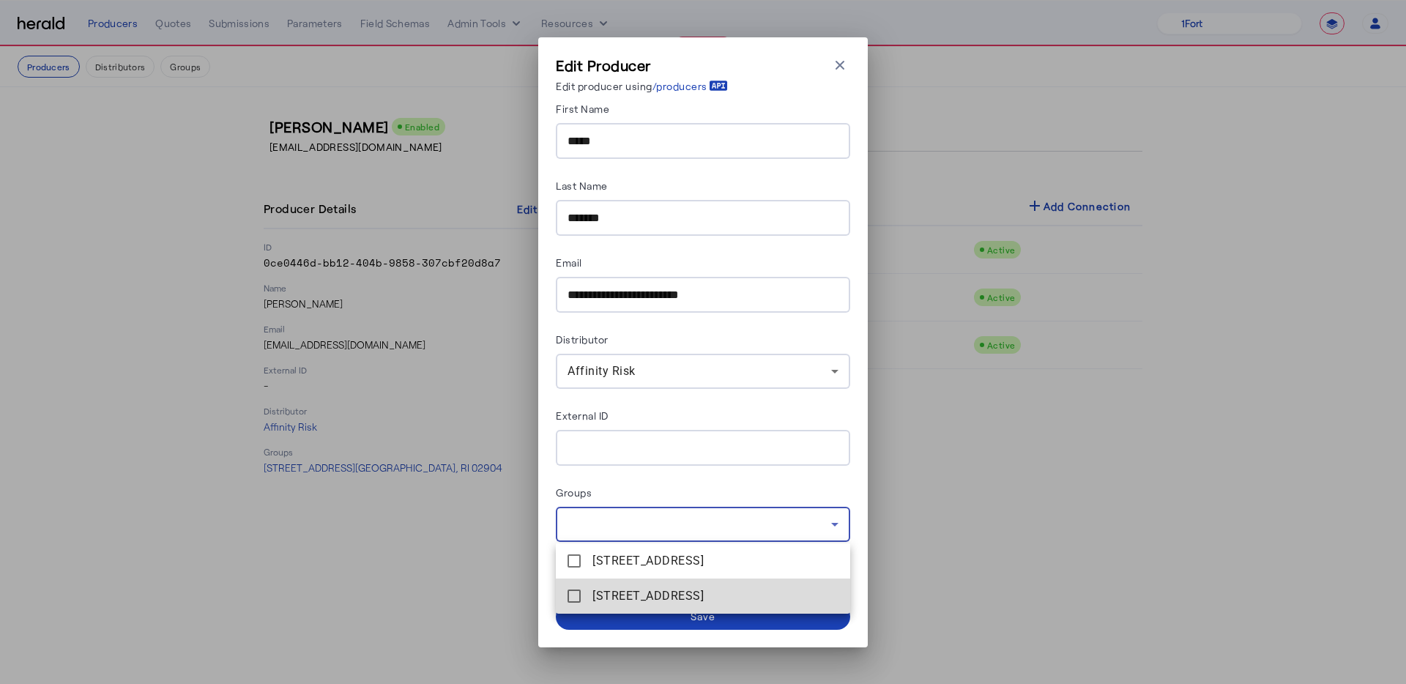
click at [650, 594] on span "1634 Warwick Ave , Warwick, RI 02889" at bounding box center [715, 596] width 246 height 18
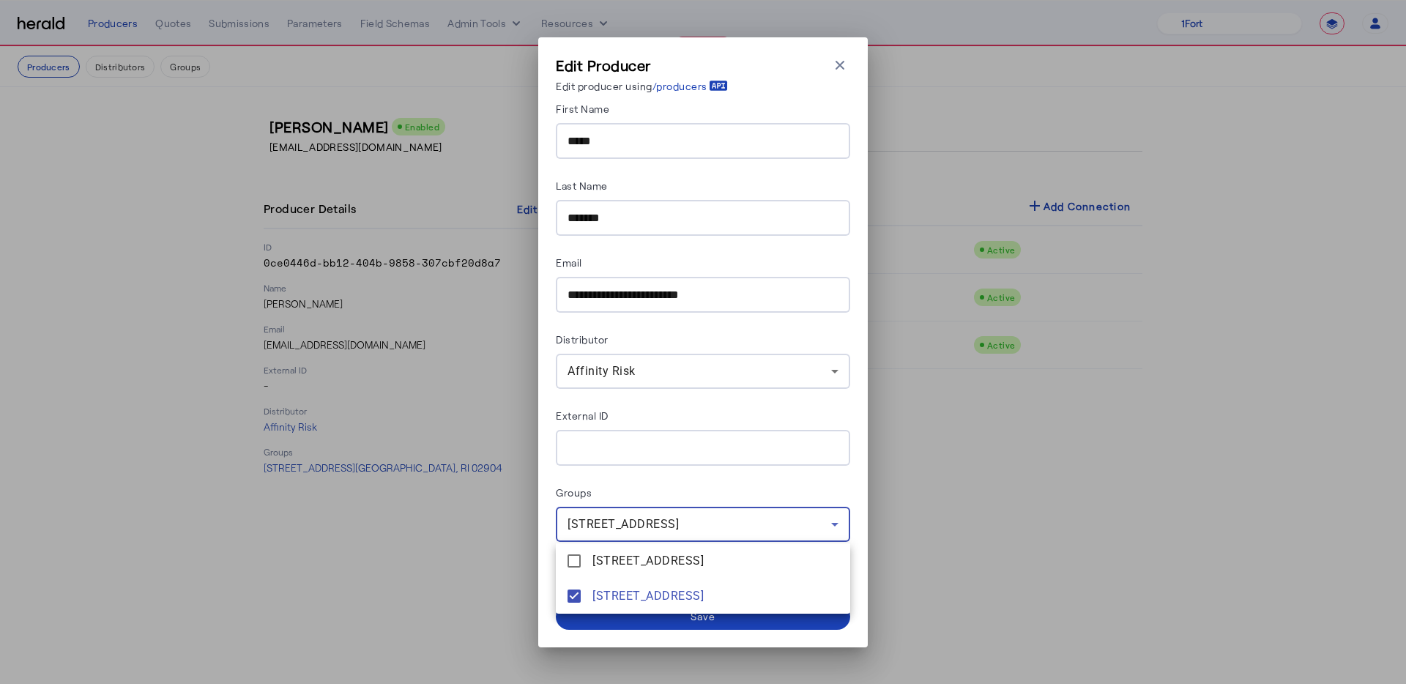
click at [652, 620] on div at bounding box center [703, 342] width 1406 height 684
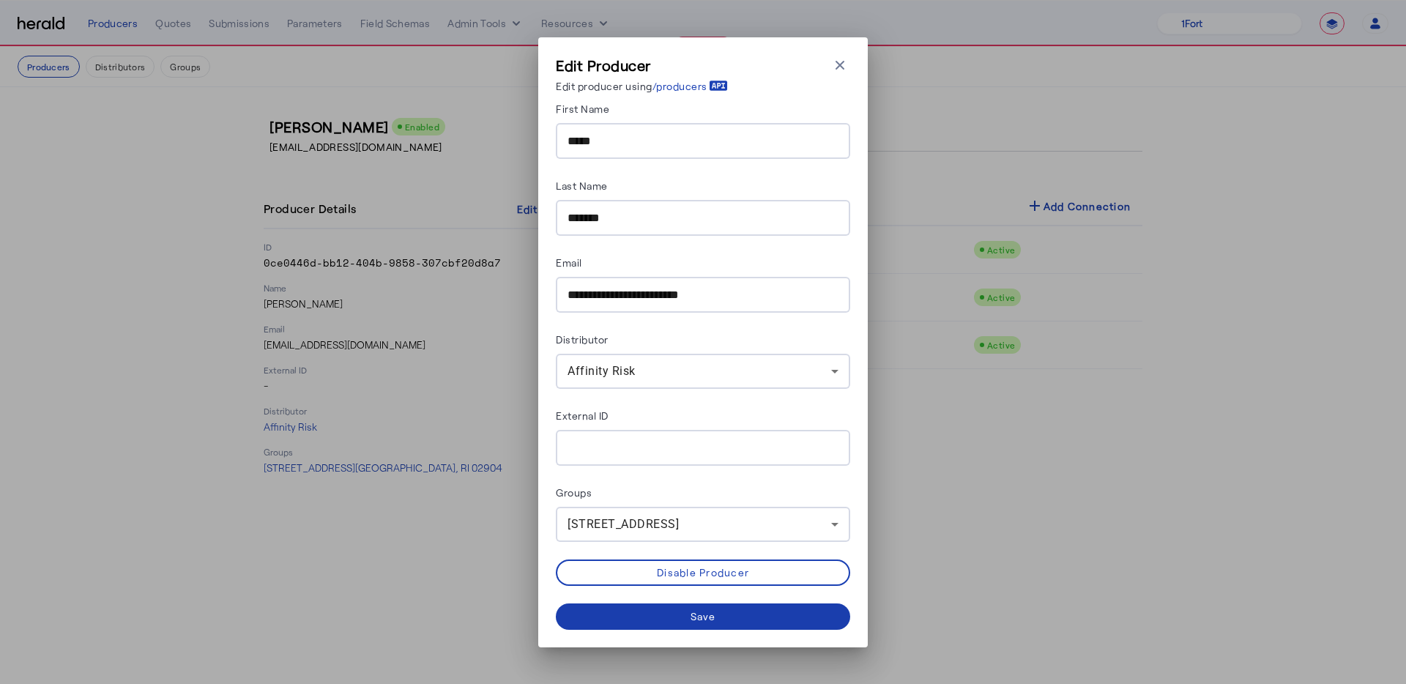
click at [660, 621] on span at bounding box center [703, 616] width 294 height 35
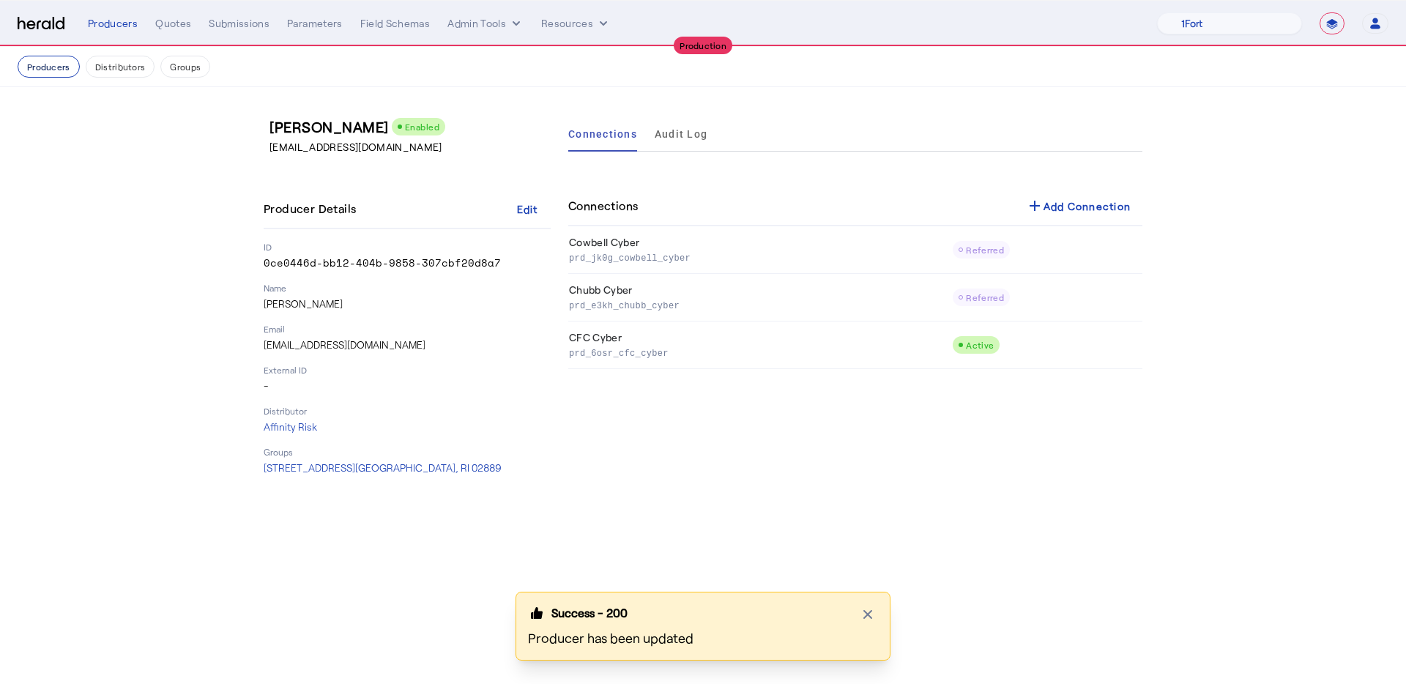
click at [56, 67] on button "Producers" at bounding box center [49, 67] width 62 height 22
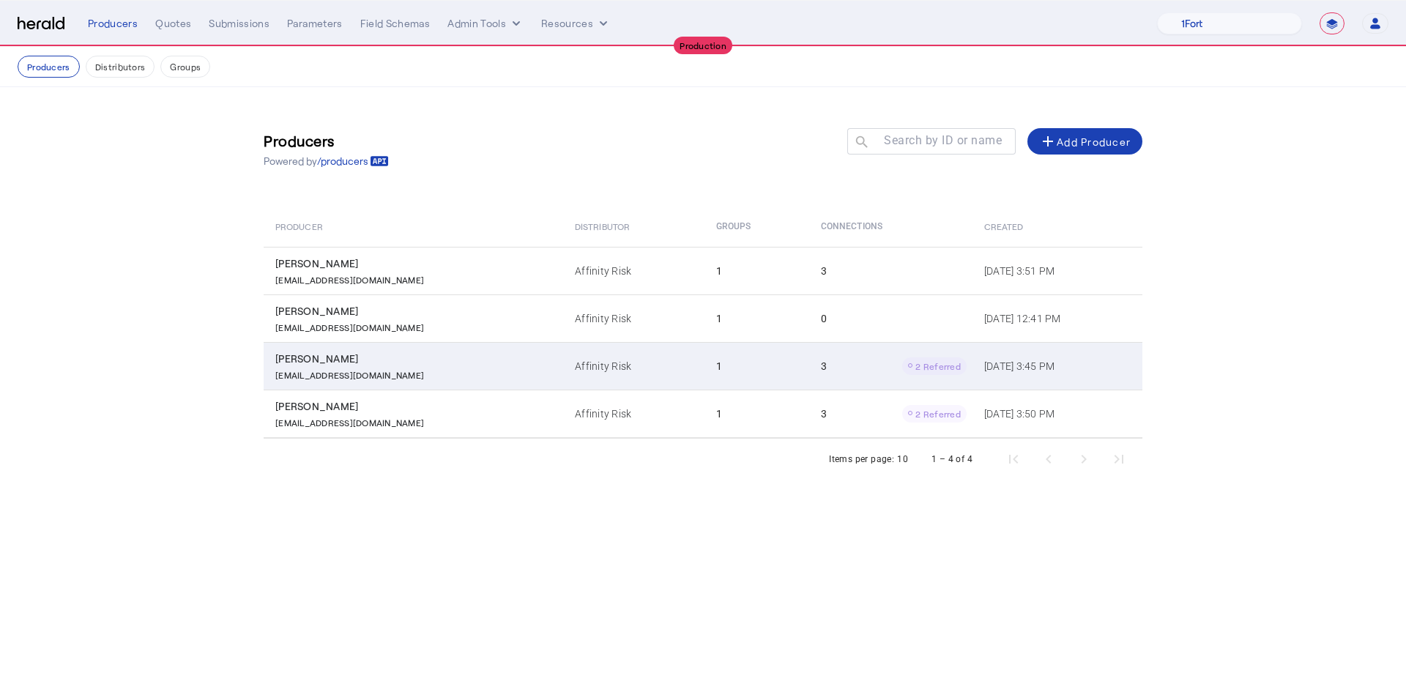
click at [451, 360] on div "Kathleen Boothe" at bounding box center [416, 358] width 282 height 15
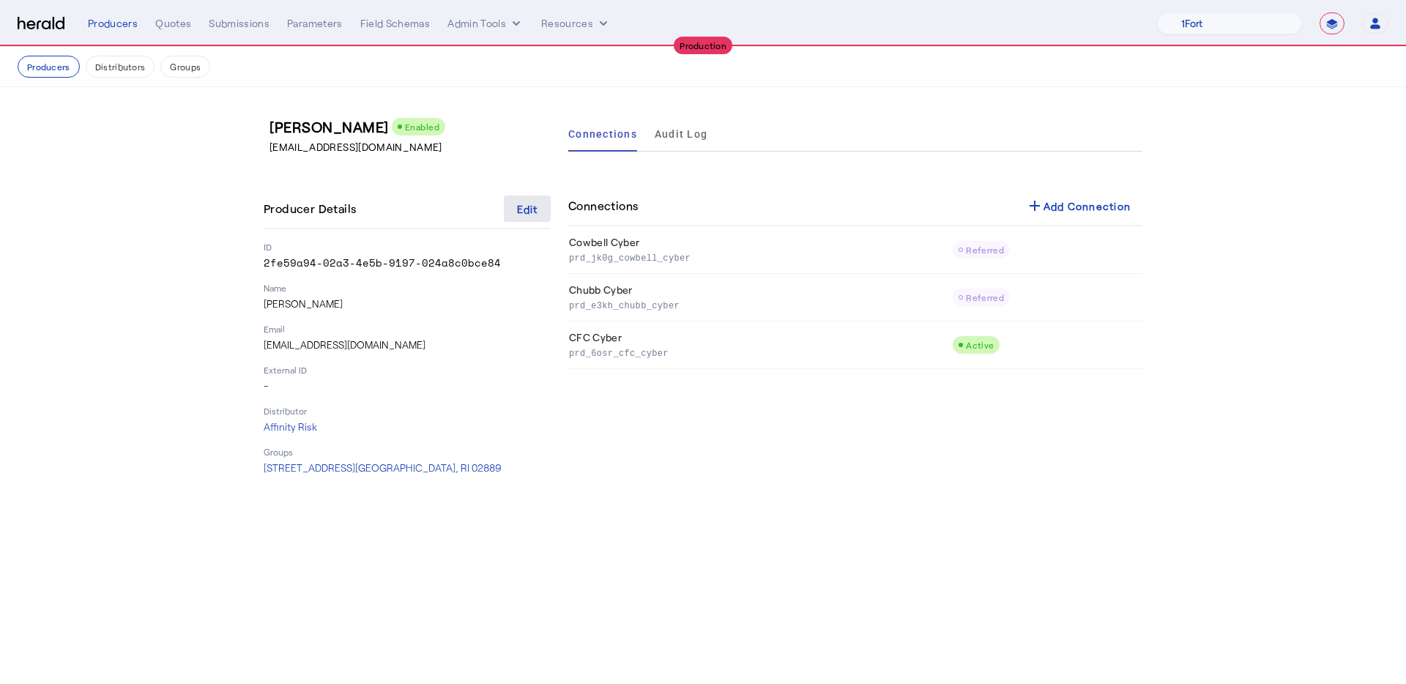
click at [537, 203] on div "Edit" at bounding box center [527, 208] width 21 height 15
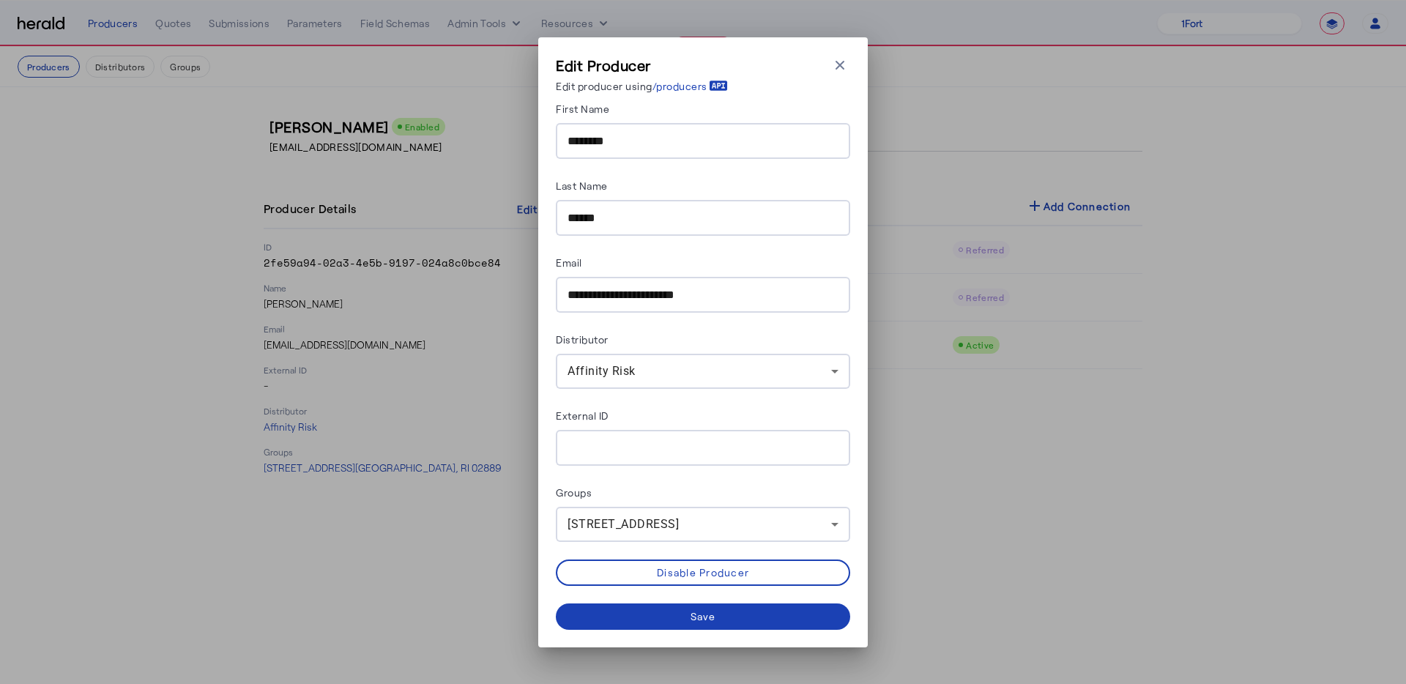
click at [633, 529] on div "1634 Warwick Ave , Warwick, RI 02889" at bounding box center [700, 525] width 264 height 18
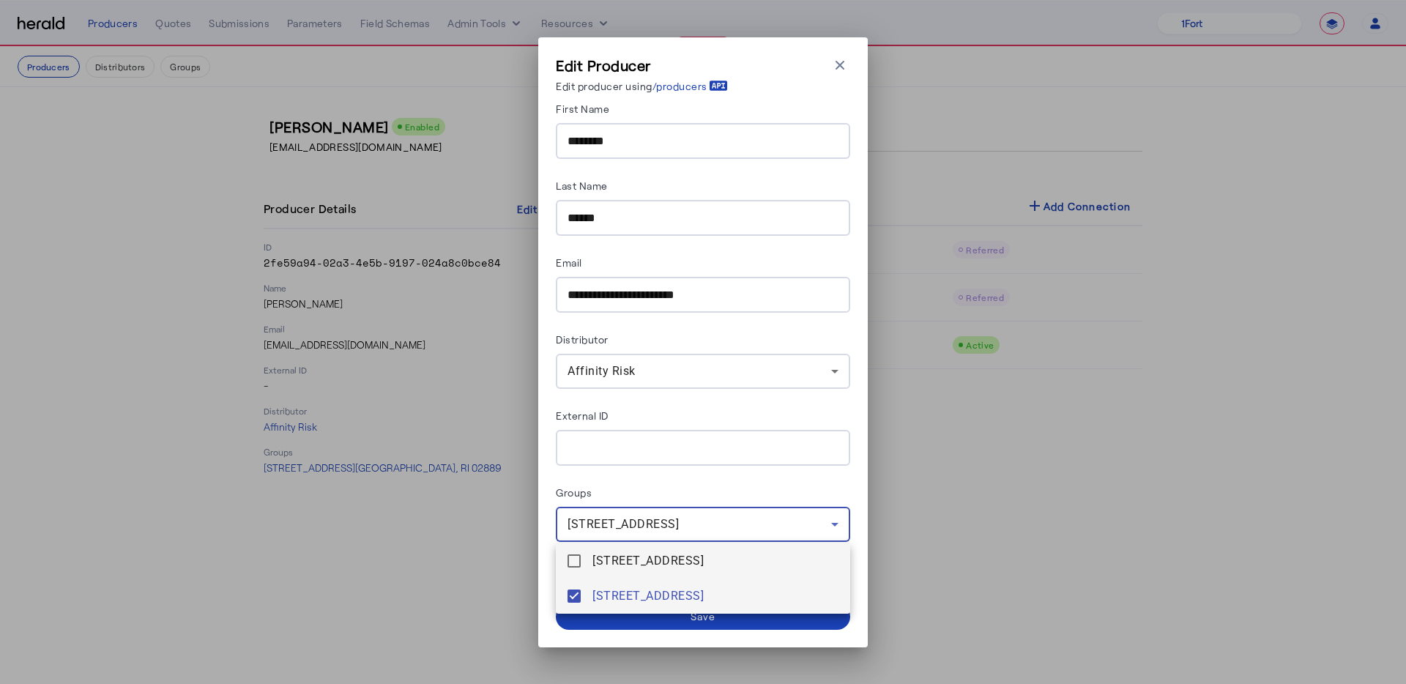
drag, startPoint x: 624, startPoint y: 565, endPoint x: 623, endPoint y: 573, distance: 7.4
click at [624, 565] on span "110 Royal Little Dr , Providence, RI 02904" at bounding box center [715, 561] width 246 height 18
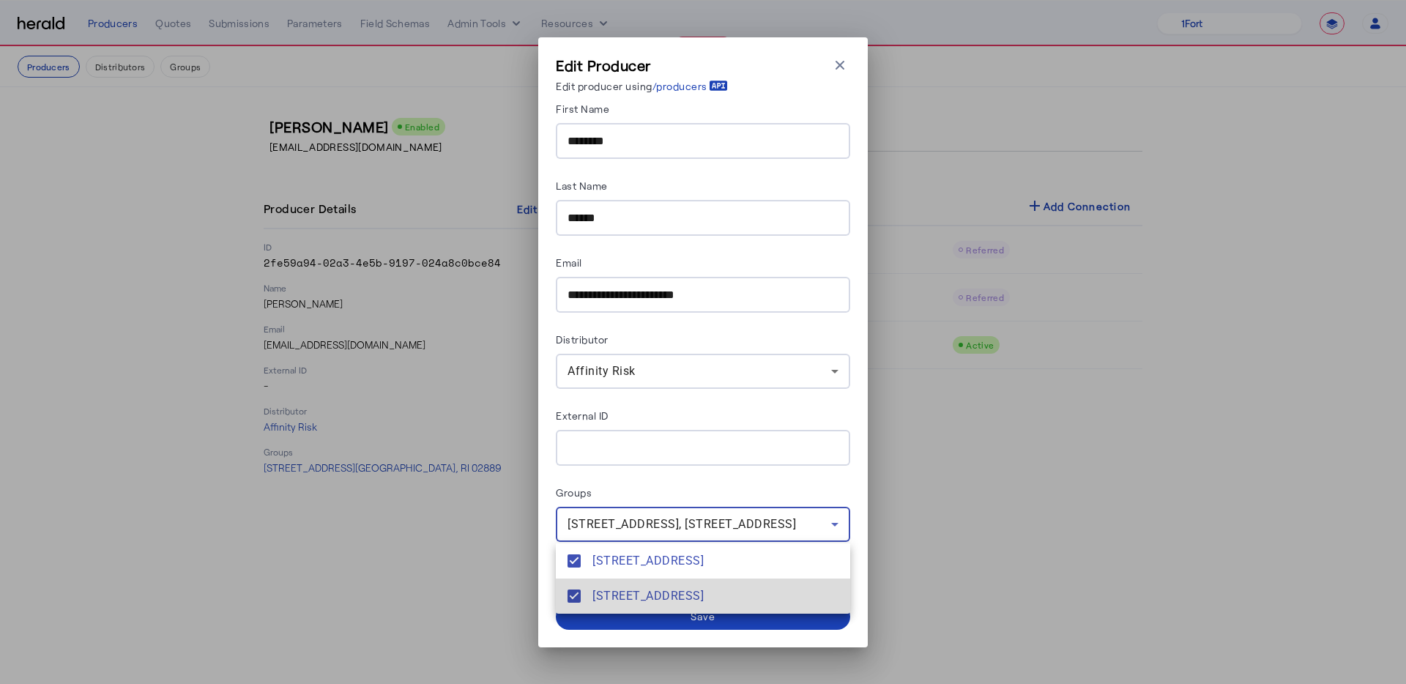
click at [623, 585] on mat-option "1634 Warwick Ave , Warwick, RI 02889" at bounding box center [703, 595] width 294 height 35
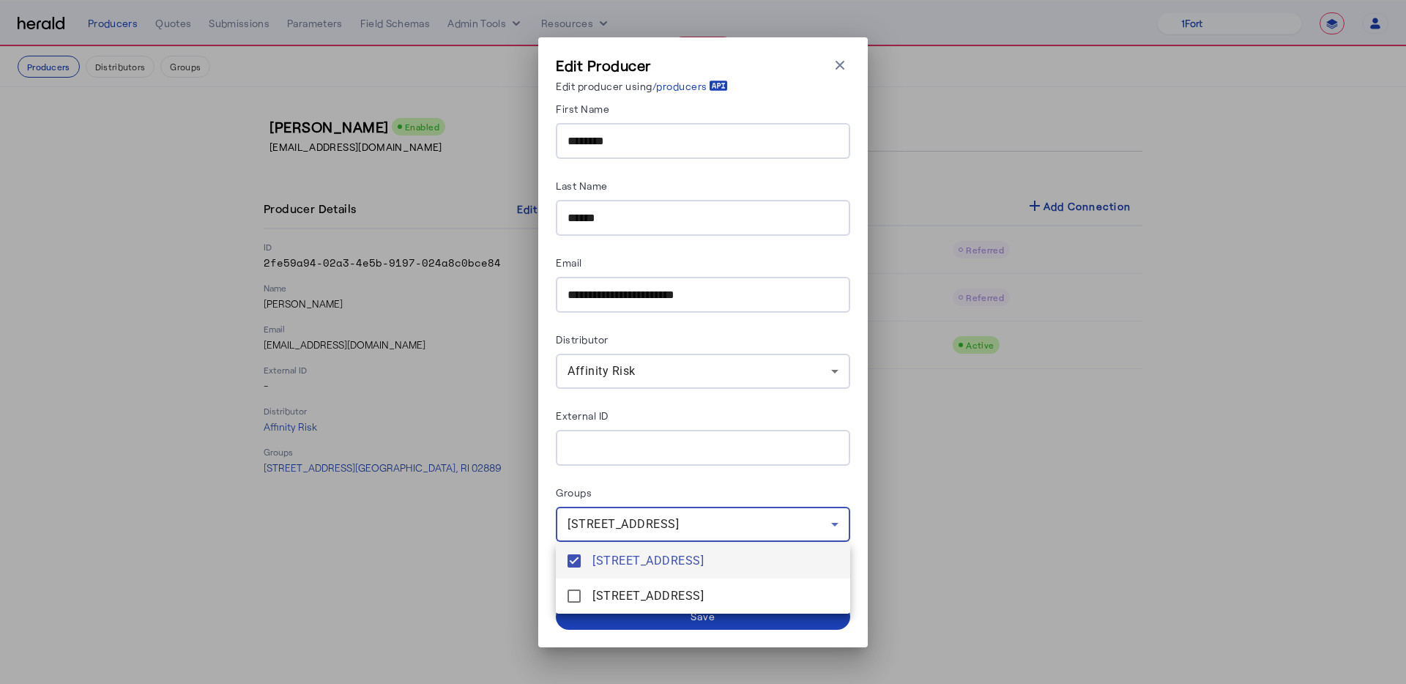
click at [630, 563] on span "110 Royal Little Dr , Providence, RI 02904" at bounding box center [715, 561] width 246 height 18
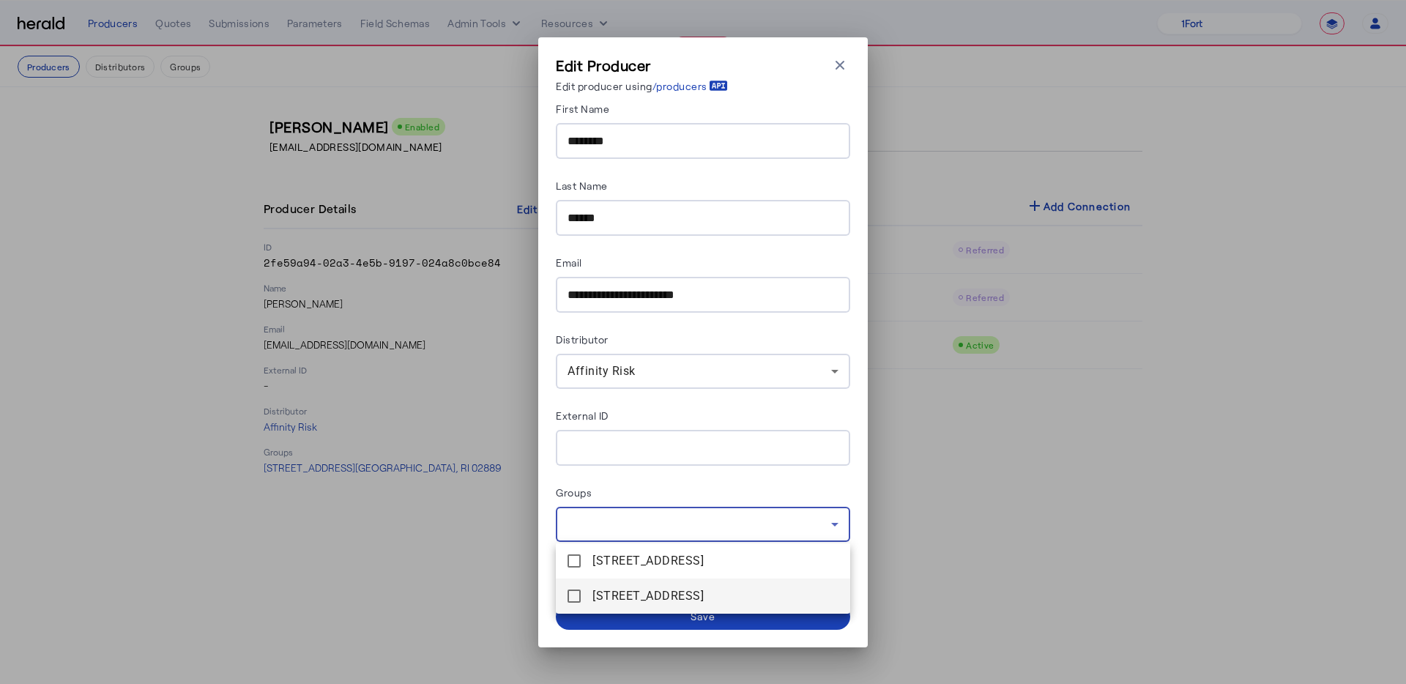
click at [628, 592] on span "1634 Warwick Ave , Warwick, RI 02889" at bounding box center [715, 596] width 246 height 18
click at [633, 620] on div at bounding box center [703, 342] width 1406 height 684
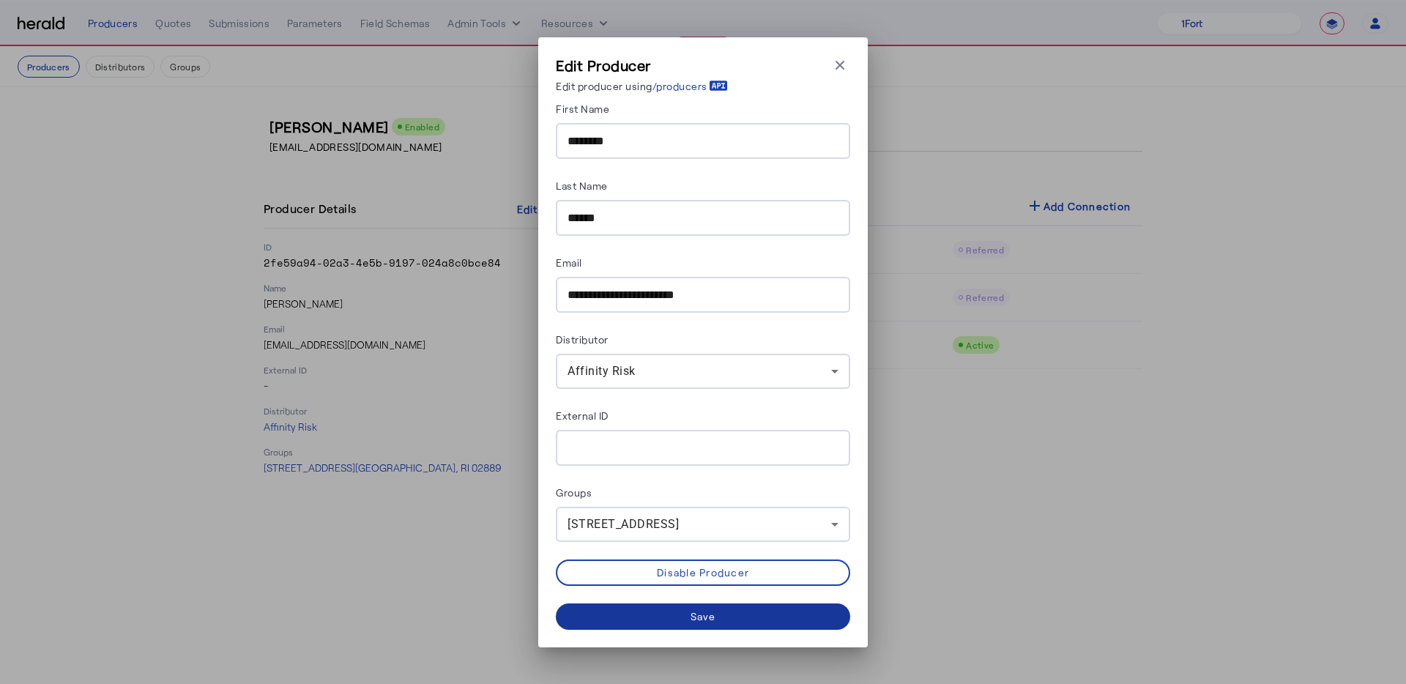
click at [631, 625] on span at bounding box center [703, 616] width 294 height 35
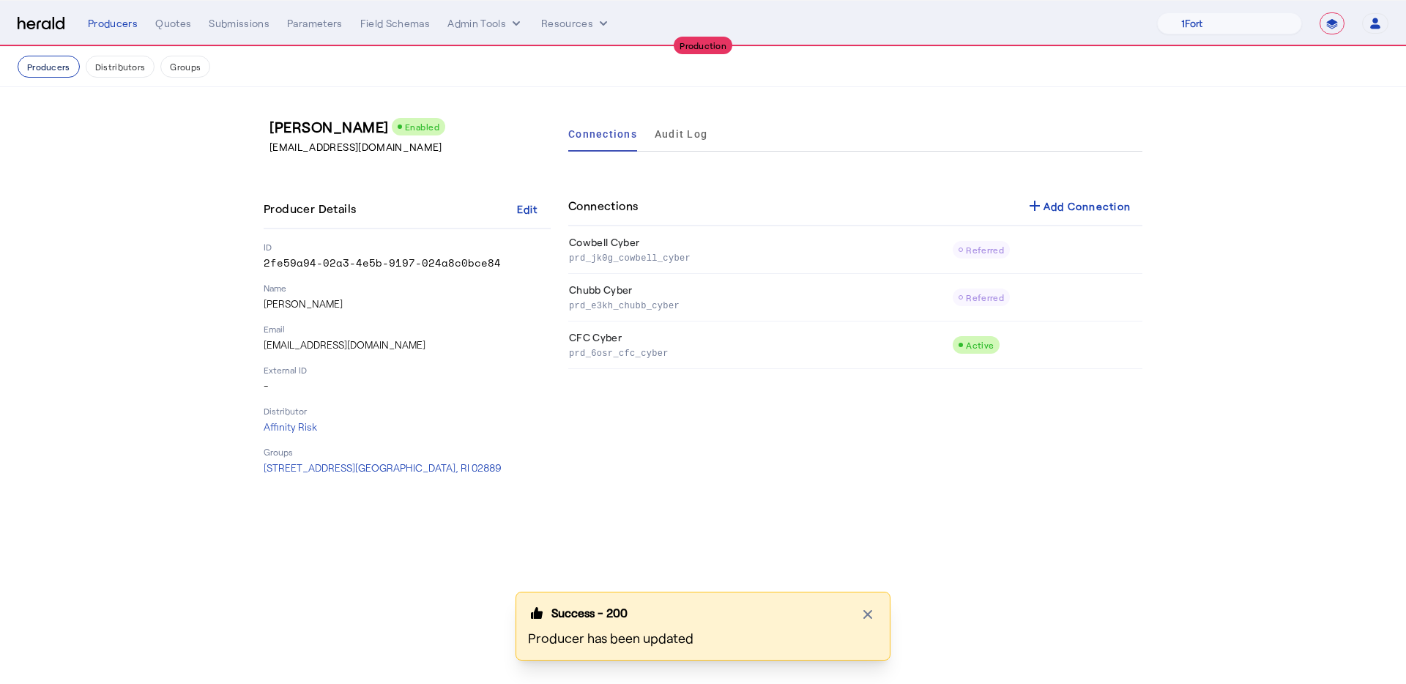
click at [64, 60] on button "Producers" at bounding box center [49, 67] width 62 height 22
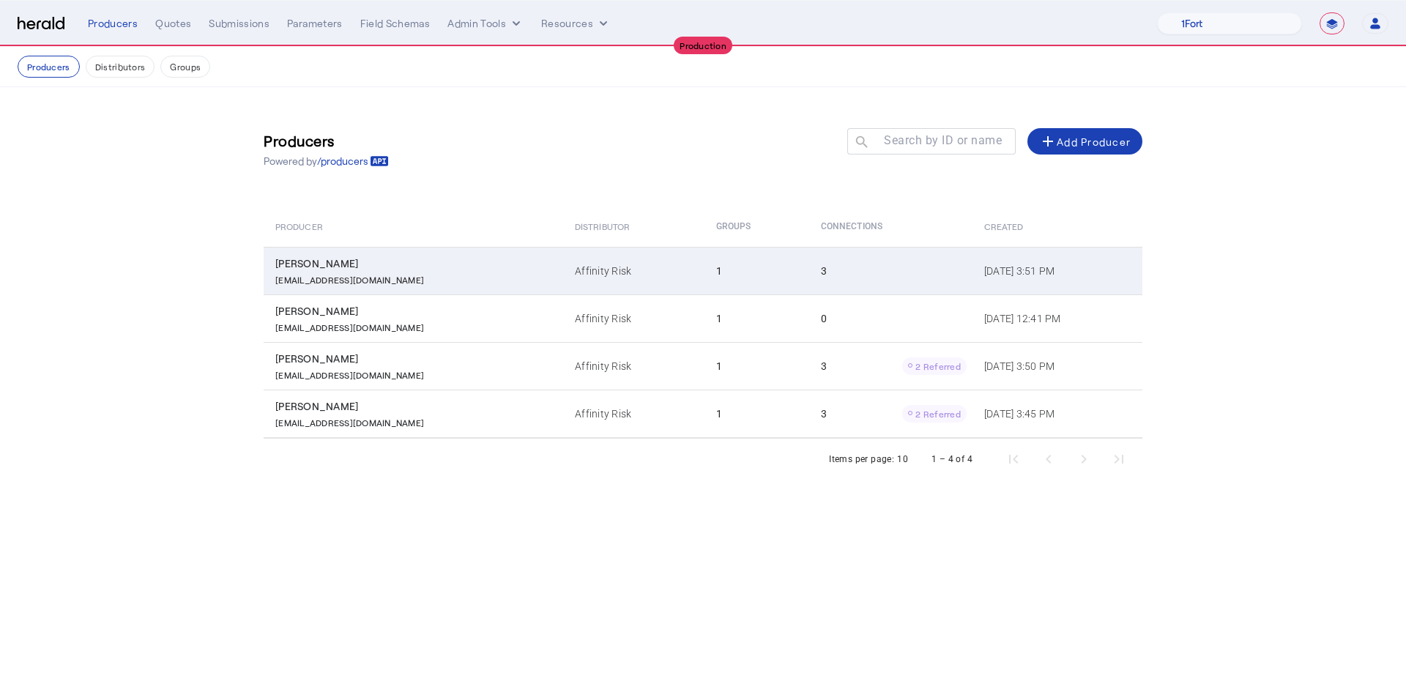
click at [465, 284] on div "mrandall@affinityrisk.com" at bounding box center [416, 278] width 282 height 15
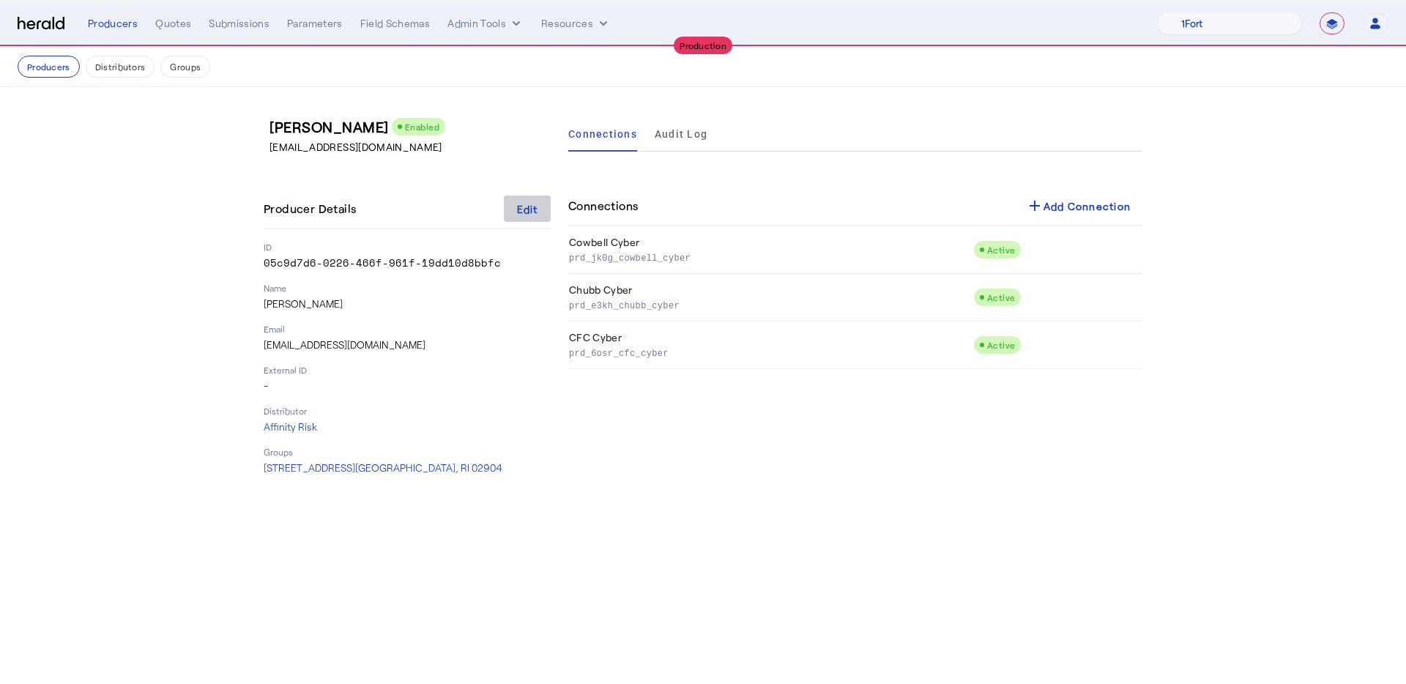
click at [532, 217] on span at bounding box center [527, 208] width 47 height 35
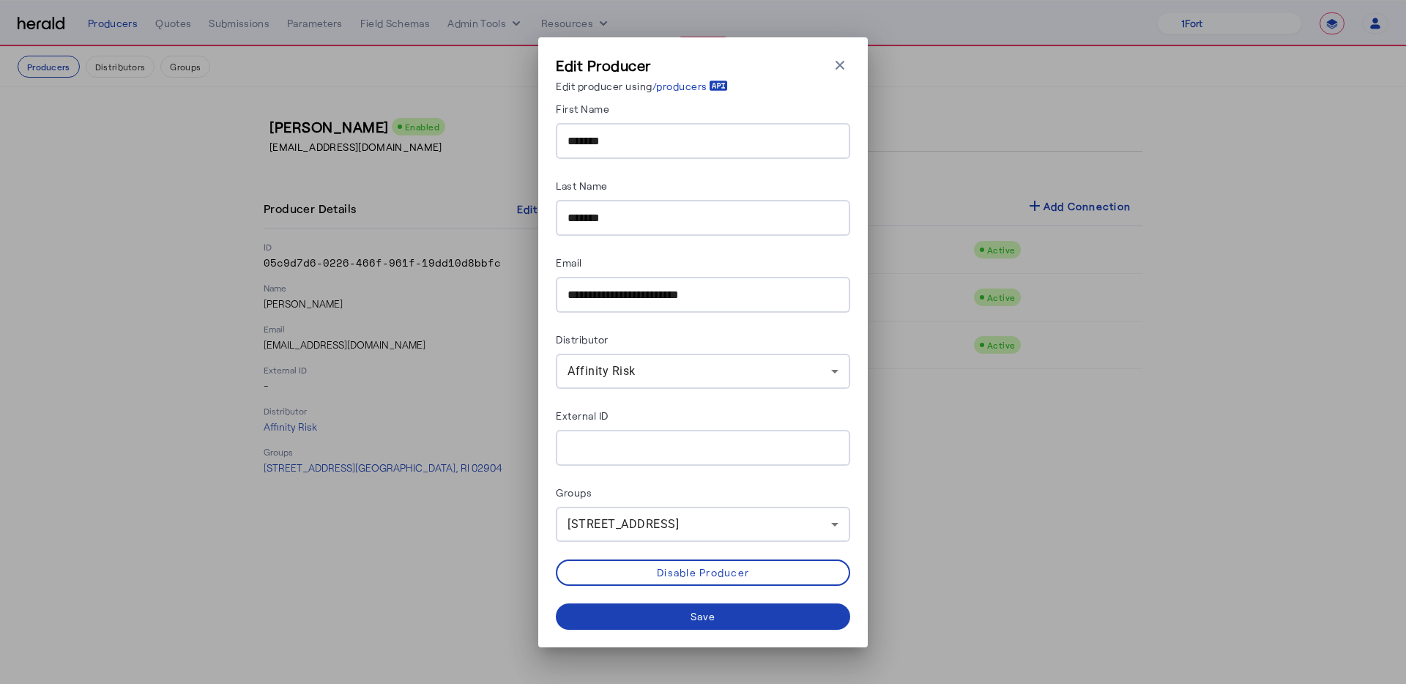
click at [650, 510] on div "110 Royal Little Dr , Providence, RI 02904" at bounding box center [703, 524] width 271 height 35
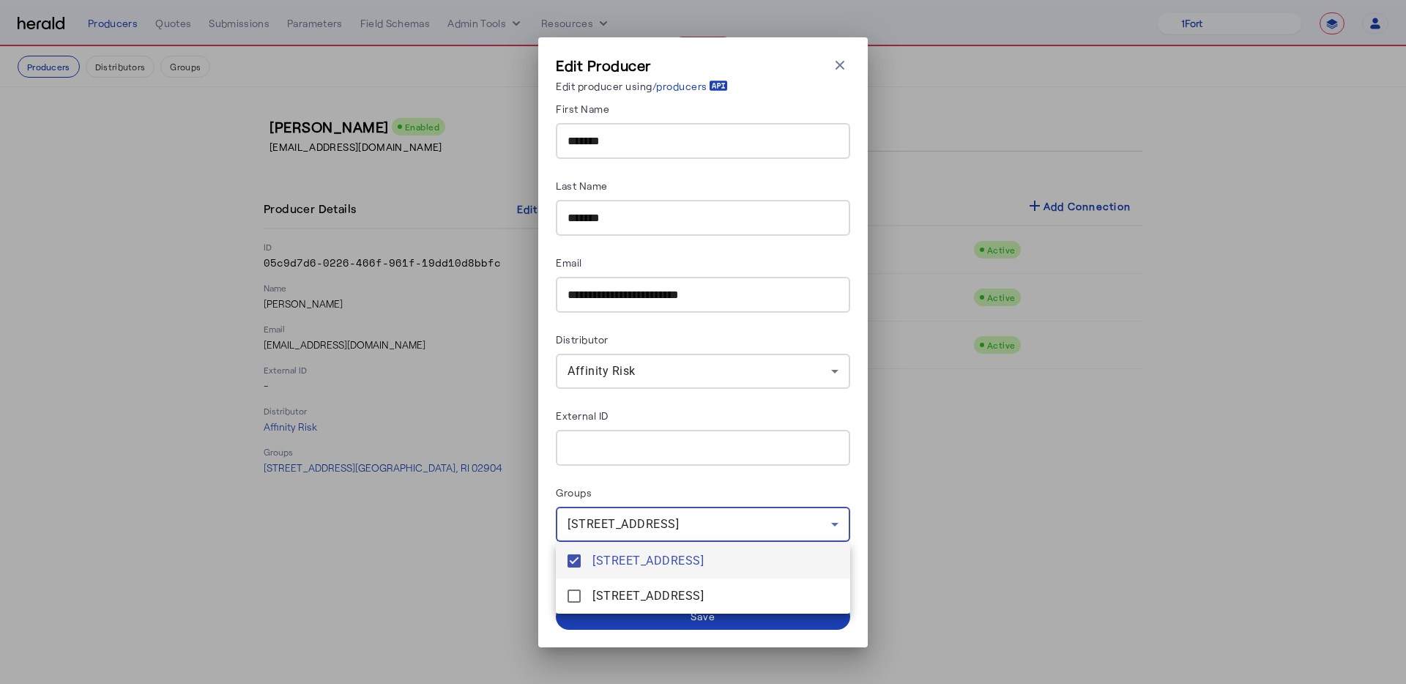
click at [658, 565] on span "110 Royal Little Dr , Providence, RI 02904" at bounding box center [715, 561] width 246 height 18
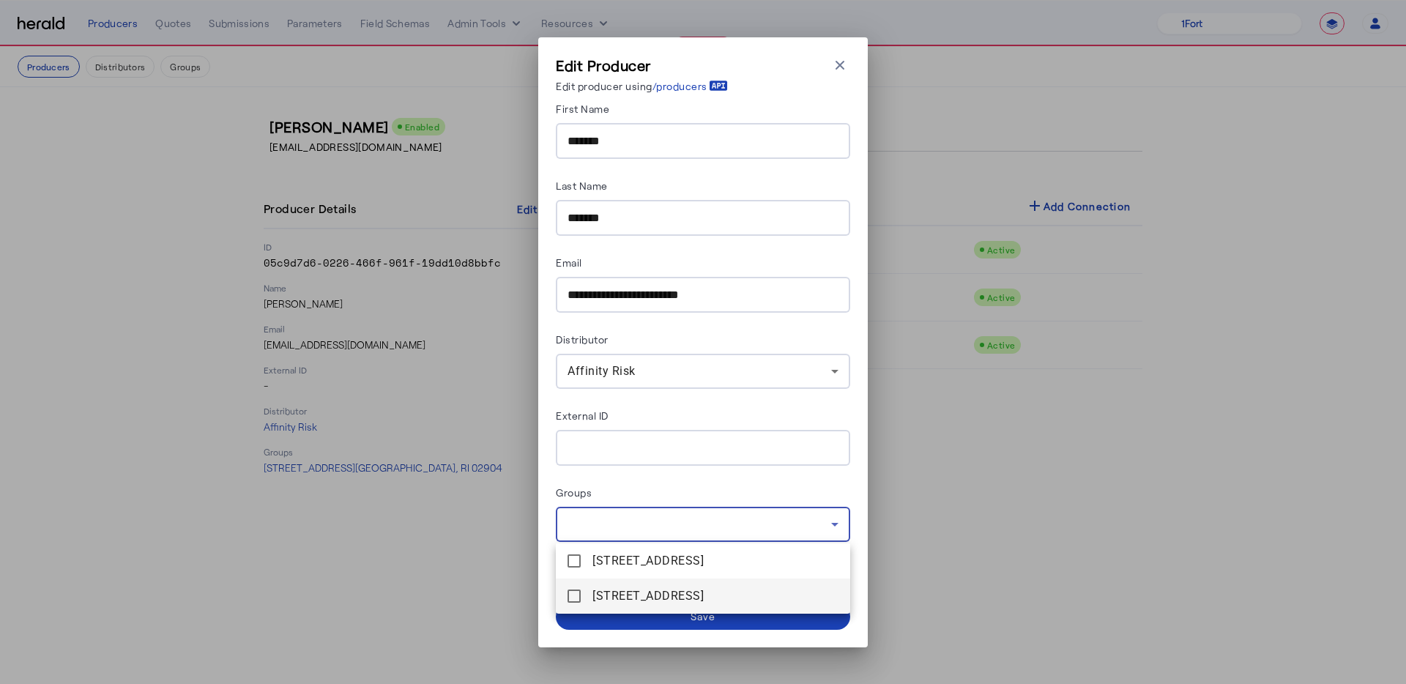
click at [658, 592] on span "1634 Warwick Ave , Warwick, RI 02889" at bounding box center [715, 596] width 246 height 18
click at [655, 623] on div at bounding box center [703, 342] width 1406 height 684
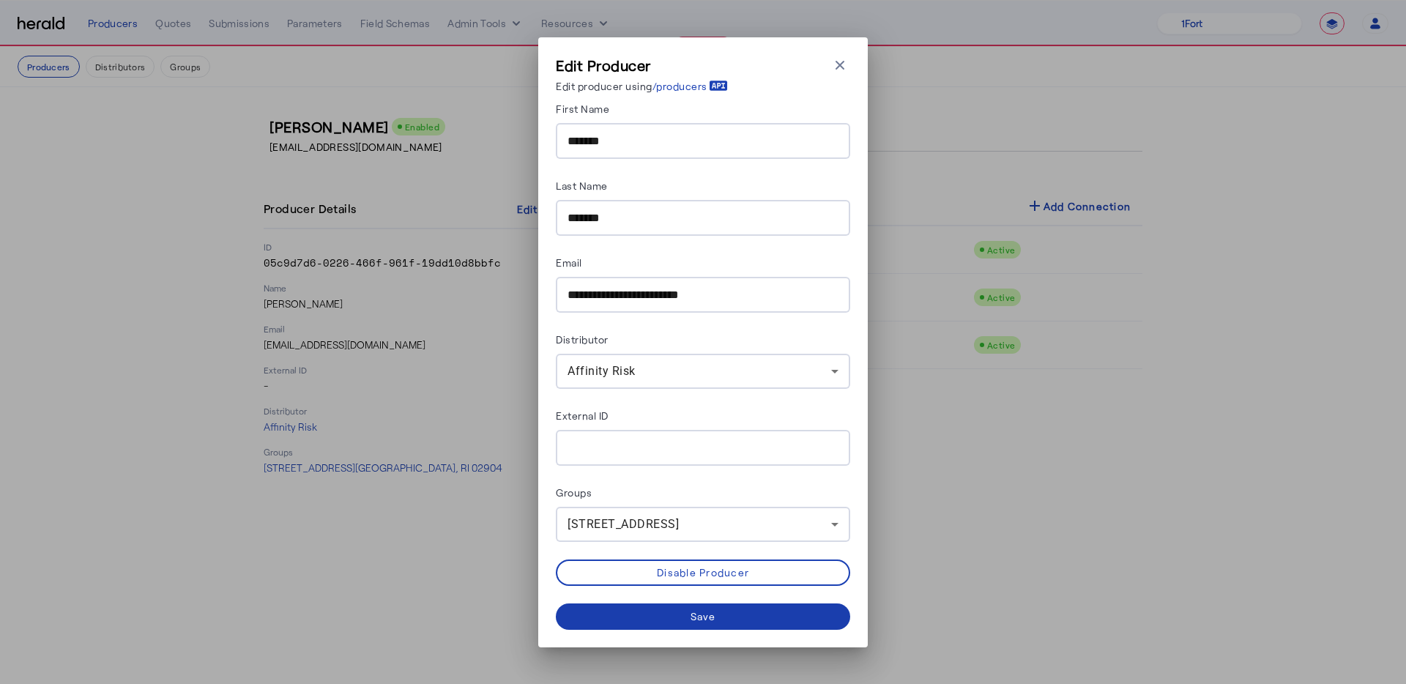
click at [651, 622] on span at bounding box center [703, 616] width 294 height 35
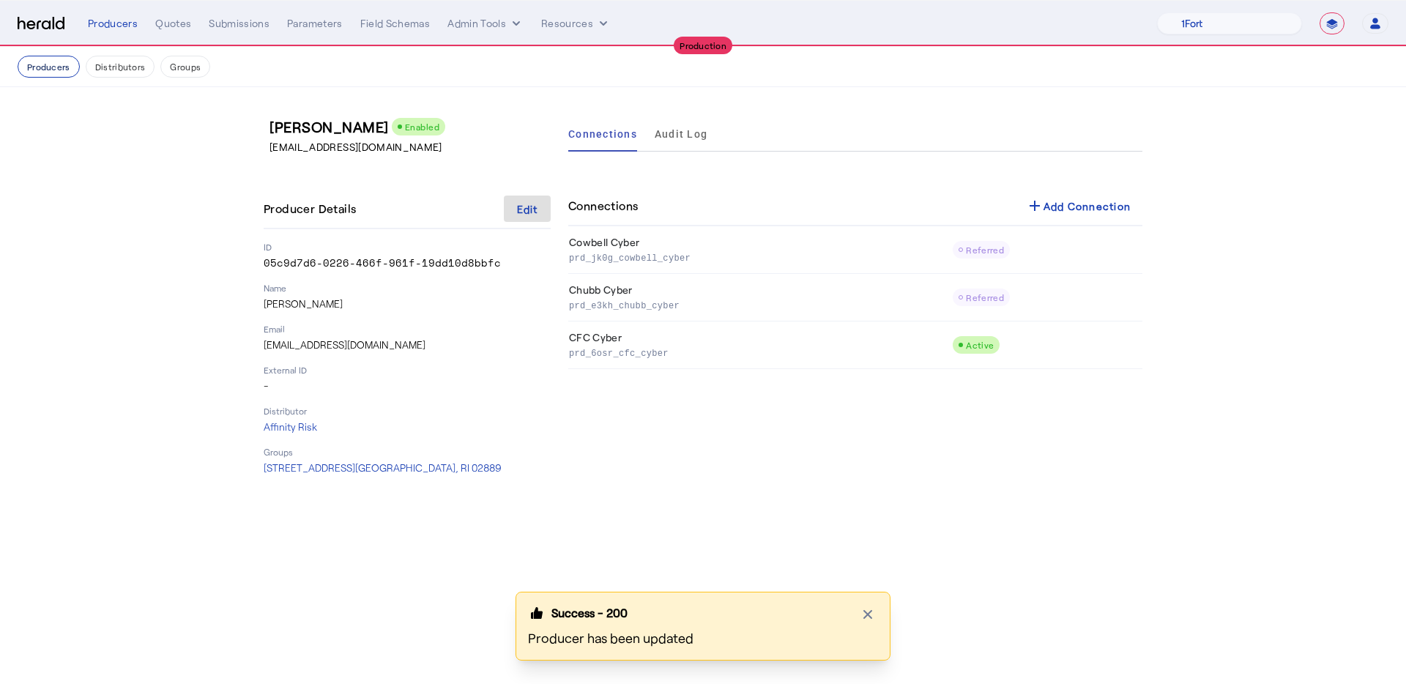
click at [73, 63] on button "Producers" at bounding box center [49, 67] width 62 height 22
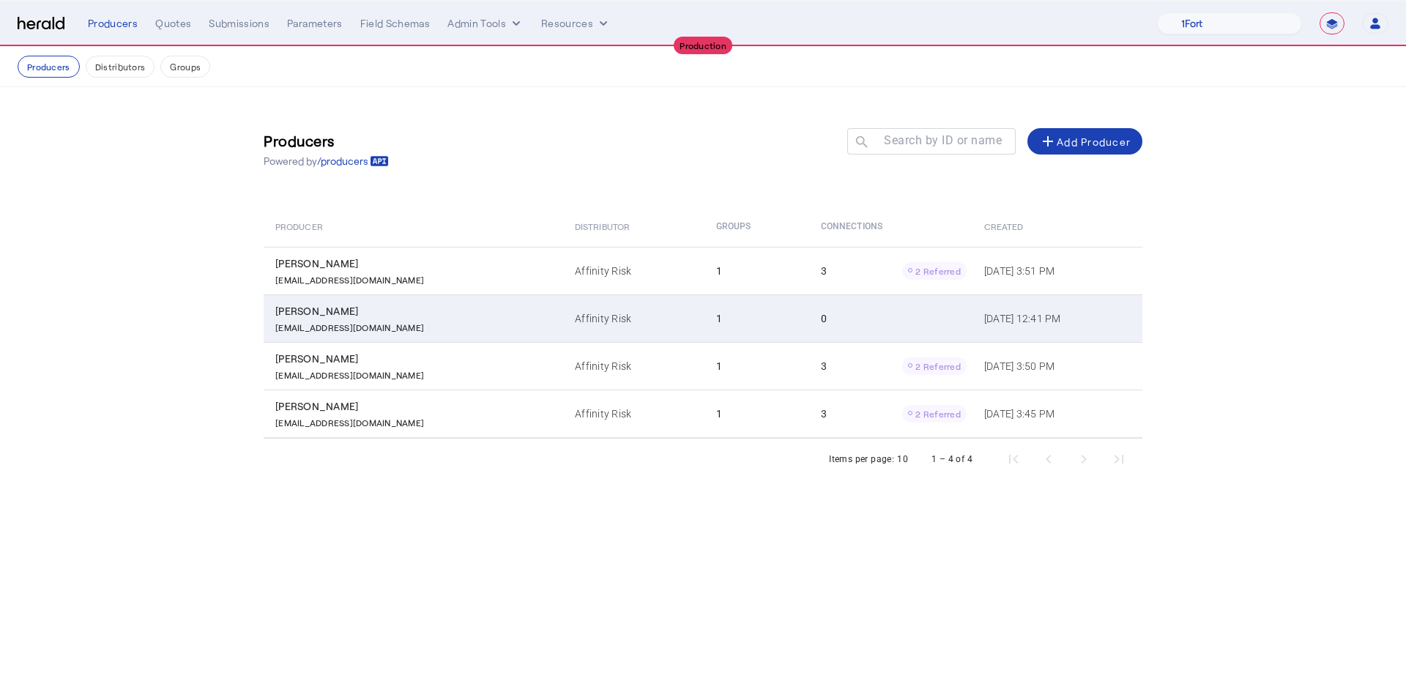
click at [635, 304] on td "Affinity Risk" at bounding box center [633, 318] width 141 height 48
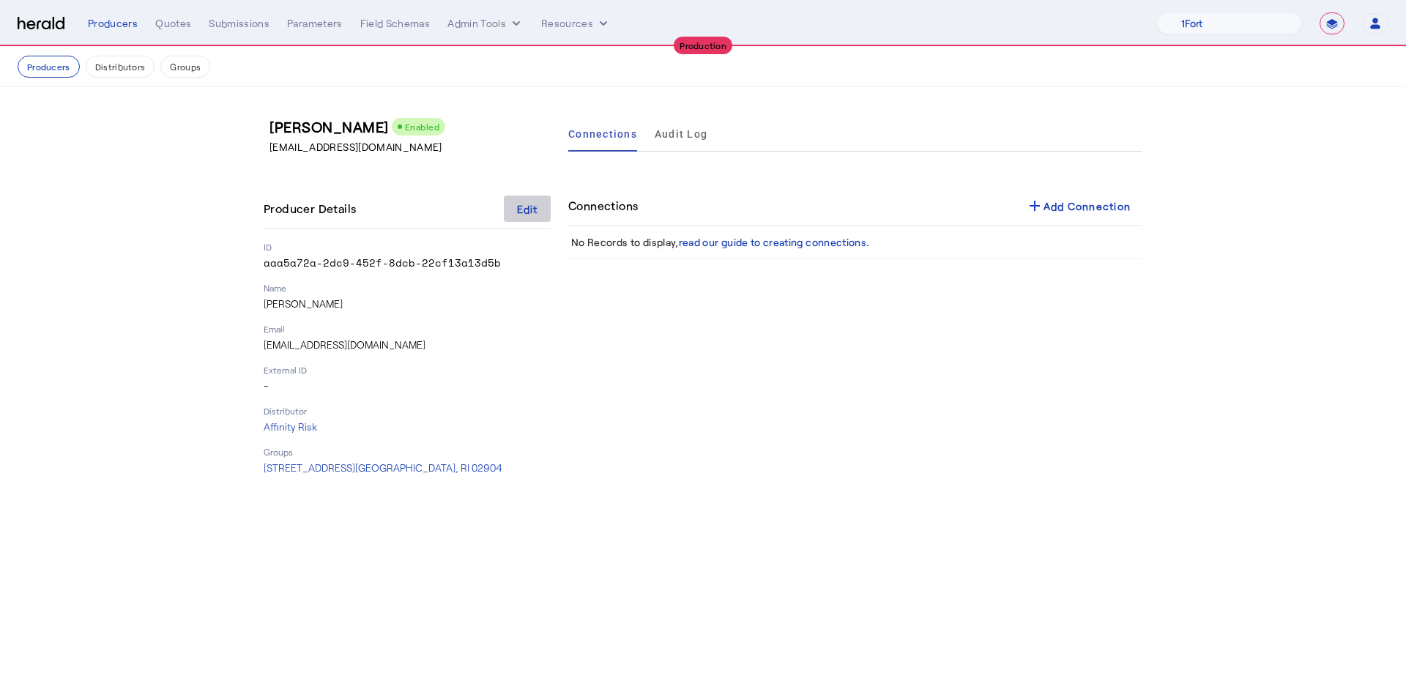
click at [521, 211] on div "Edit" at bounding box center [527, 208] width 21 height 15
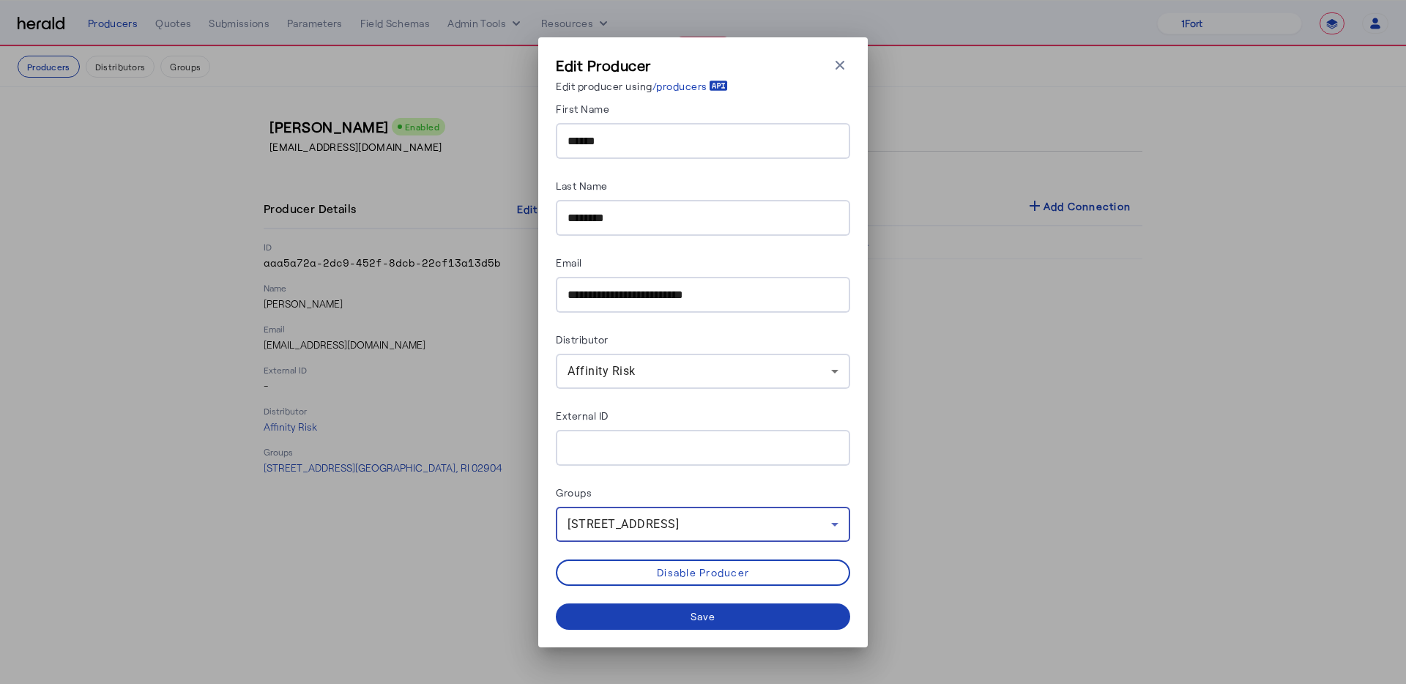
click at [672, 526] on span "110 Royal Little Dr , Providence, RI 02904" at bounding box center [623, 524] width 111 height 14
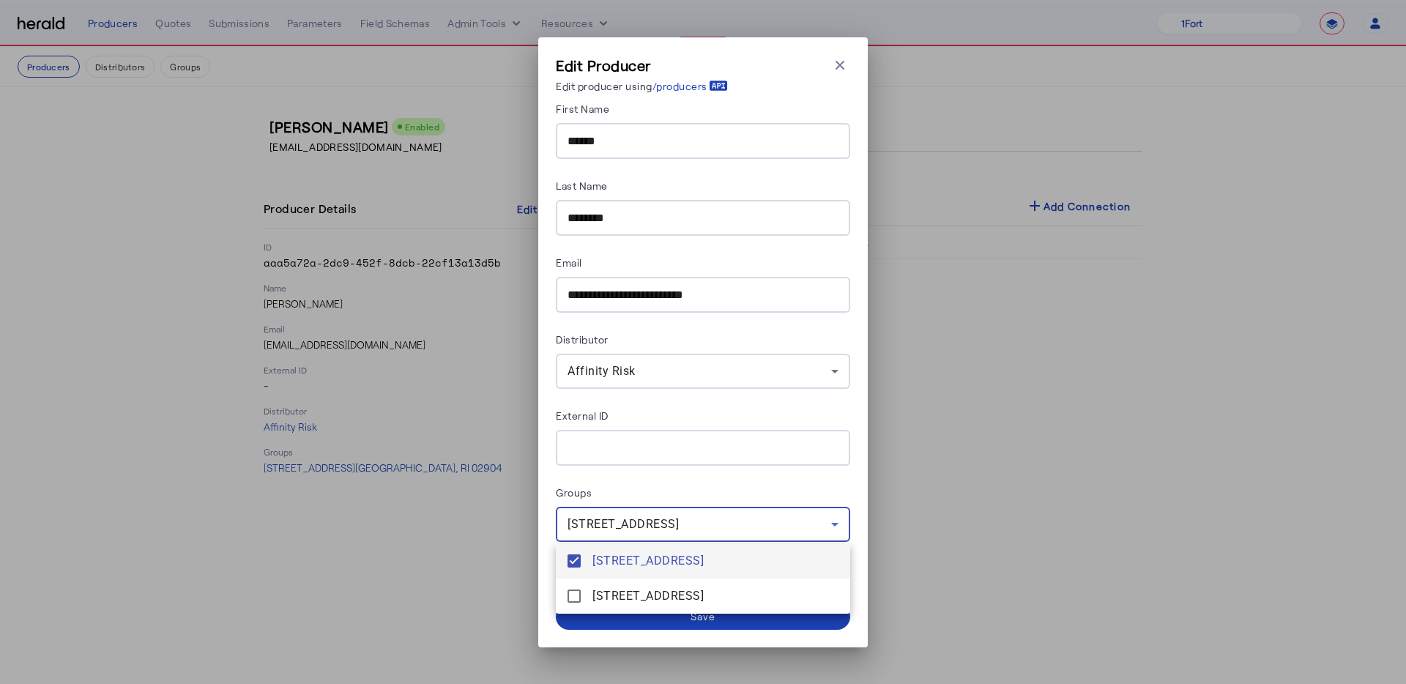
click at [659, 555] on span "110 Royal Little Dr , Providence, RI 02904" at bounding box center [715, 561] width 246 height 18
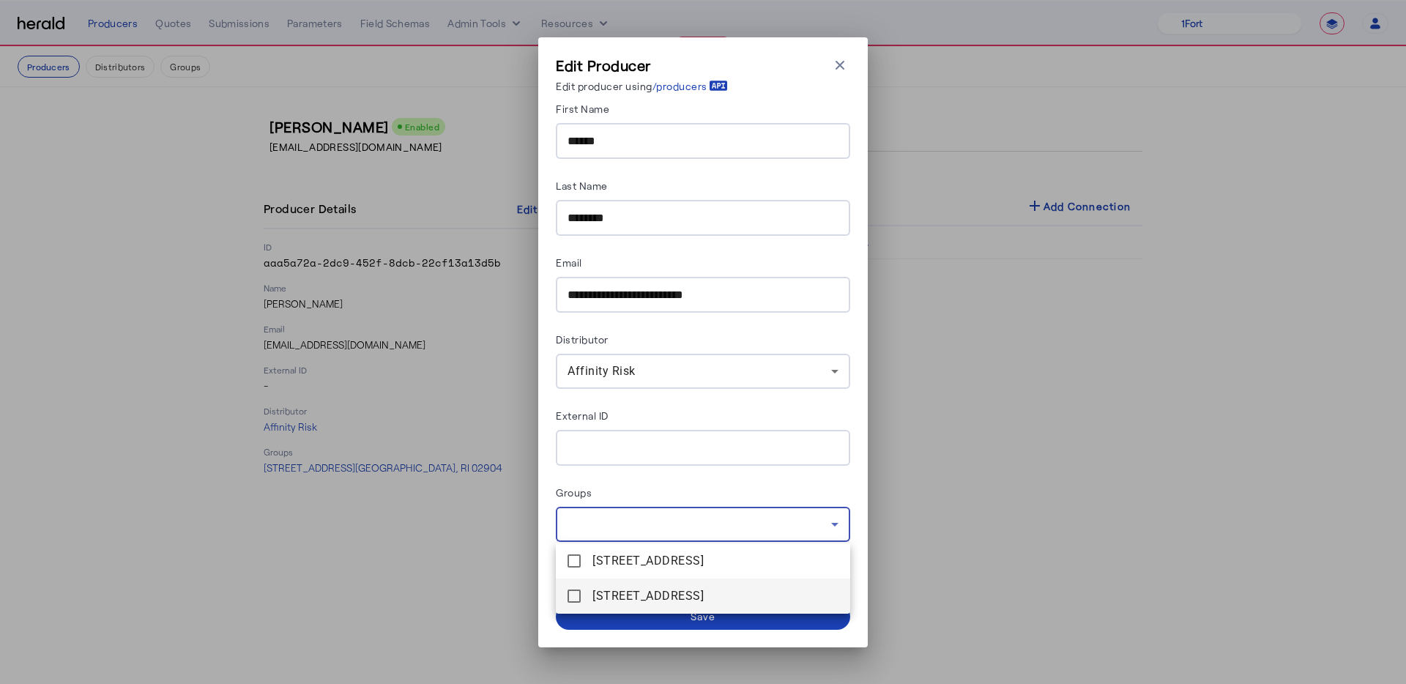
click at [651, 598] on span "1634 Warwick Ave , Warwick, RI 02889" at bounding box center [715, 596] width 246 height 18
click at [648, 628] on div at bounding box center [703, 342] width 1406 height 684
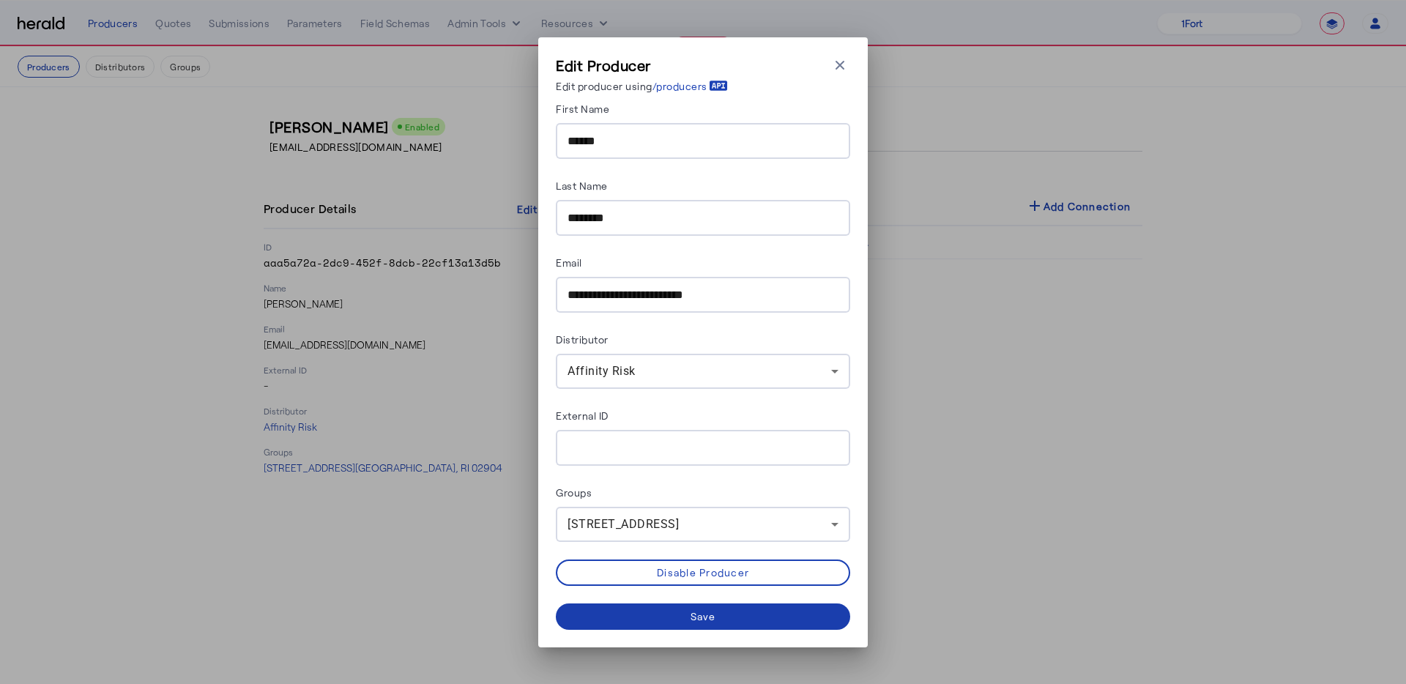
click at [650, 624] on span at bounding box center [703, 616] width 294 height 35
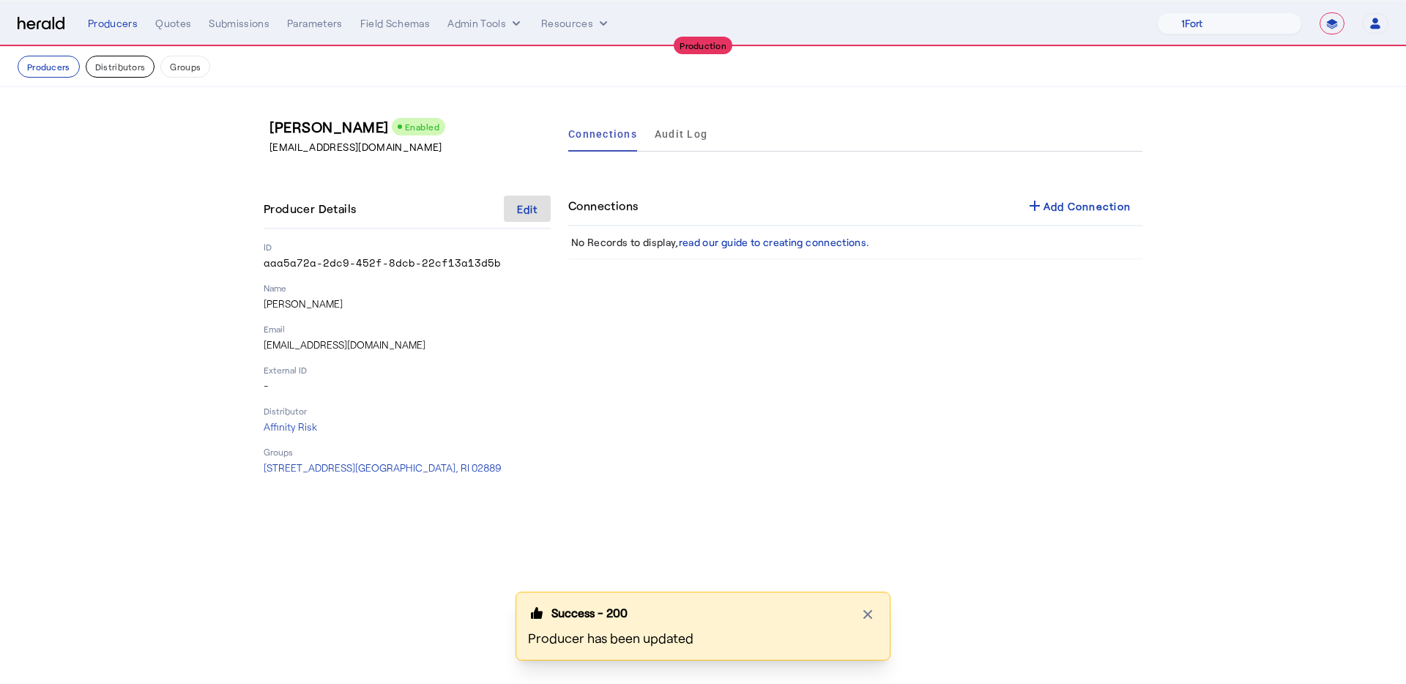
click at [114, 67] on button "Distributors" at bounding box center [121, 67] width 70 height 22
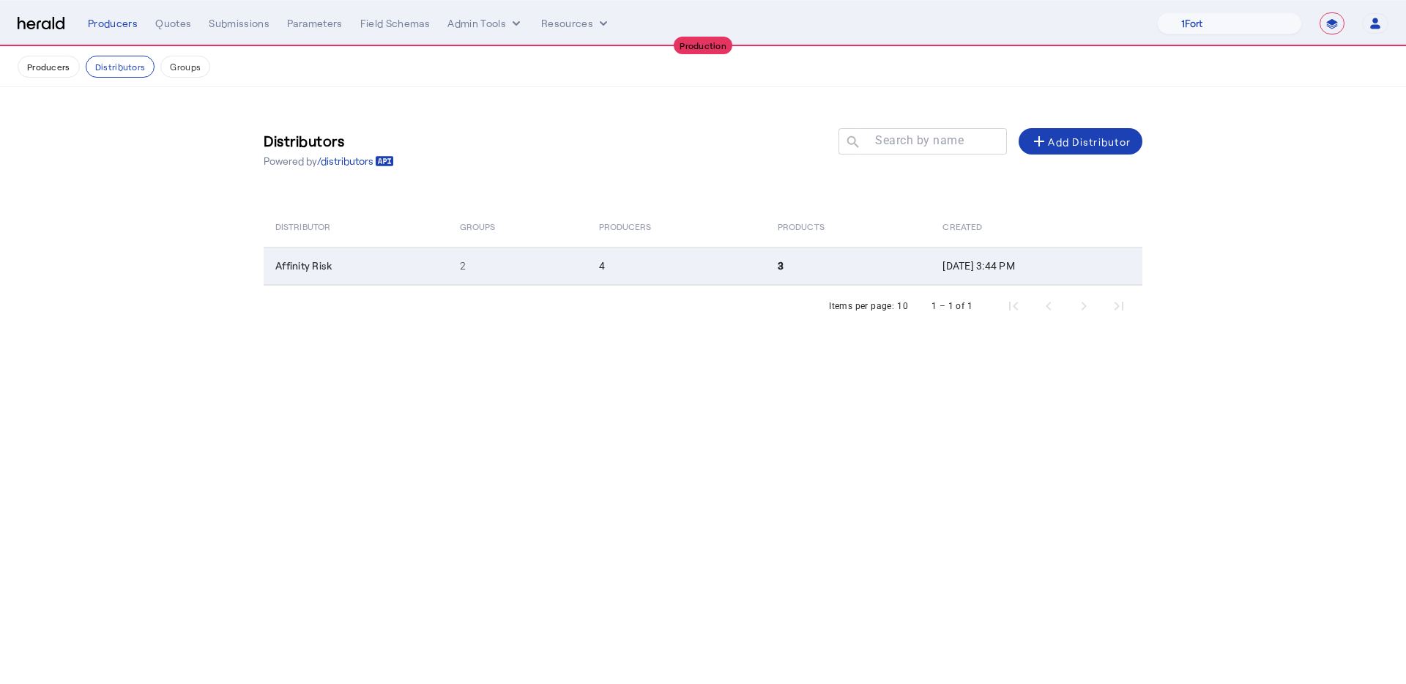
click at [766, 275] on td "3" at bounding box center [848, 266] width 165 height 38
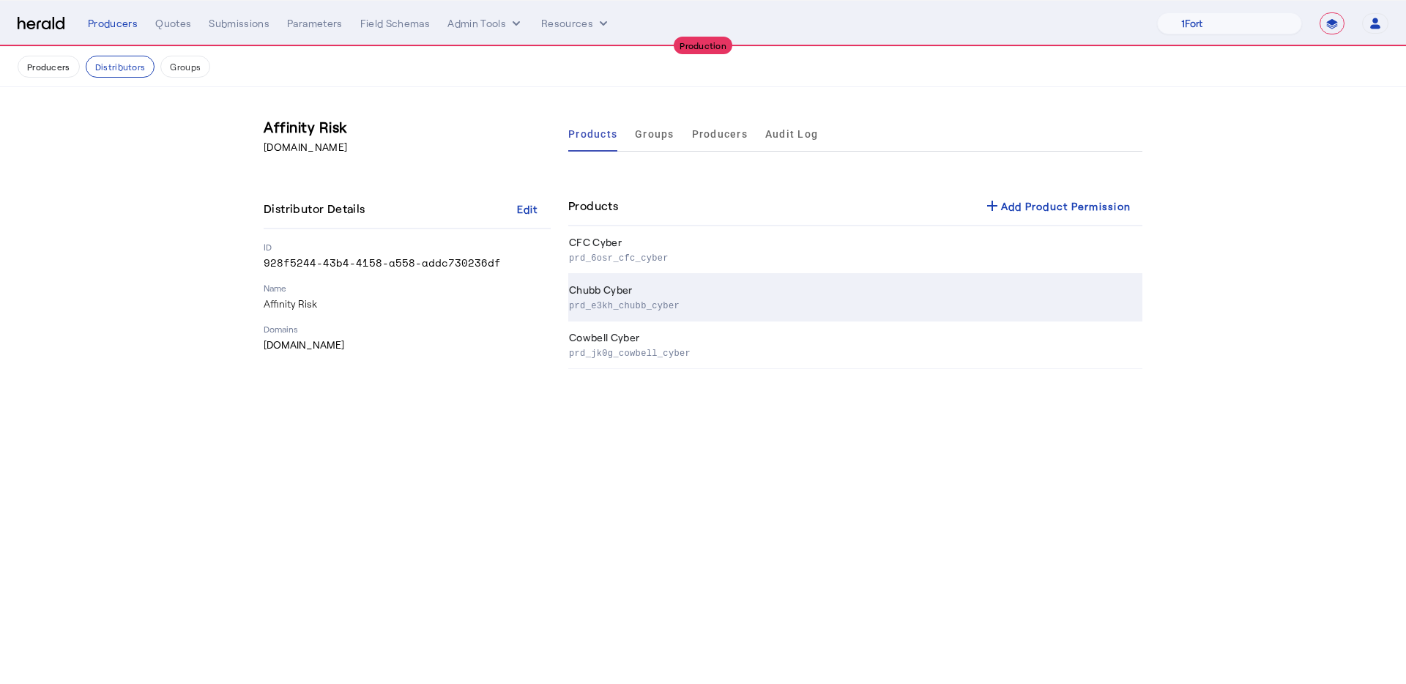
click at [775, 290] on td "Chubb Cyber prd_e3kh_chubb_cyber" at bounding box center [855, 298] width 574 height 48
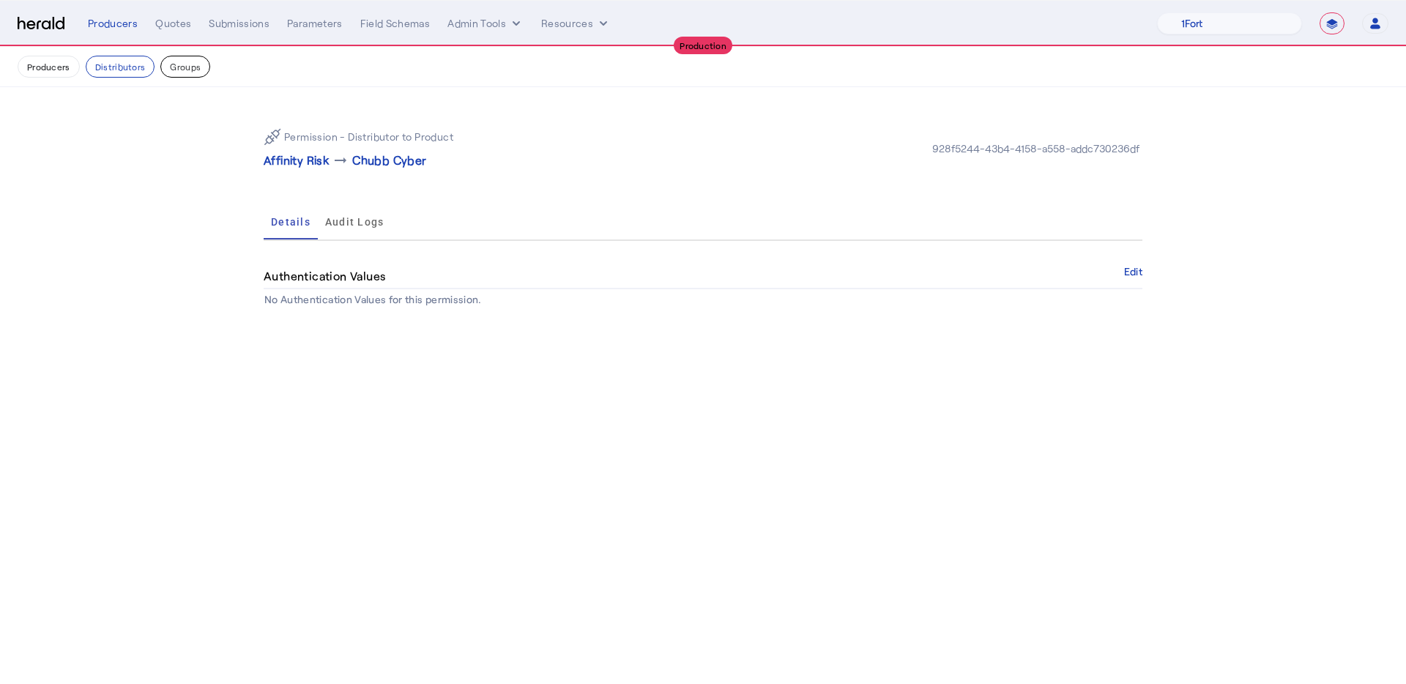
click at [173, 70] on button "Groups" at bounding box center [185, 67] width 50 height 22
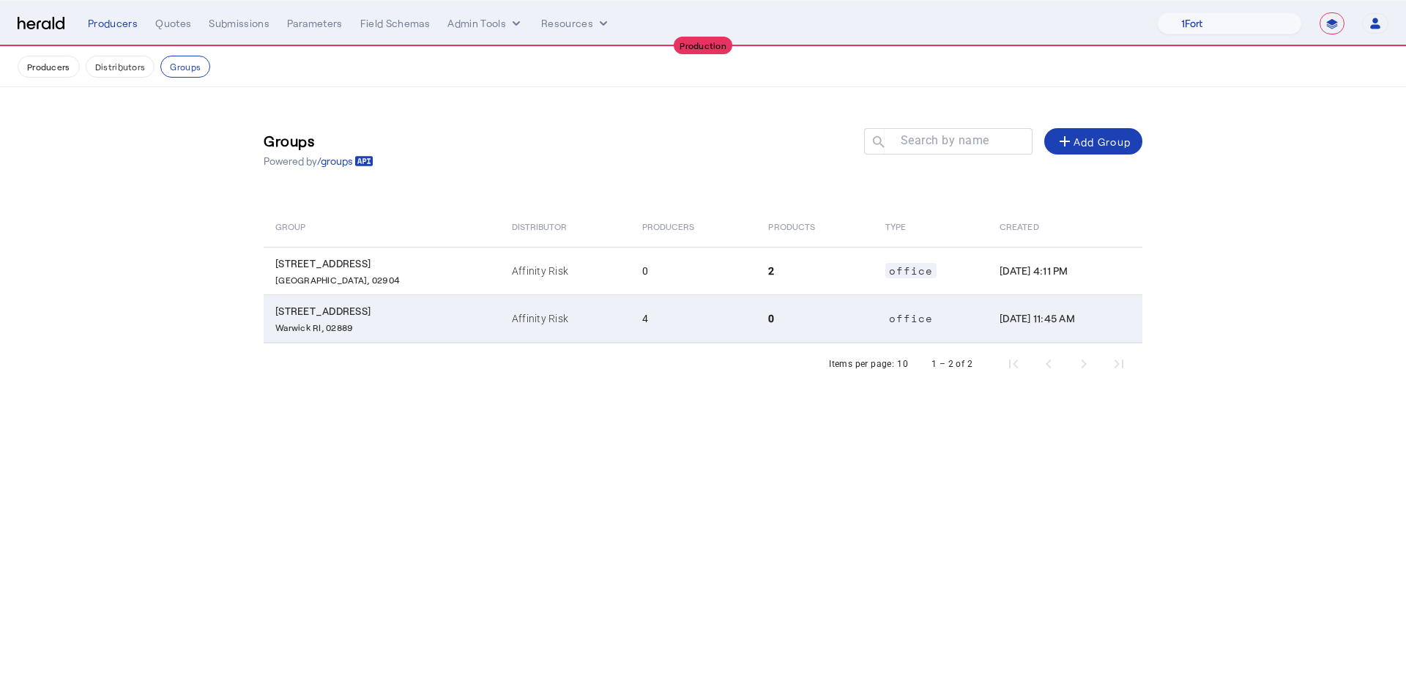
click at [784, 310] on td "0" at bounding box center [814, 318] width 116 height 48
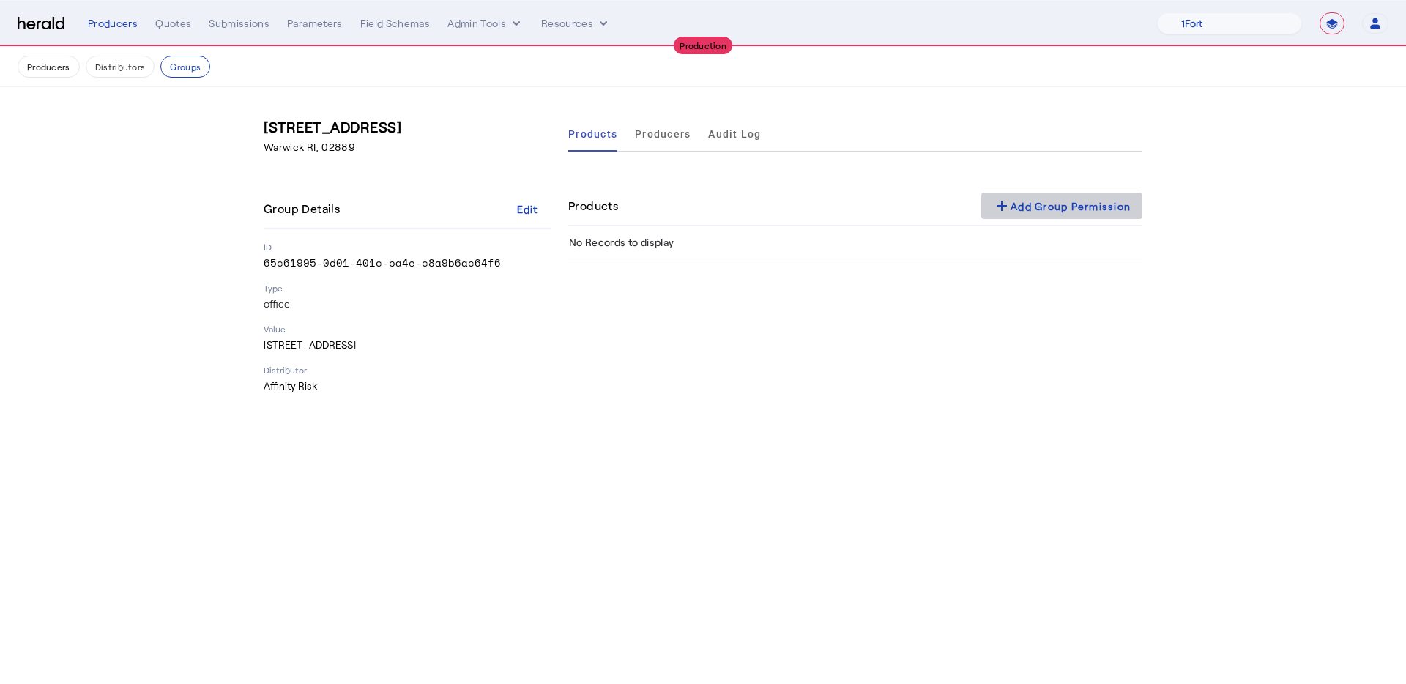
click at [1068, 218] on span at bounding box center [1061, 205] width 161 height 35
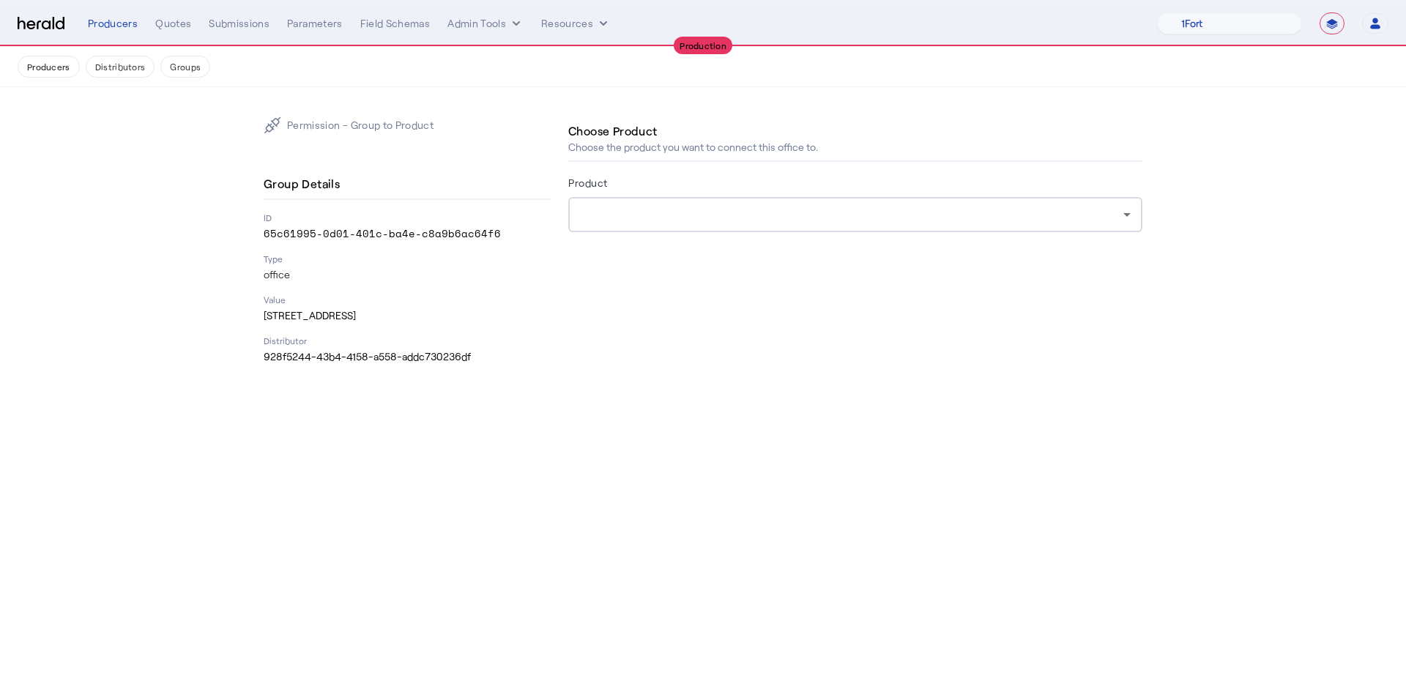
click at [805, 226] on div at bounding box center [855, 214] width 551 height 35
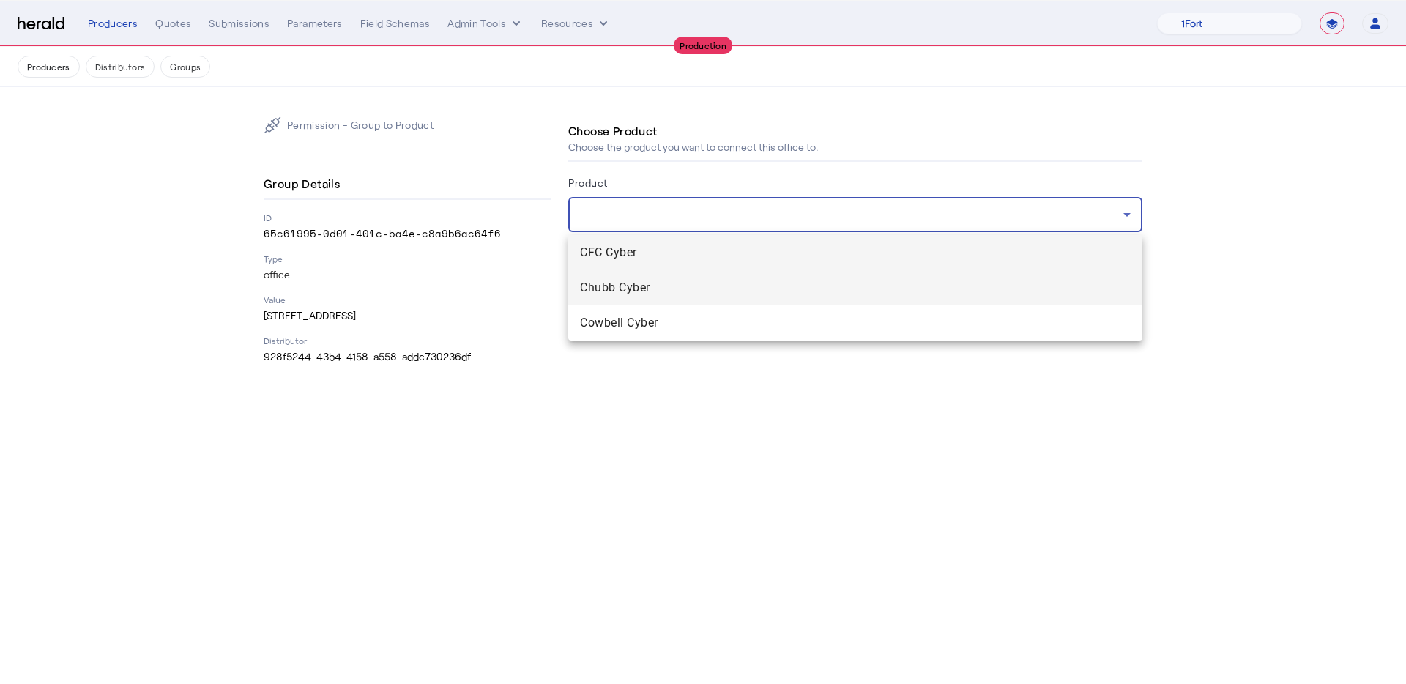
click at [786, 286] on span "Chubb Cyber" at bounding box center [855, 288] width 551 height 18
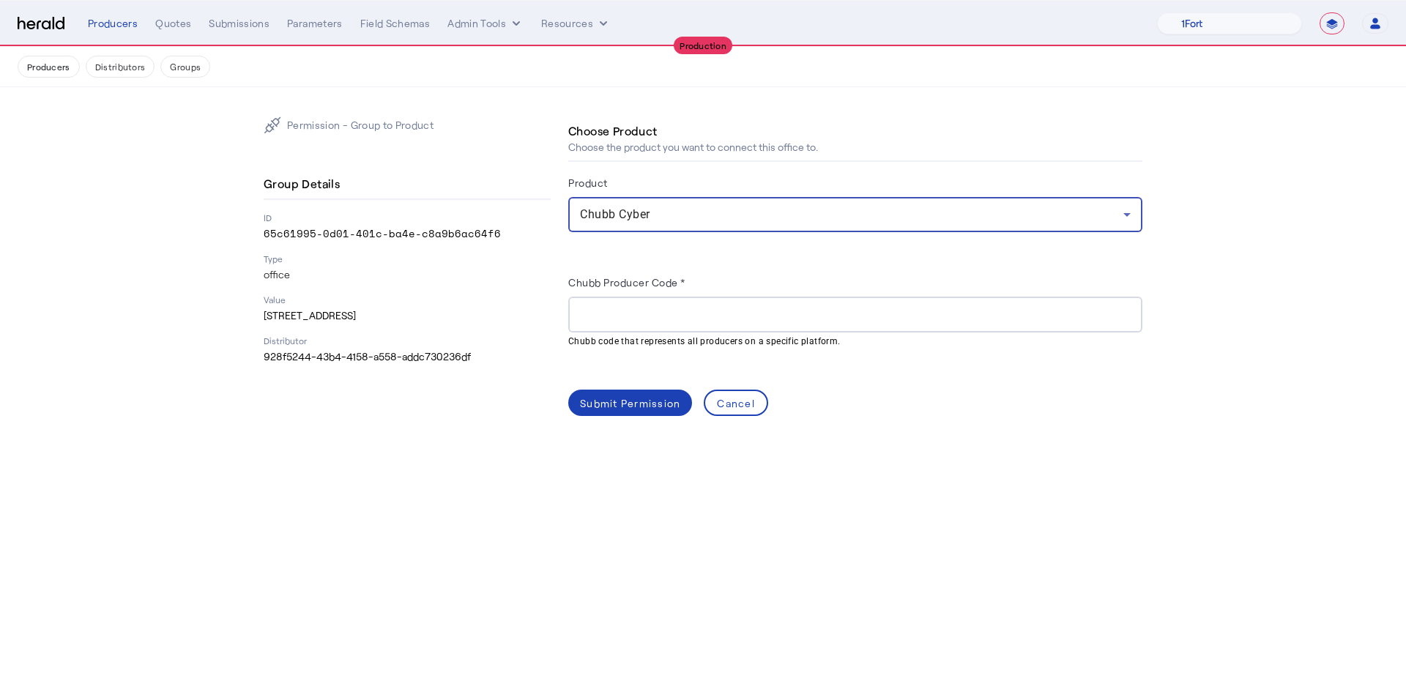
click at [731, 332] on mat-hint "Chubb code that represents all producers on a specific platform." at bounding box center [850, 340] width 565 height 16
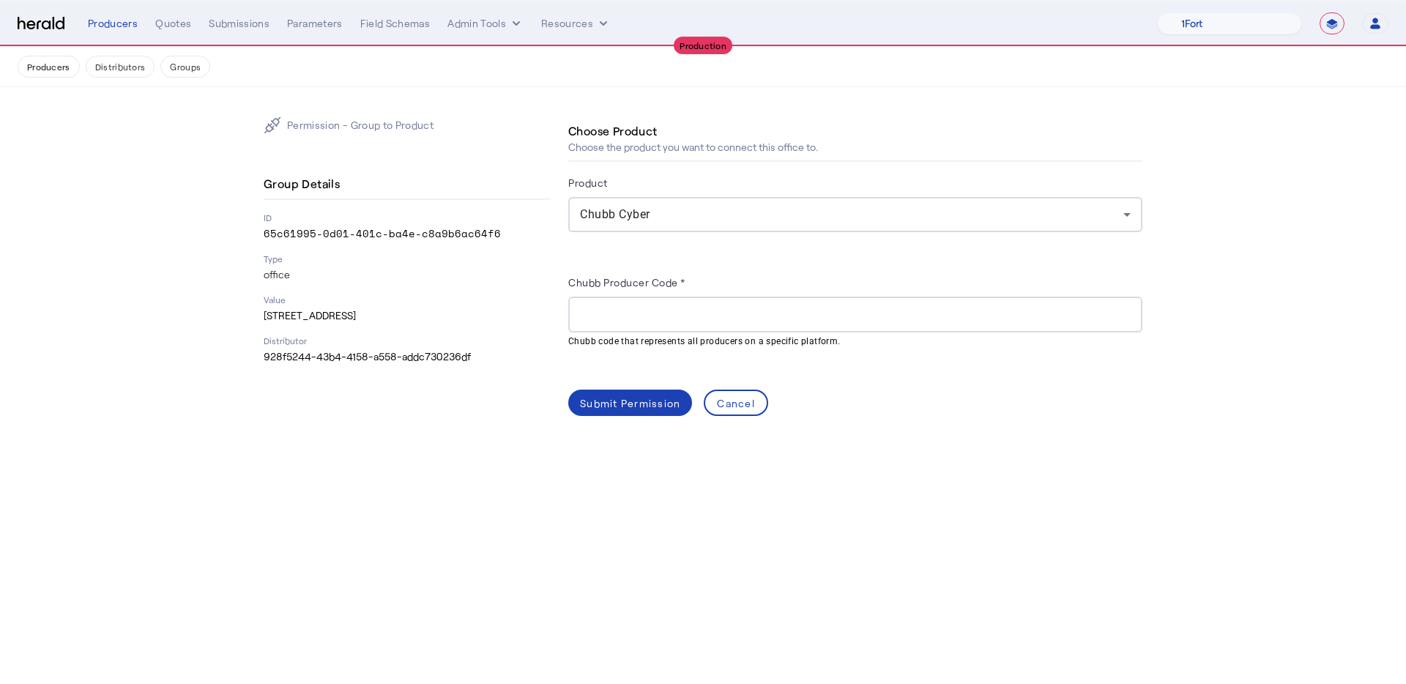
click at [743, 312] on input "Chubb Producer Code *" at bounding box center [855, 315] width 551 height 18
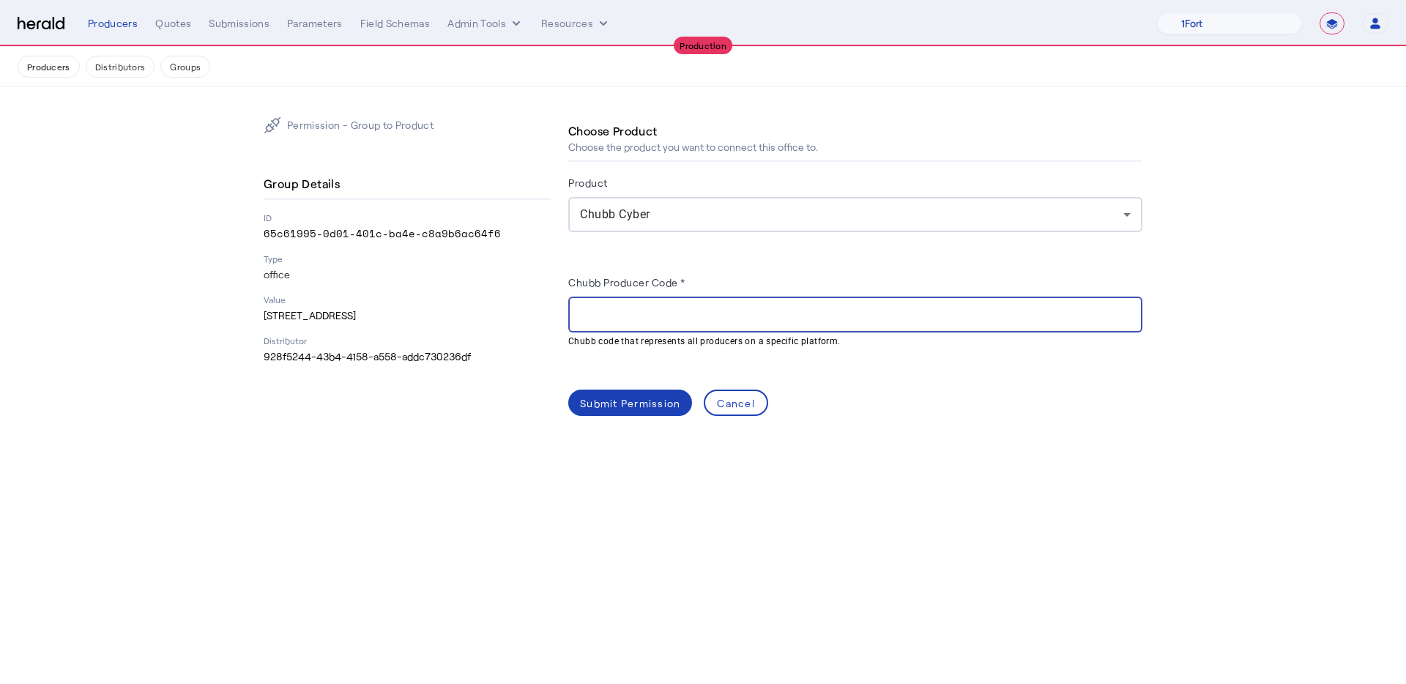
paste input "******"
type input "******"
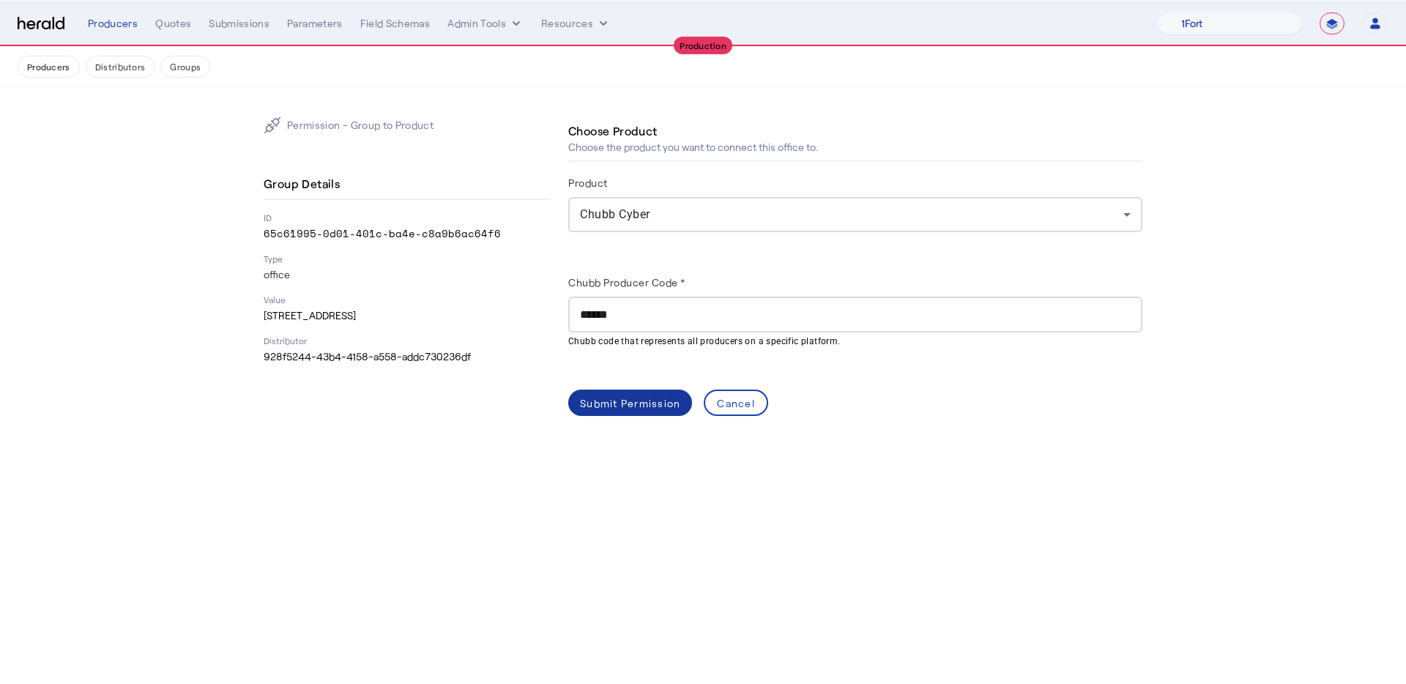
click at [639, 402] on div "Submit Permission" at bounding box center [630, 402] width 100 height 15
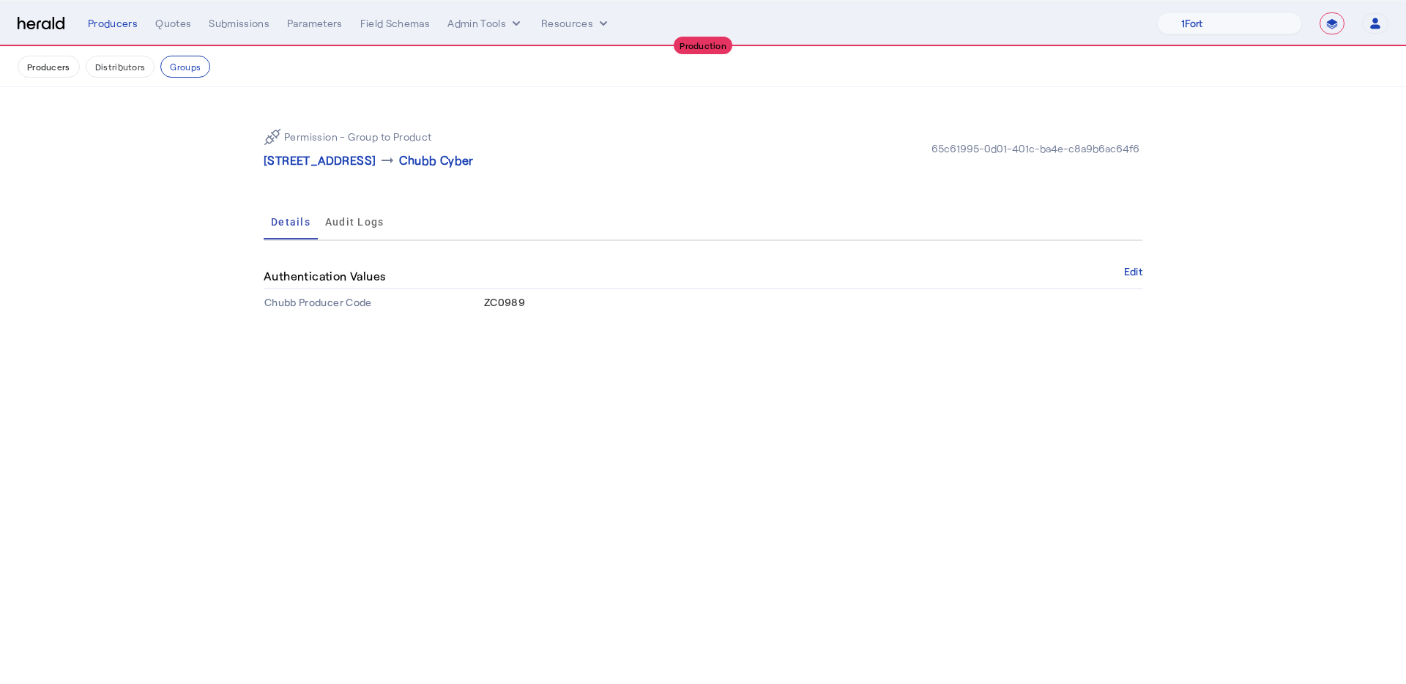
click at [709, 357] on body "**********" at bounding box center [703, 342] width 1406 height 684
click at [44, 72] on button "Producers" at bounding box center [49, 67] width 62 height 22
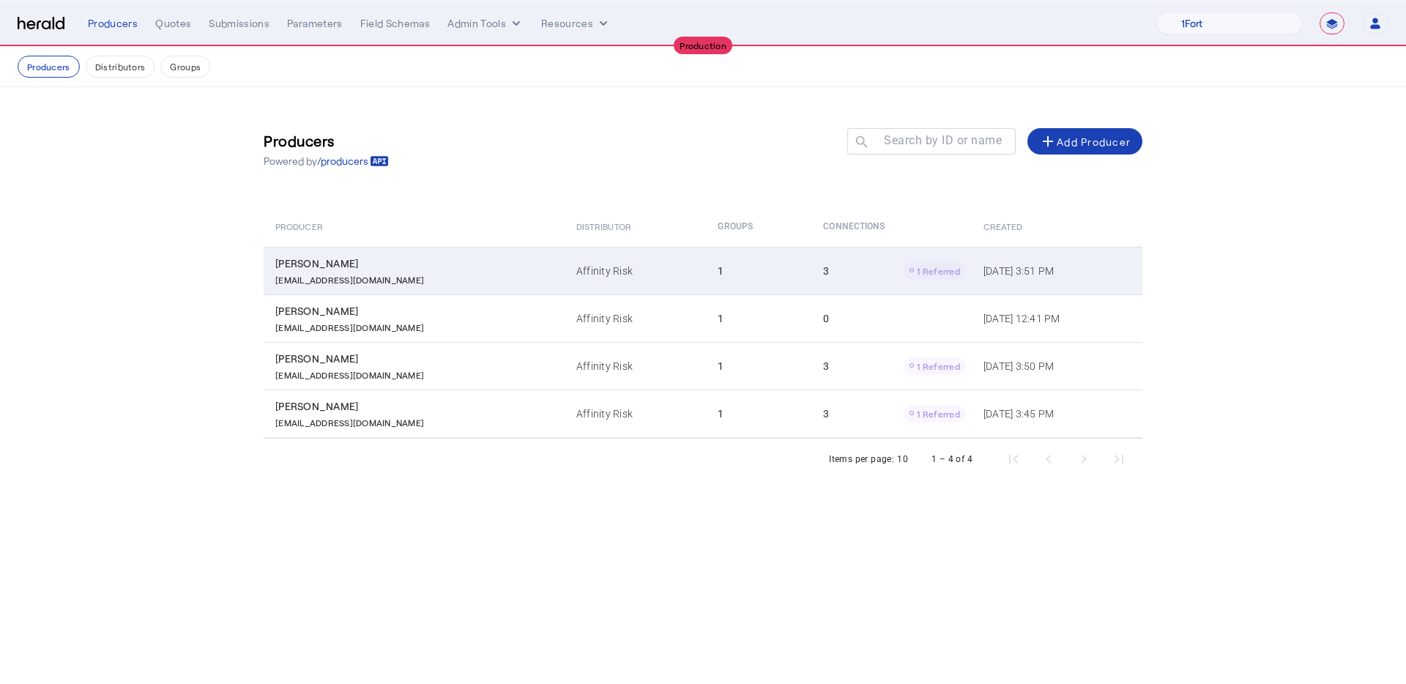
click at [565, 280] on td "Affinity Risk" at bounding box center [636, 271] width 142 height 48
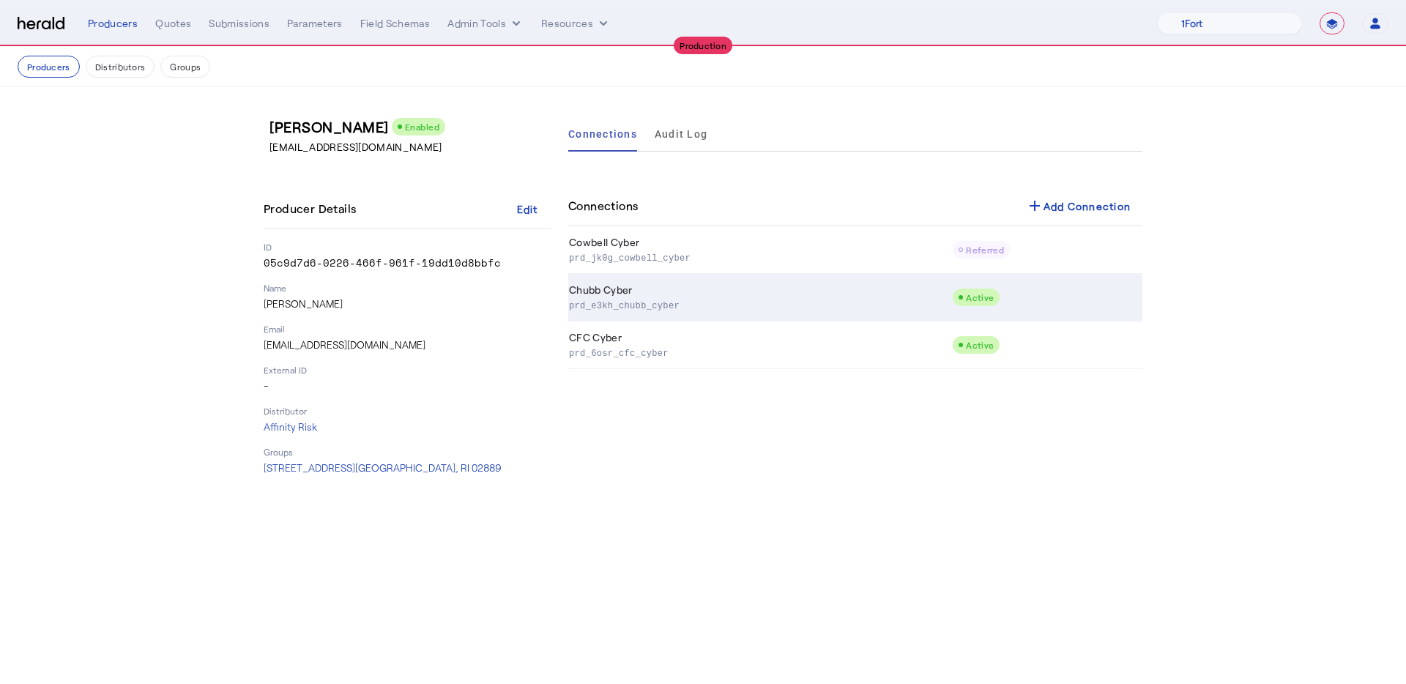
click at [684, 290] on td "Chubb Cyber prd_e3kh_chubb_cyber" at bounding box center [760, 298] width 384 height 48
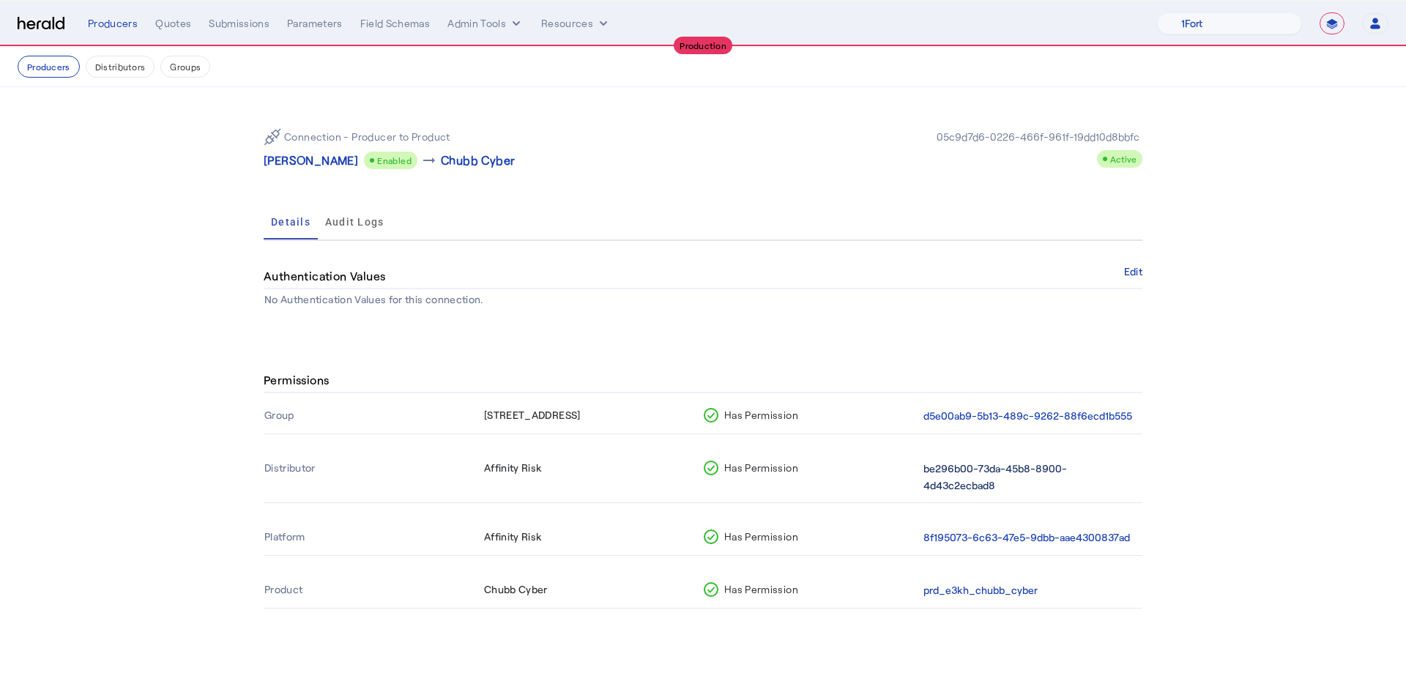
click at [973, 490] on button "be296b00-73da-45b8-8900-4d43c2ecbad8" at bounding box center [1029, 478] width 213 height 34
click at [969, 412] on button "d5e00ab9-5b13-489c-9262-88f6ecd1b555" at bounding box center [1027, 416] width 209 height 17
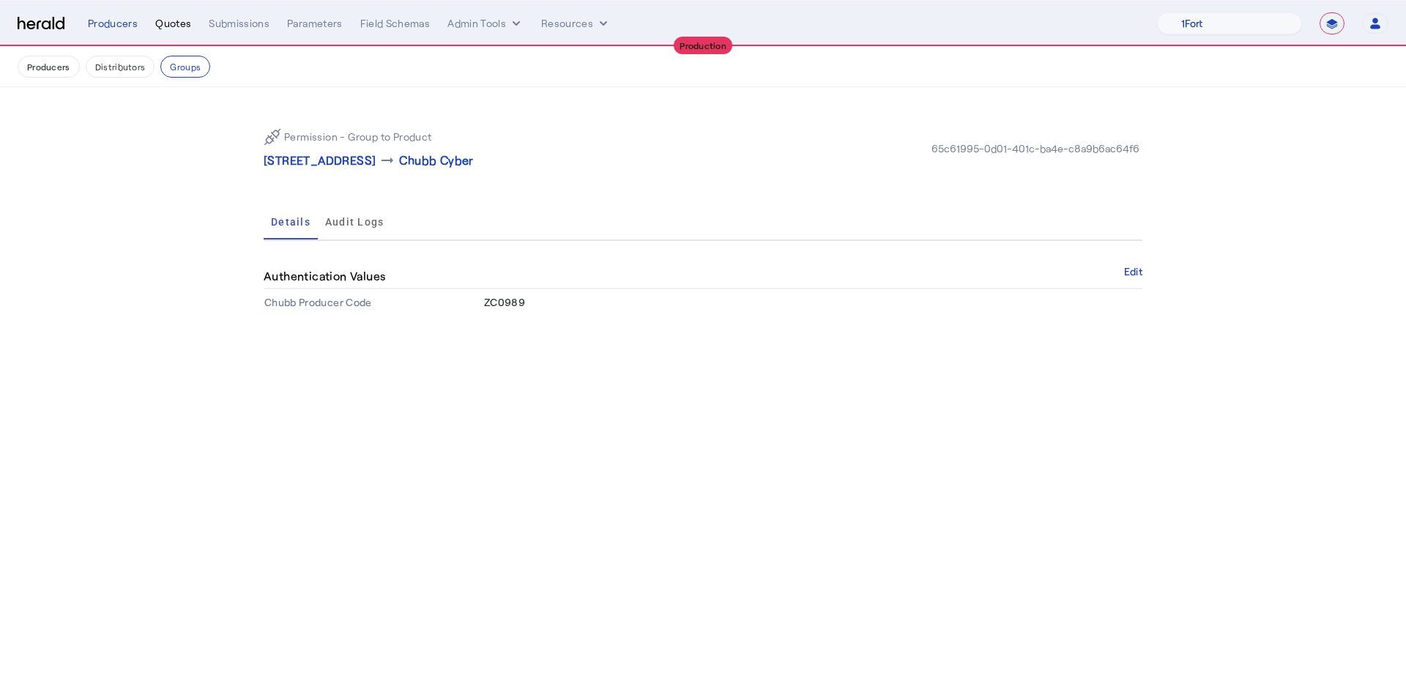
click at [178, 16] on div "Quotes" at bounding box center [173, 23] width 36 height 15
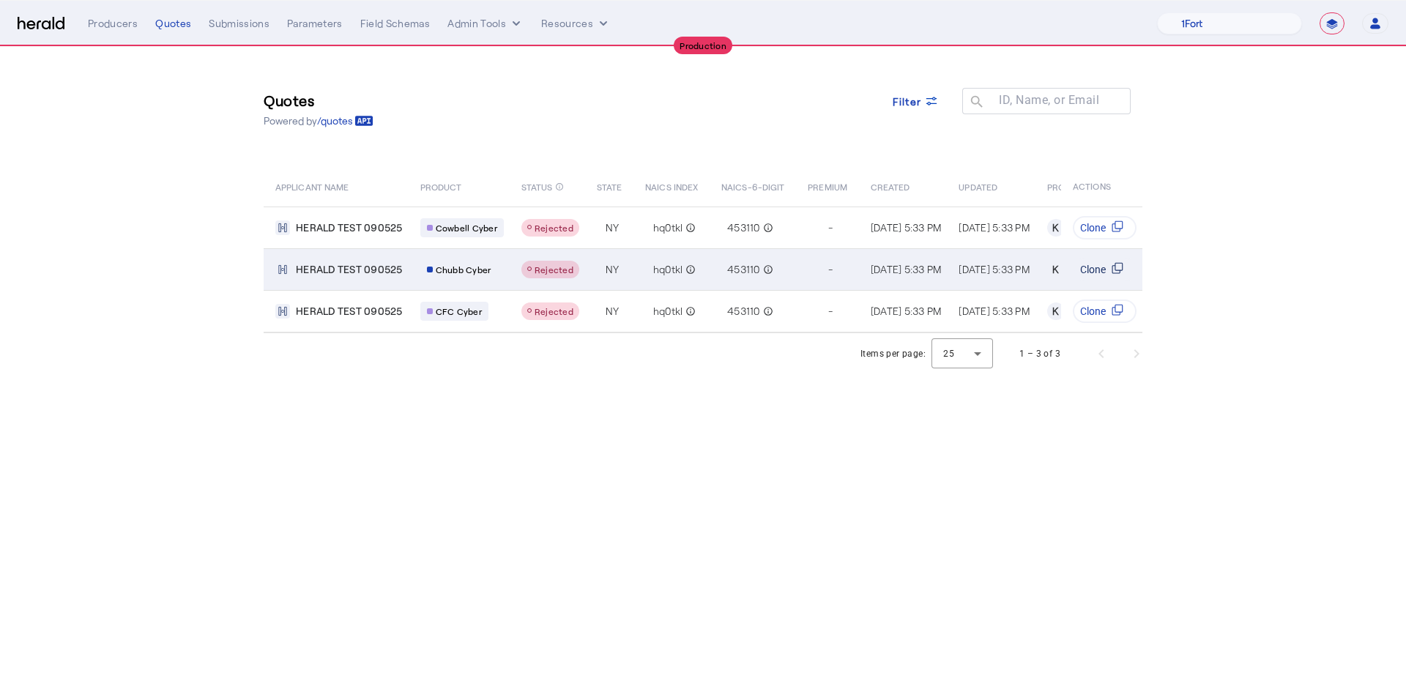
click at [1107, 263] on svg-icon "Table view of all quotes submitted by your platform" at bounding box center [1117, 269] width 23 height 15
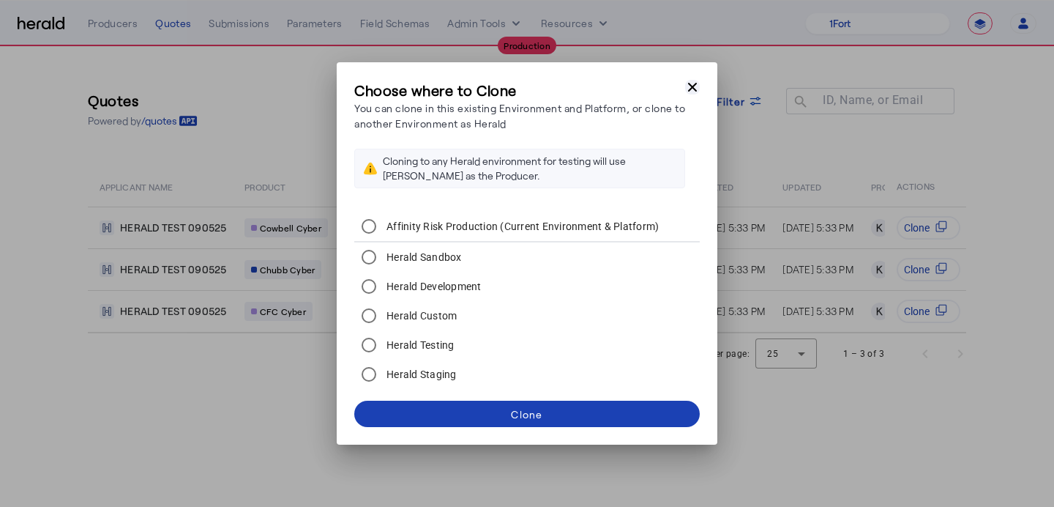
click at [691, 90] on icon "button" at bounding box center [692, 87] width 15 height 15
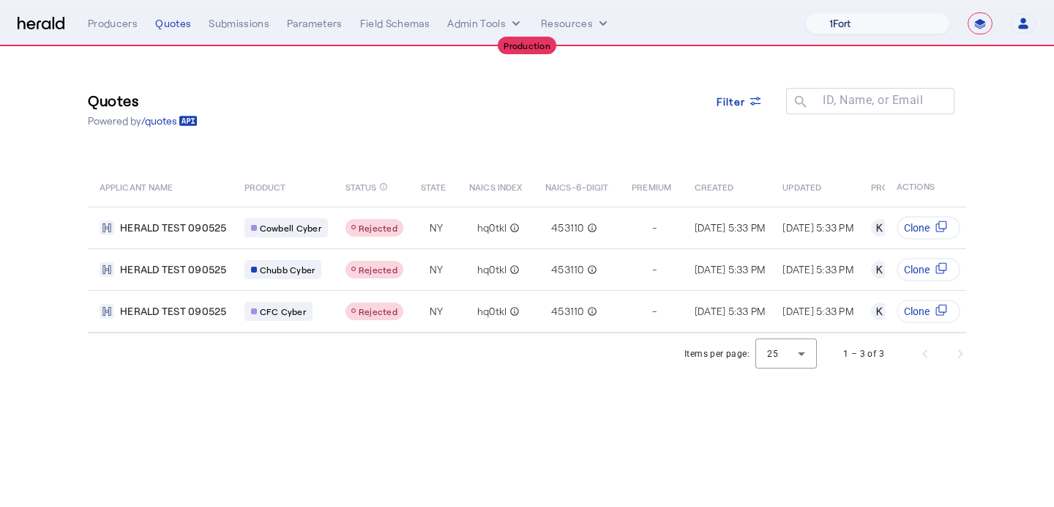
click at [896, 19] on select "1Fort Affinity Risk Billy BindHQ Bunker CRC Campus Coverage Citadel Fifthwall F…" at bounding box center [877, 23] width 145 height 22
click at [871, 17] on select "1Fort Affinity Risk Billy BindHQ Bunker CRC Campus Coverage Citadel Fifthwall F…" at bounding box center [877, 23] width 145 height 22
click at [805, 12] on select "1Fort Affinity Risk Billy BindHQ Bunker CRC Campus Coverage Citadel Fifthwall F…" at bounding box center [877, 23] width 145 height 22
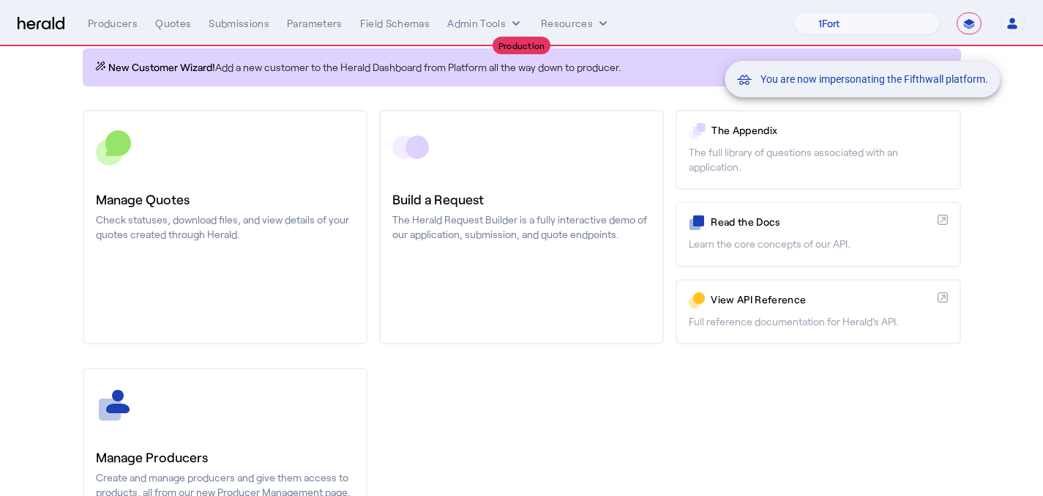
scroll to position [105, 0]
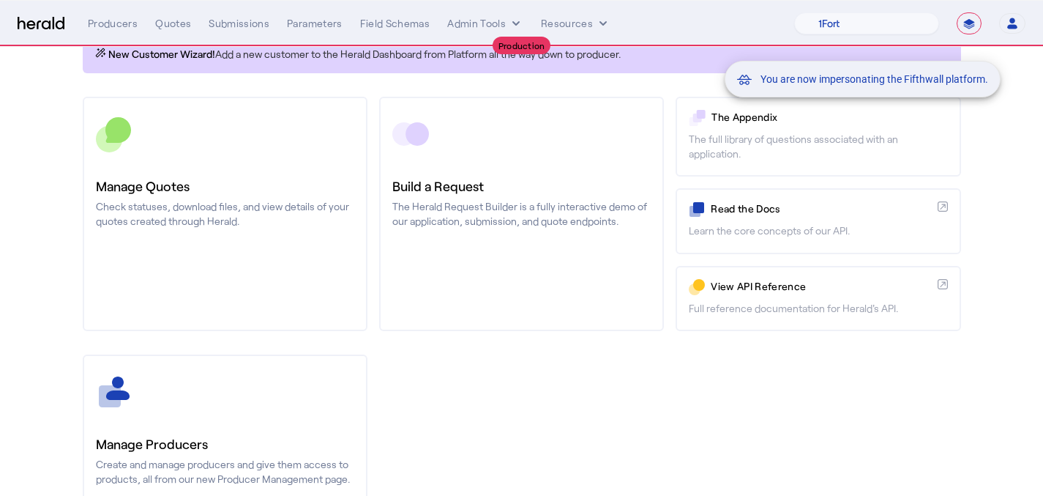
click at [228, 420] on div "You are now impersonating the Fifthwall platform." at bounding box center [521, 248] width 1043 height 496
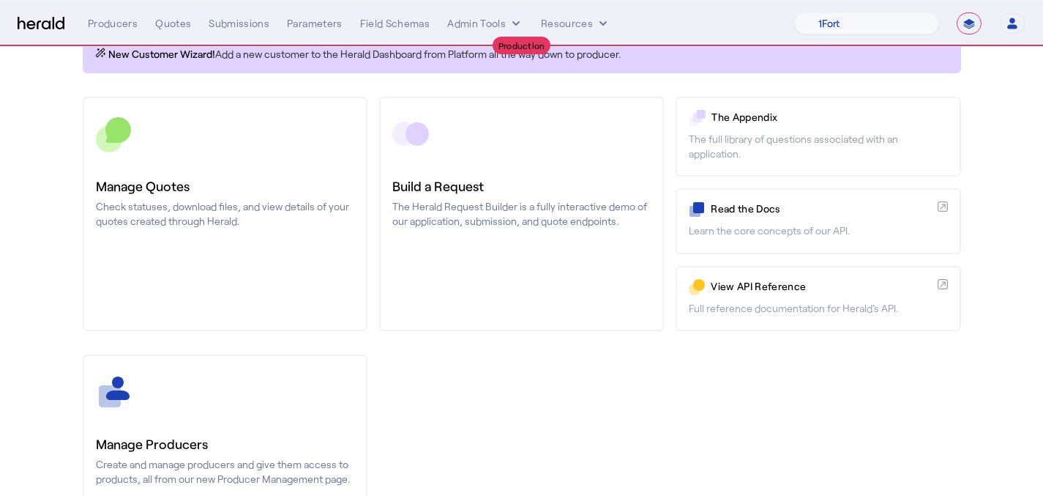
click at [228, 420] on link "Manage Producers Create and manage producers and give them access to products, …" at bounding box center [225, 471] width 285 height 234
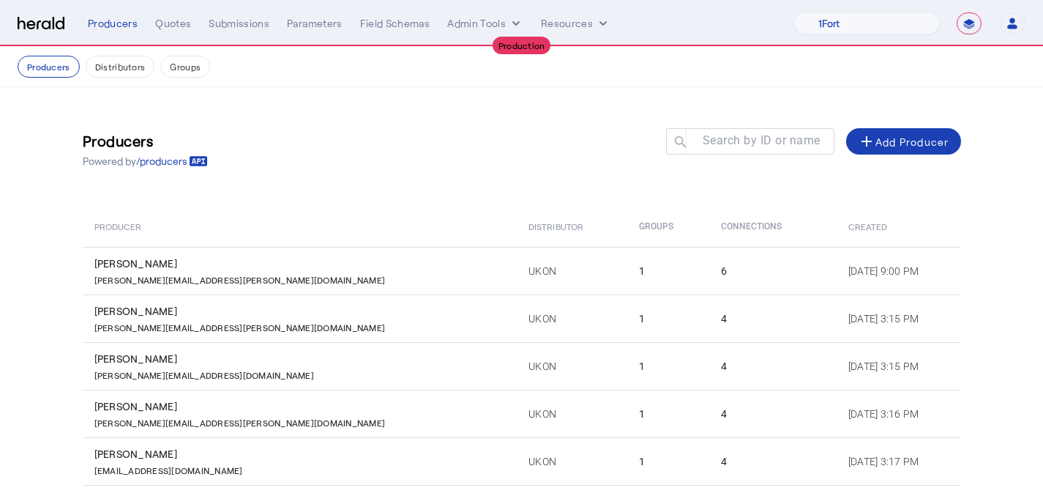
click at [159, 15] on div "**********" at bounding box center [557, 23] width 938 height 22
click at [164, 24] on div "Quotes" at bounding box center [173, 23] width 36 height 15
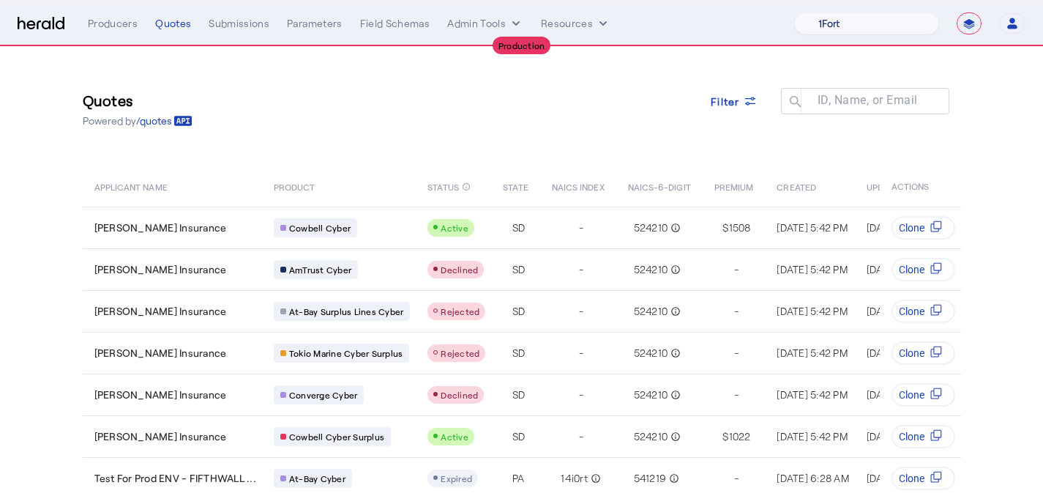
click at [904, 18] on select "1Fort Affinity Risk Billy BindHQ Bunker CRC Campus Coverage Citadel Fifthwall F…" at bounding box center [867, 23] width 145 height 22
click at [795, 12] on select "1Fort Affinity Risk Billy BindHQ Bunker CRC Campus Coverage Citadel Fifthwall F…" at bounding box center [867, 23] width 145 height 22
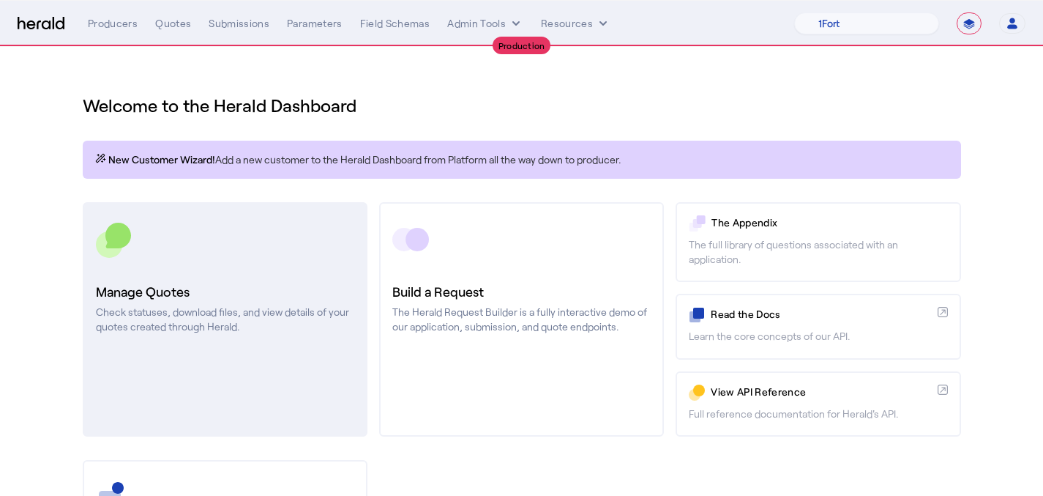
click at [308, 338] on link "Manage Quotes Check statuses, download files, and view details of your quotes c…" at bounding box center [225, 319] width 285 height 234
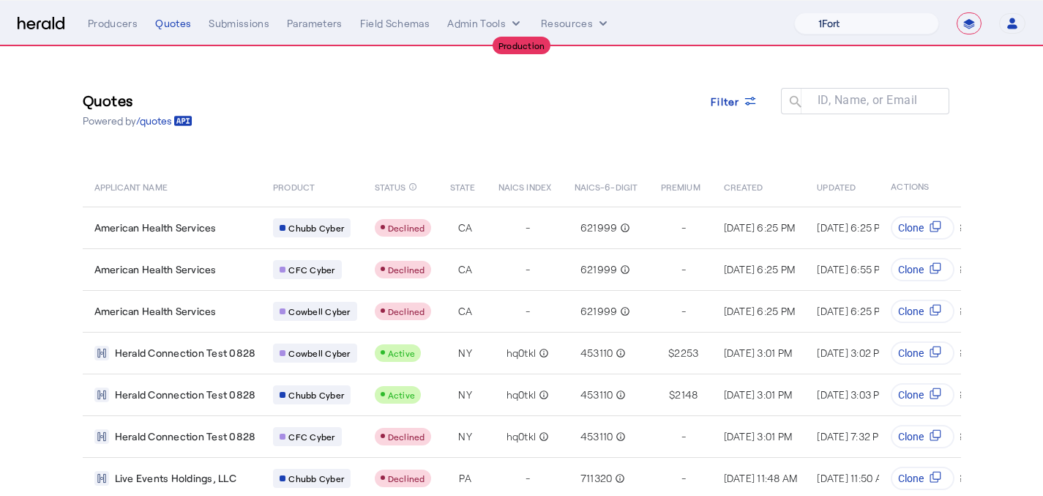
click at [832, 21] on select "1Fort Affinity Risk Billy BindHQ Bunker CRC Campus Coverage Citadel Fifthwall F…" at bounding box center [867, 23] width 145 height 22
select select "pfm_v94t_fifthwall"
click at [795, 12] on select "1Fort Affinity Risk Billy BindHQ Bunker CRC Campus Coverage Citadel Fifthwall F…" at bounding box center [867, 23] width 145 height 22
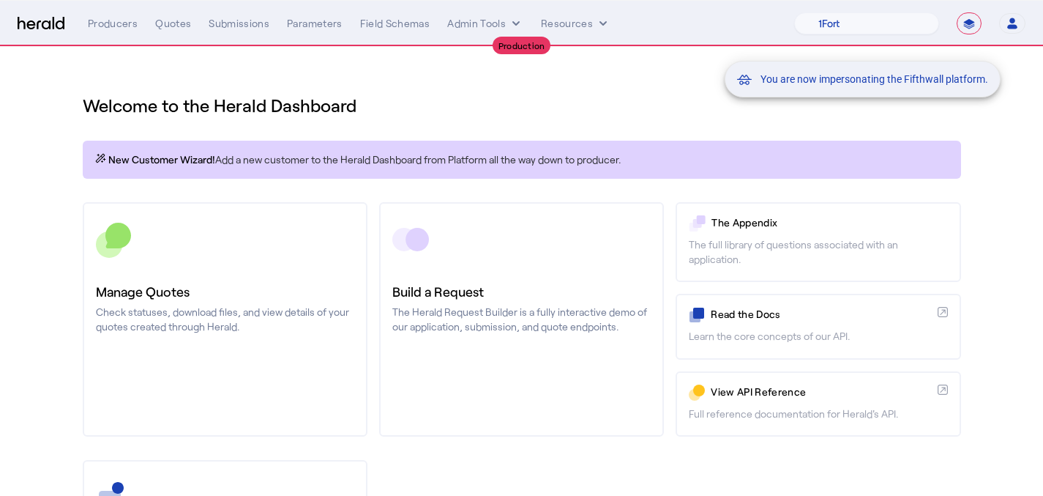
click at [262, 253] on div "You are now impersonating the Fifthwall platform." at bounding box center [521, 248] width 1043 height 496
click at [262, 252] on div "You are now impersonating the Fifthwall platform." at bounding box center [521, 248] width 1043 height 496
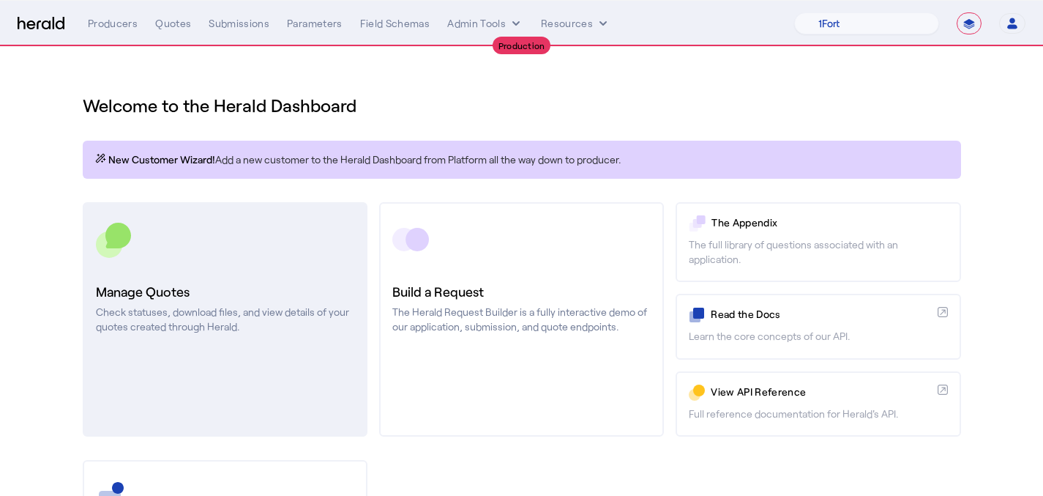
click at [269, 249] on div at bounding box center [225, 239] width 258 height 37
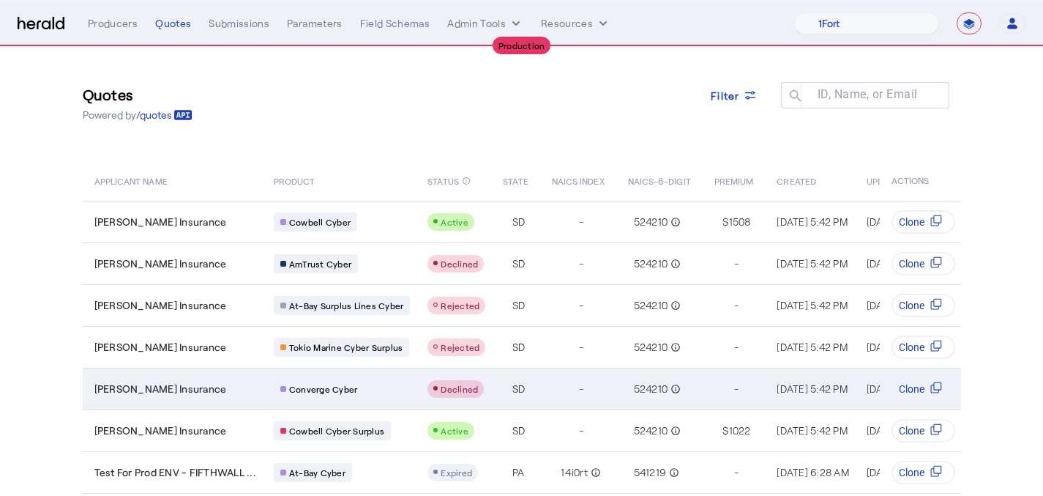
scroll to position [5, 0]
click at [450, 390] on span "Declined" at bounding box center [459, 389] width 37 height 10
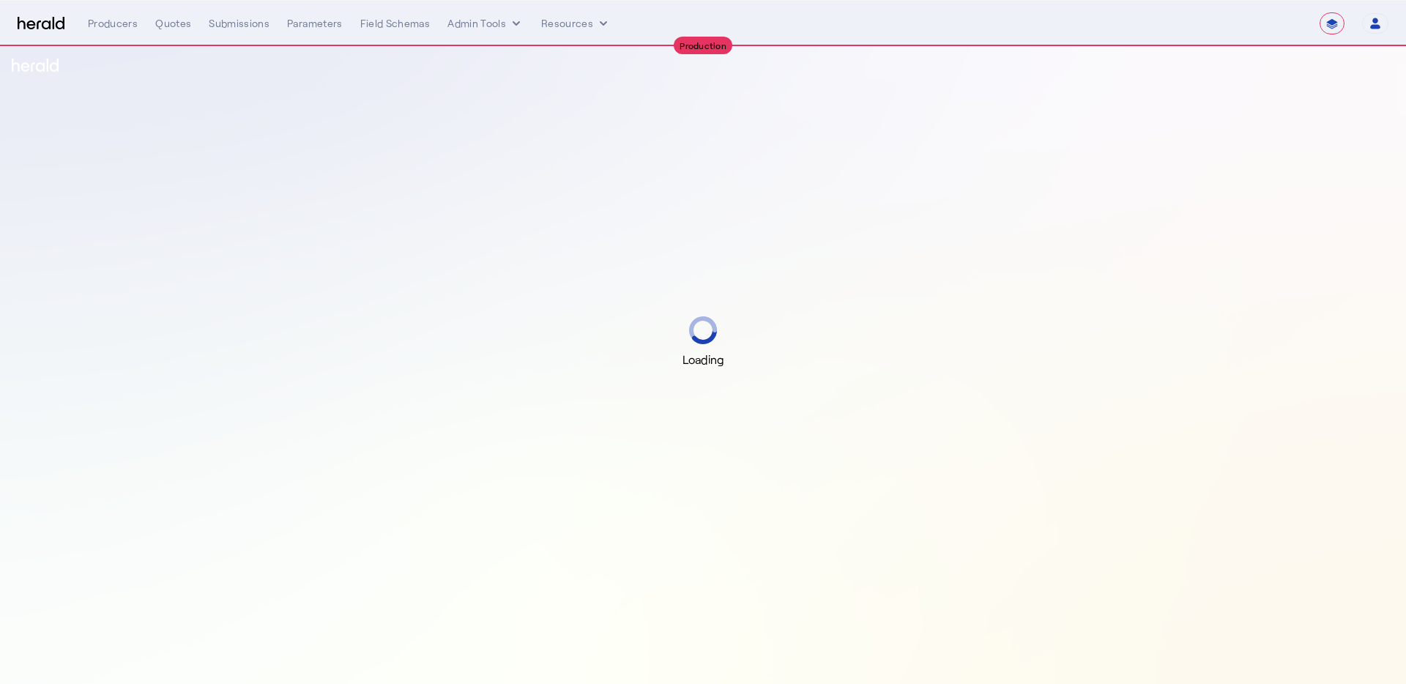
select select "**********"
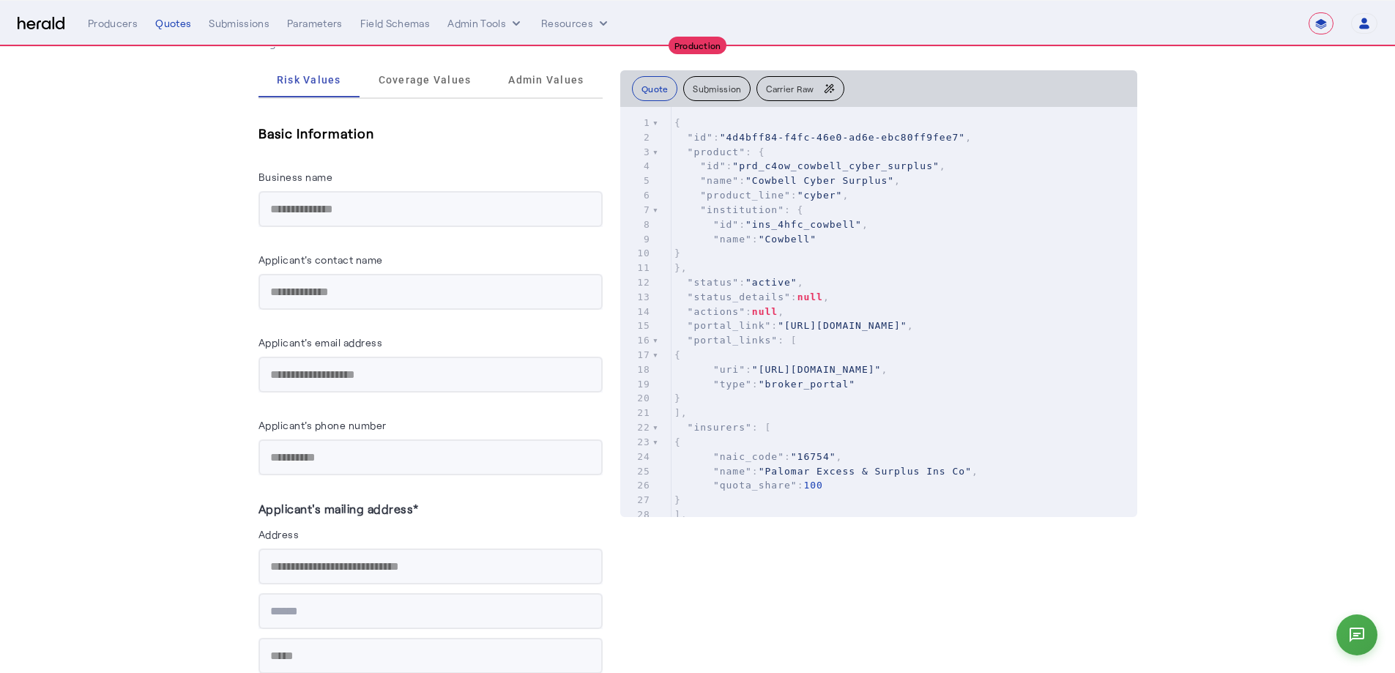
scroll to position [814, 0]
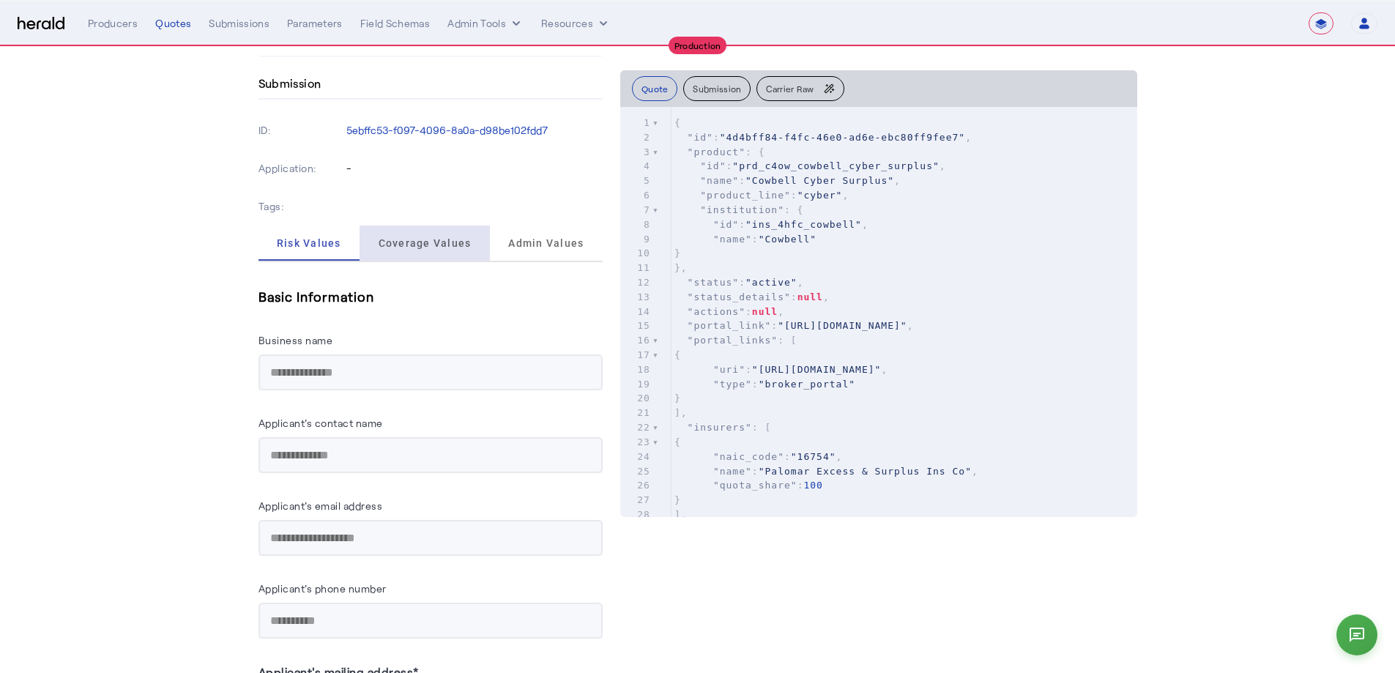
click at [451, 257] on span "Coverage Values" at bounding box center [425, 243] width 93 height 35
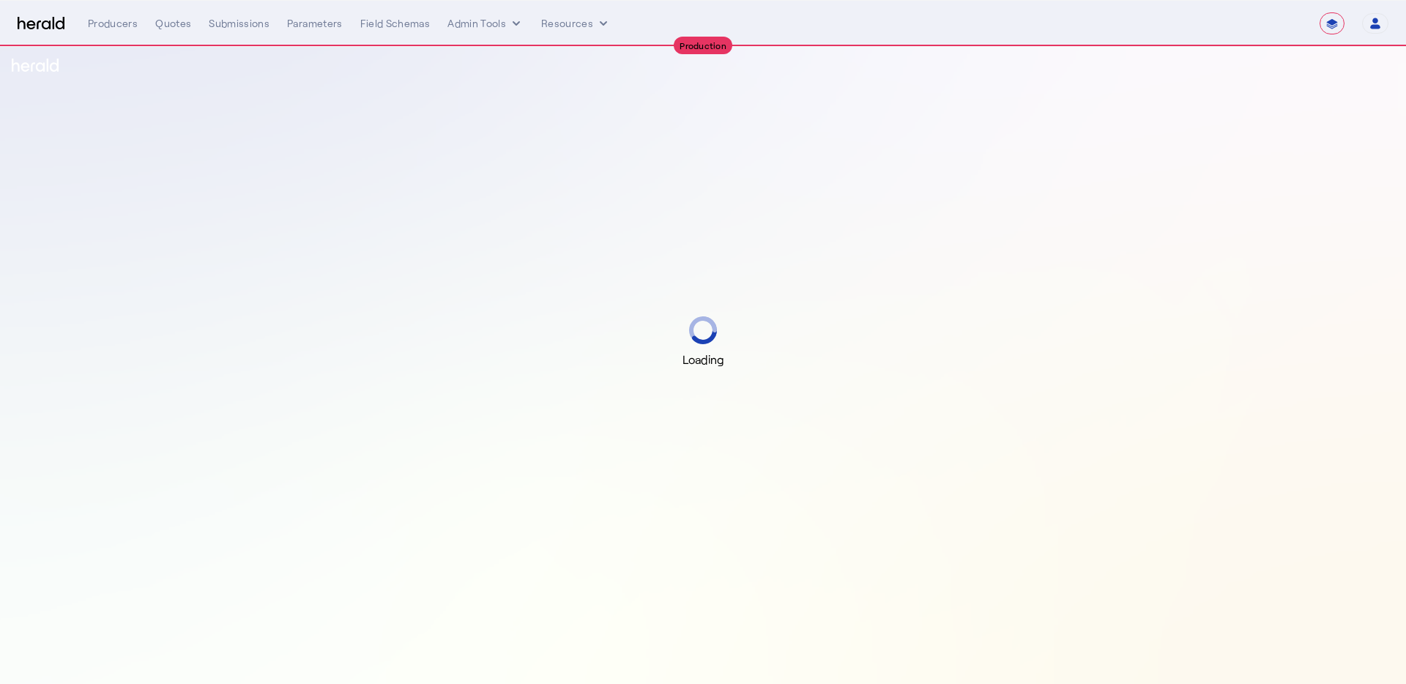
select select "**********"
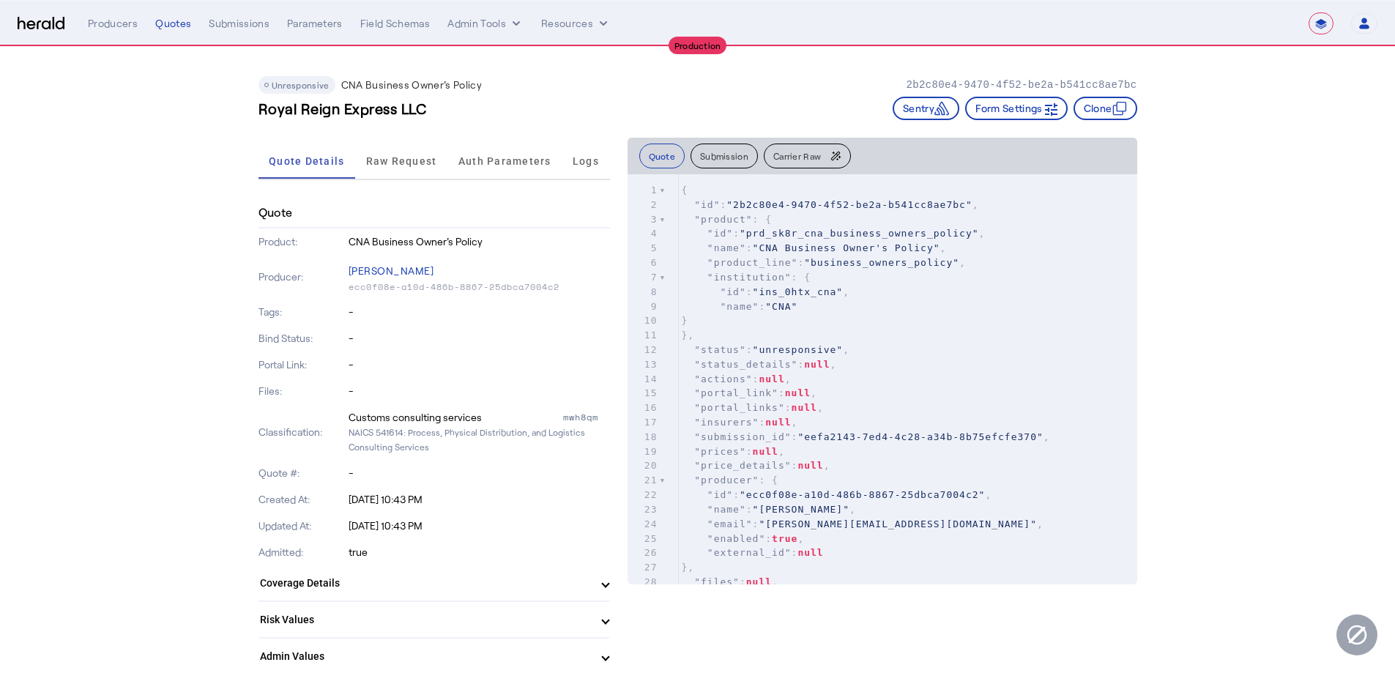
click at [785, 146] on button "Carrier Raw" at bounding box center [807, 156] width 87 height 25
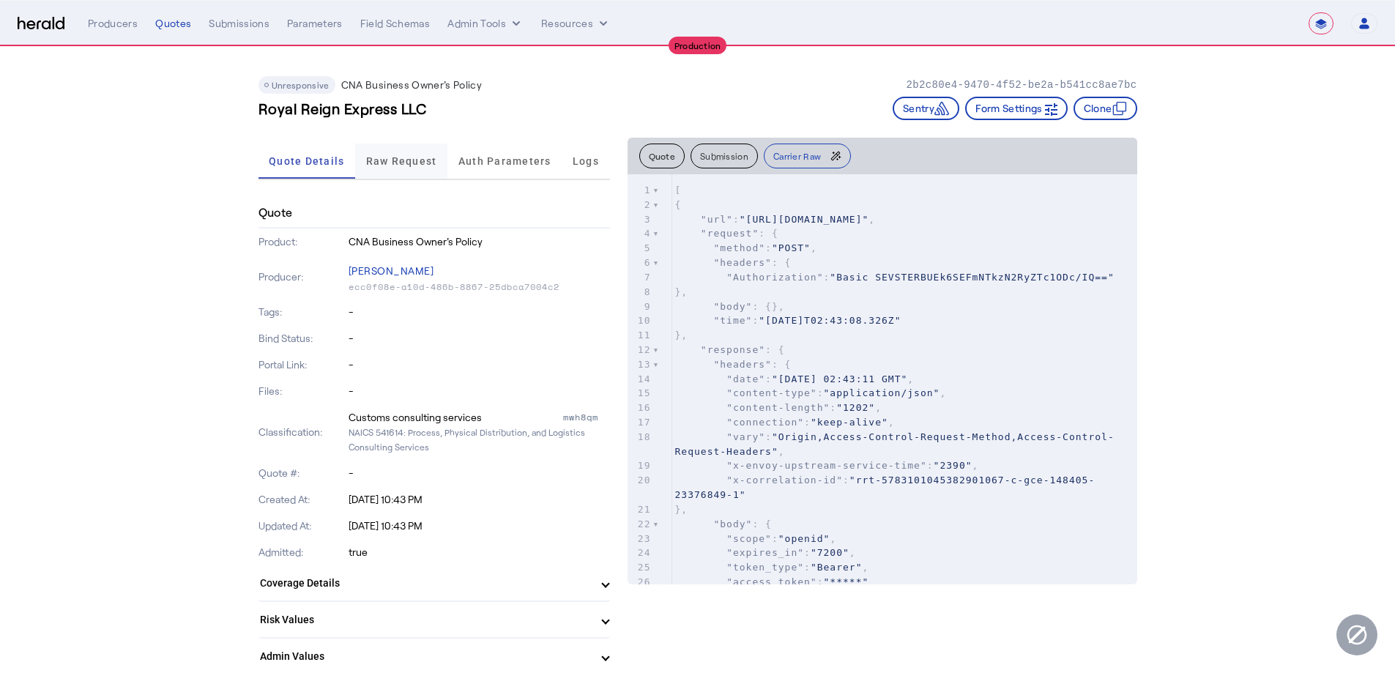
click at [402, 162] on span "Raw Request" at bounding box center [401, 161] width 71 height 10
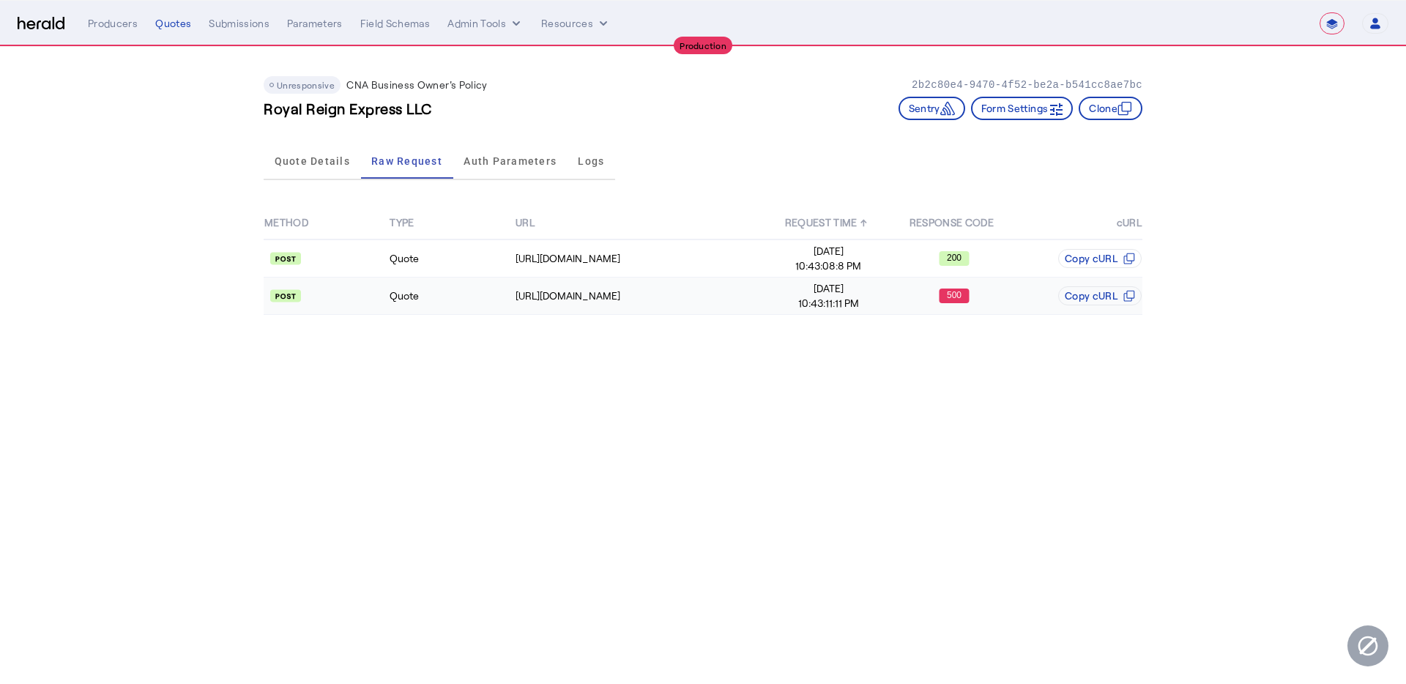
click at [803, 297] on span "10:43:11:11 PM" at bounding box center [829, 303] width 124 height 15
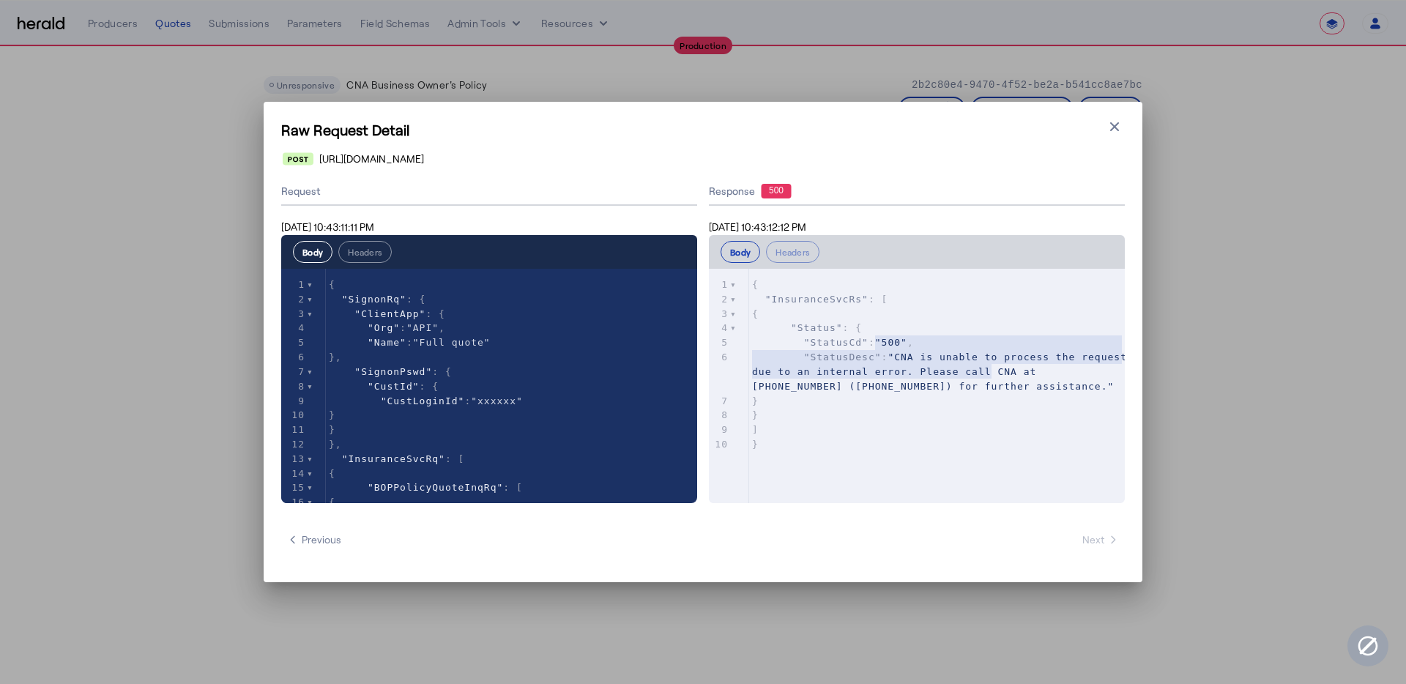
type textarea "**********"
drag, startPoint x: 877, startPoint y: 347, endPoint x: 998, endPoint y: 379, distance: 125.8
click at [995, 382] on div "1 { 2 "InsuranceSvcRs" : [ 3 { 4 "Status" : { 5 "StatusCd" : "500" , 6 "StatusD…" at bounding box center [942, 365] width 387 height 174
click at [1110, 139] on h1 "Raw Request Detail" at bounding box center [703, 129] width 844 height 21
click at [1112, 127] on icon "button" at bounding box center [1114, 126] width 9 height 9
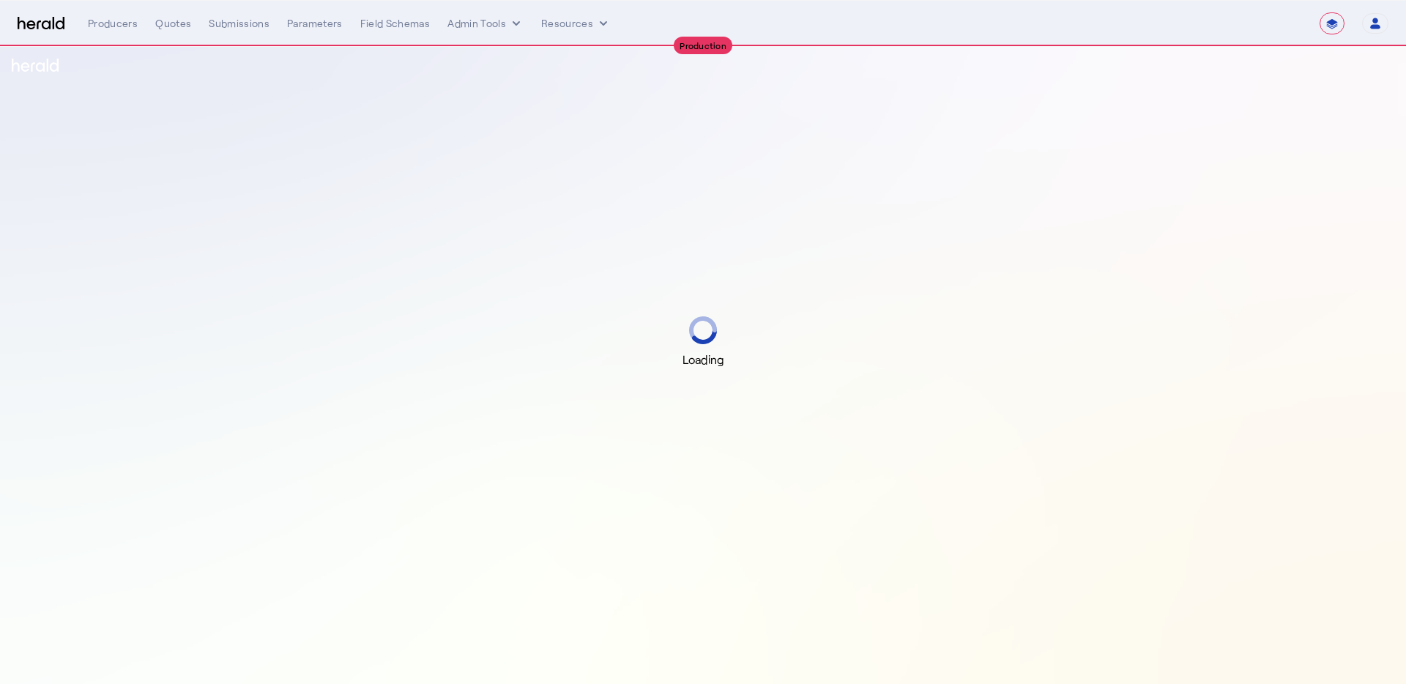
select select "**********"
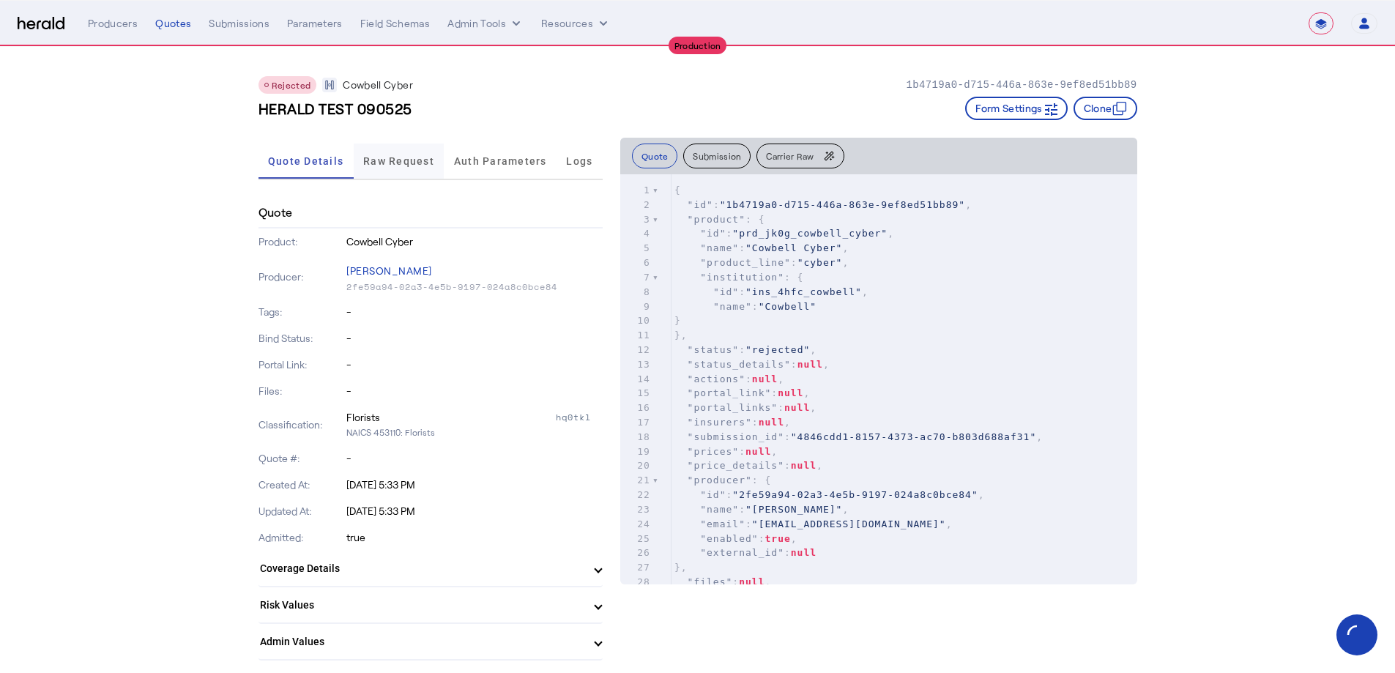
click at [399, 166] on span "Raw Request" at bounding box center [398, 161] width 71 height 10
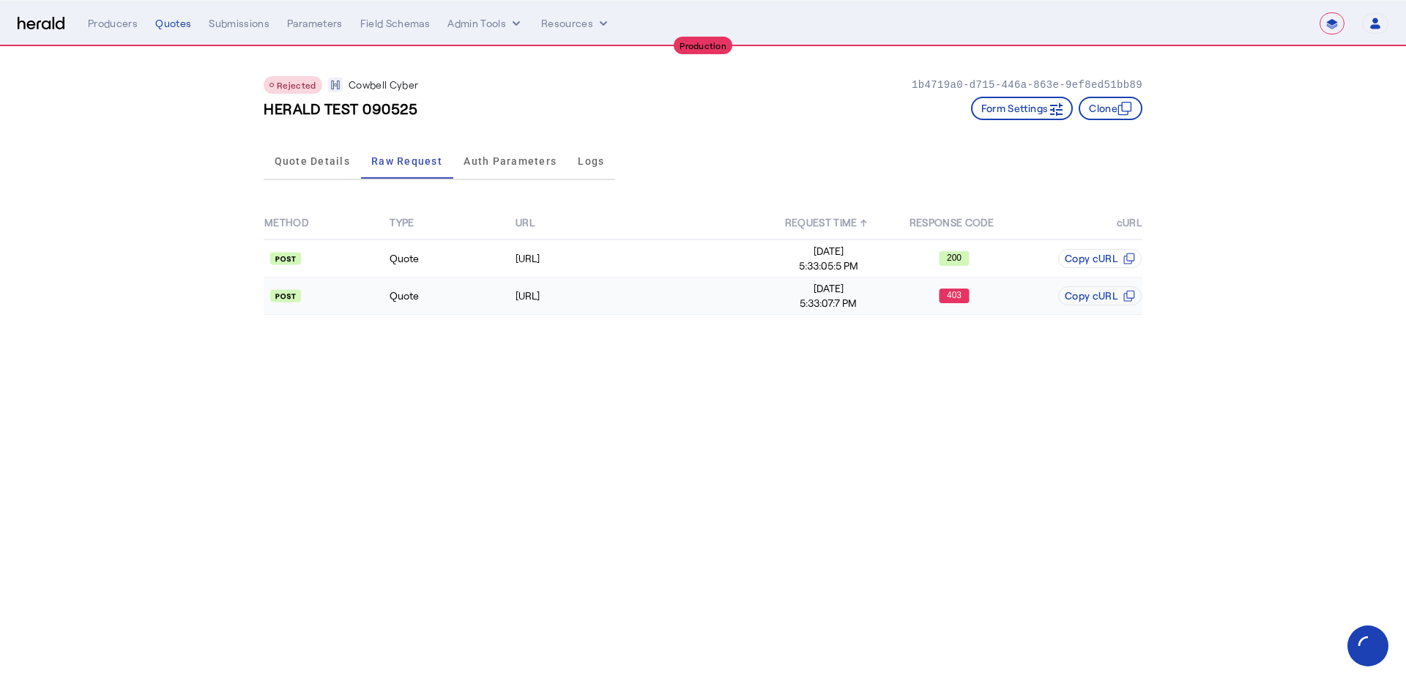
click at [939, 298] on rect at bounding box center [954, 296] width 30 height 15
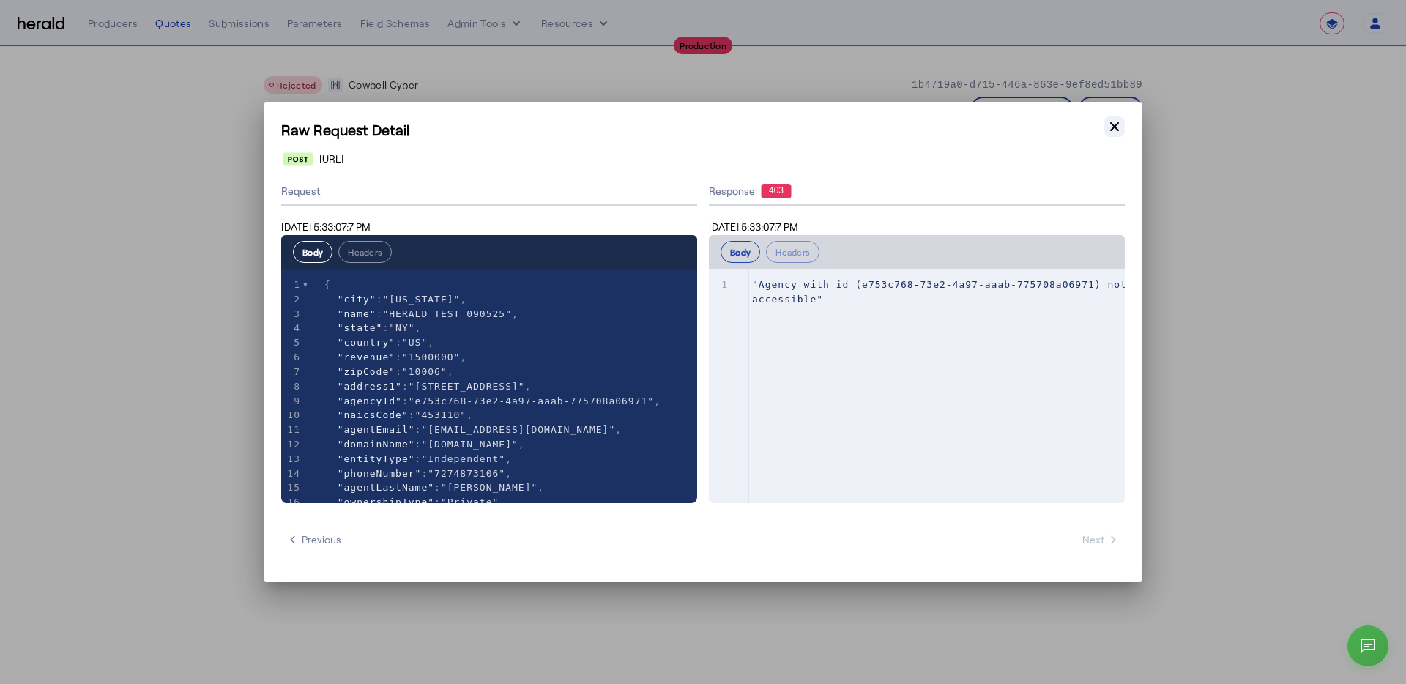
click at [1120, 131] on icon "button" at bounding box center [1114, 126] width 15 height 15
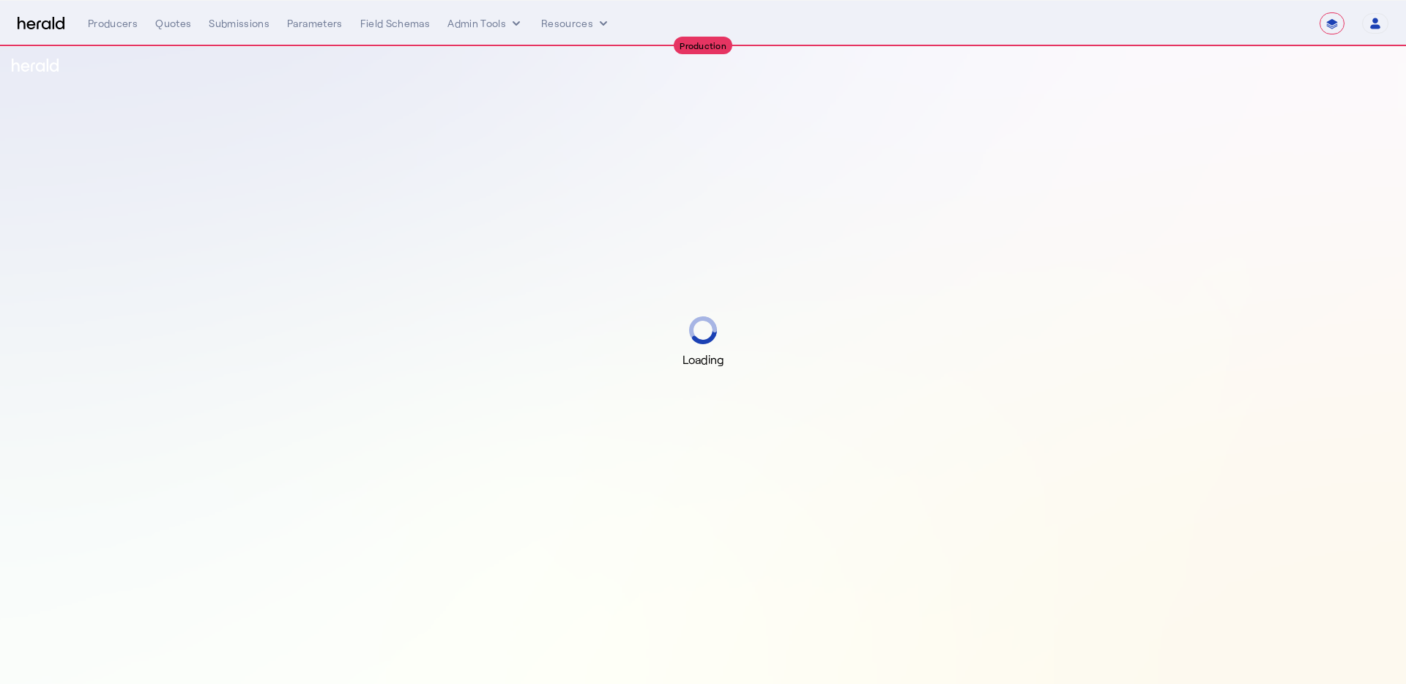
select select "**********"
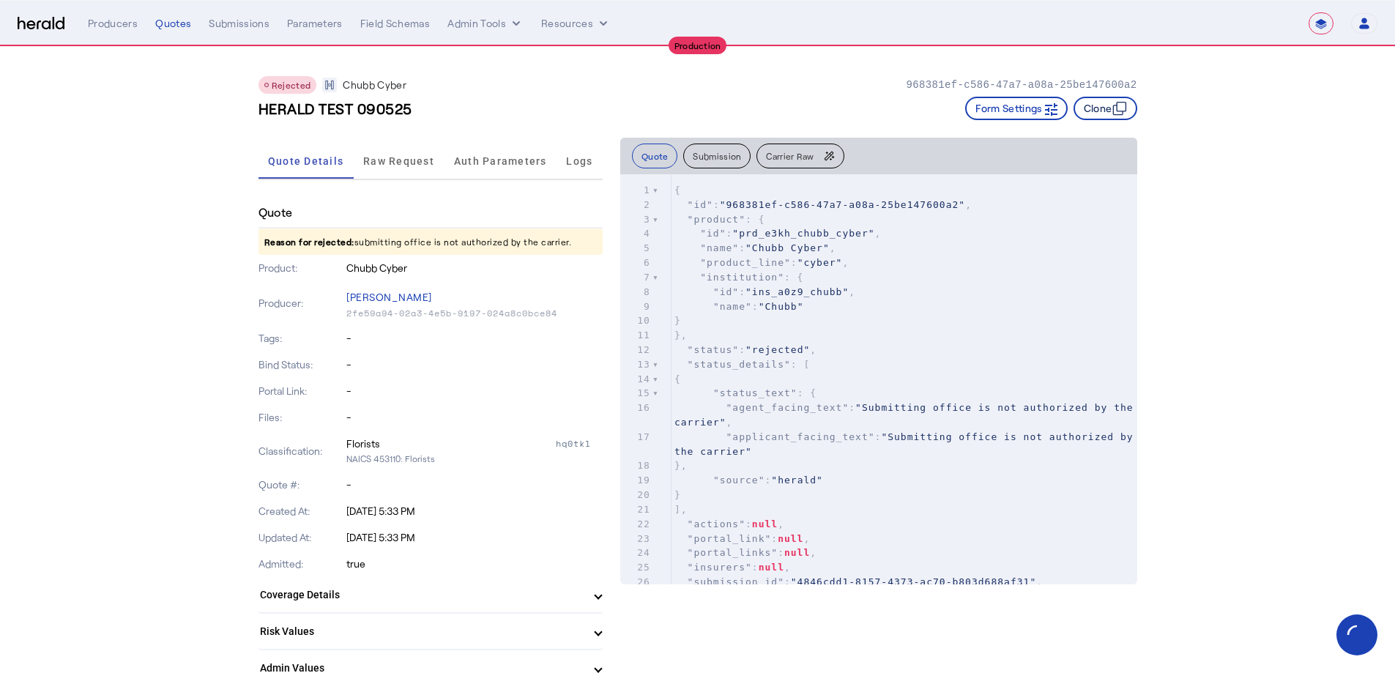
click at [1126, 108] on icon "button" at bounding box center [1119, 108] width 15 height 15
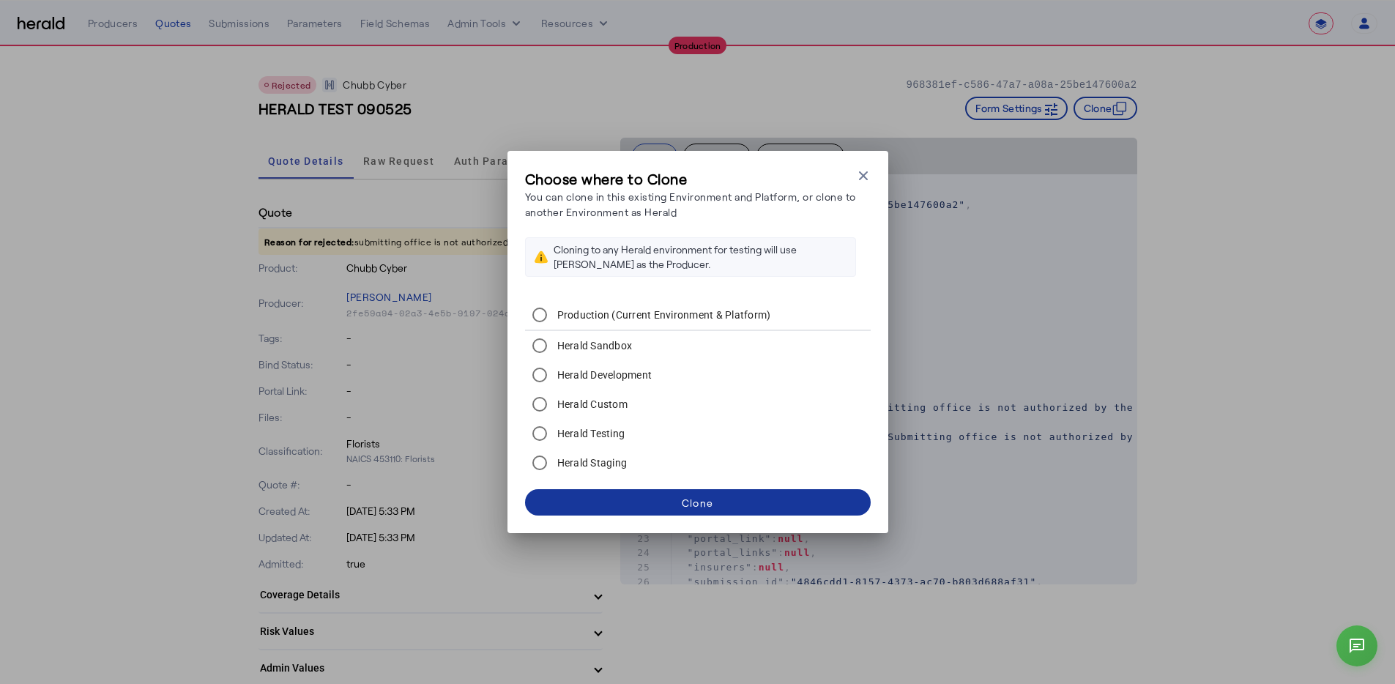
click at [754, 510] on span at bounding box center [698, 502] width 346 height 35
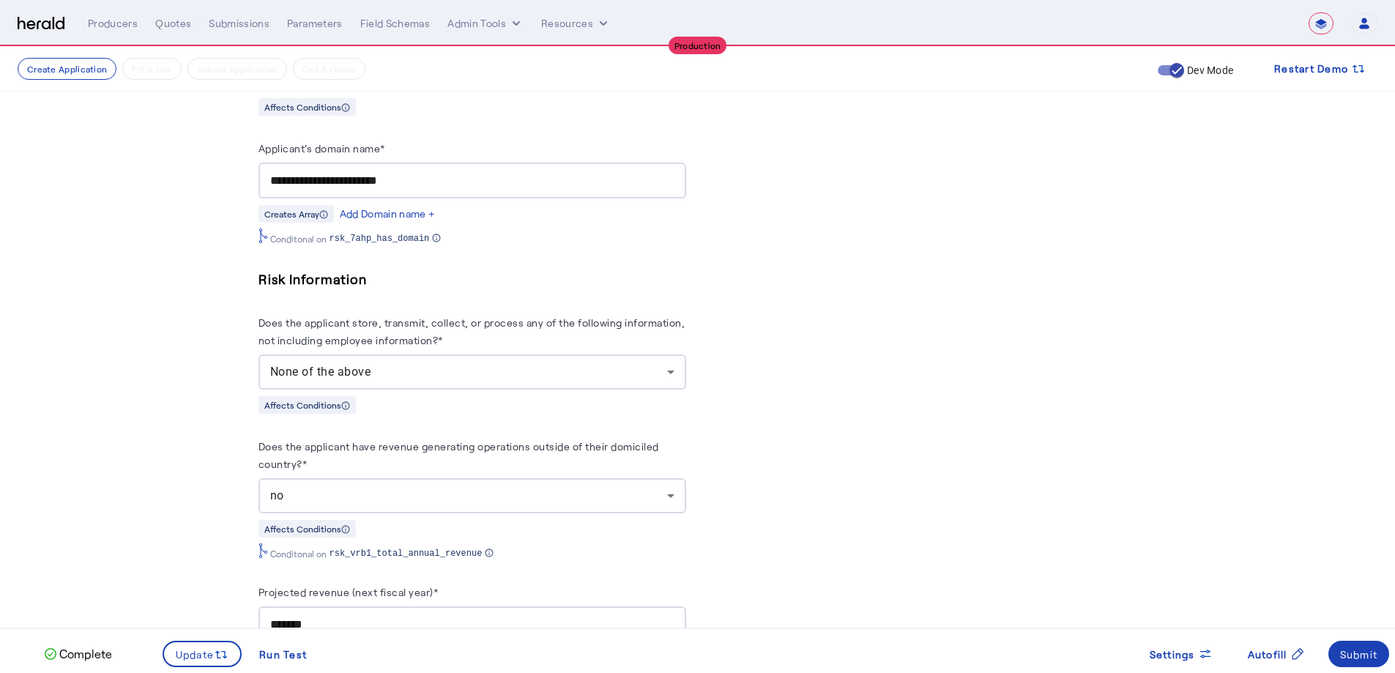
scroll to position [1229, 0]
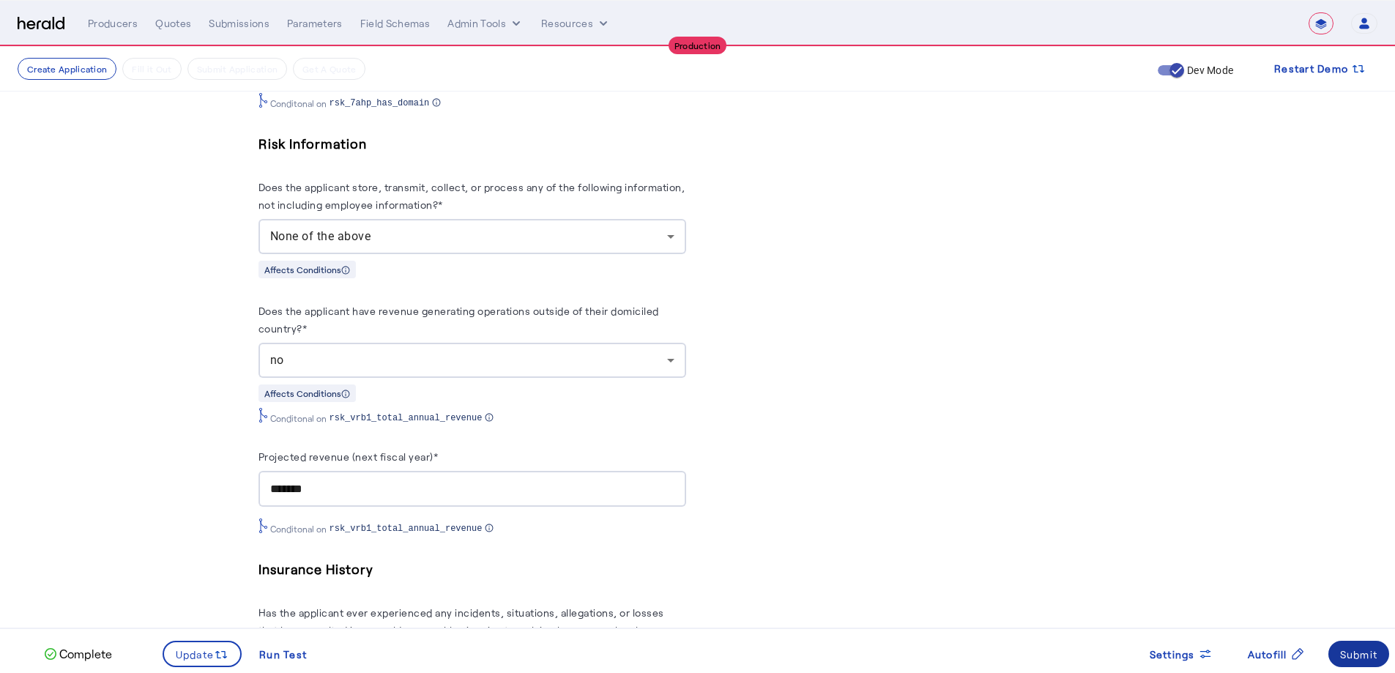
click at [1350, 658] on div "Submit" at bounding box center [1359, 654] width 38 height 15
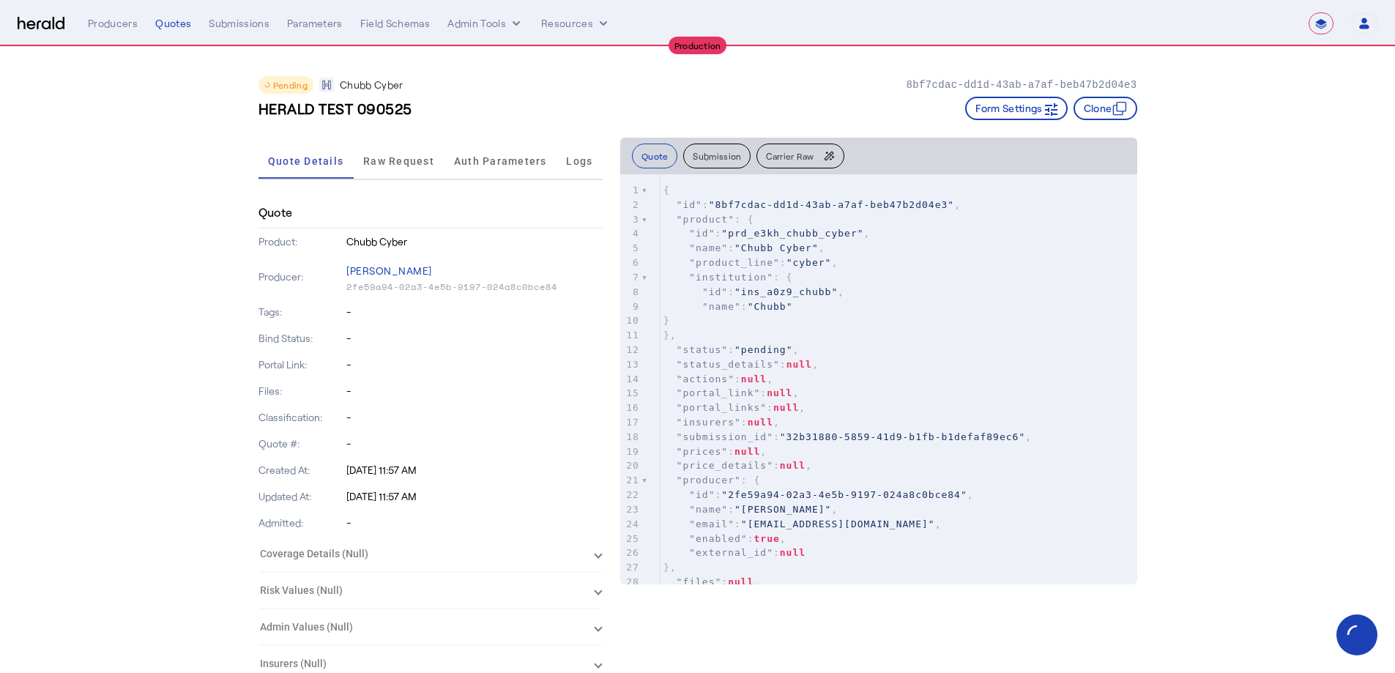
click at [198, 26] on div "Producers Quotes Submissions Parameters Field Schemas Admin Tools Resources" at bounding box center [698, 23] width 1221 height 15
click at [164, 23] on div "Quotes" at bounding box center [173, 23] width 36 height 15
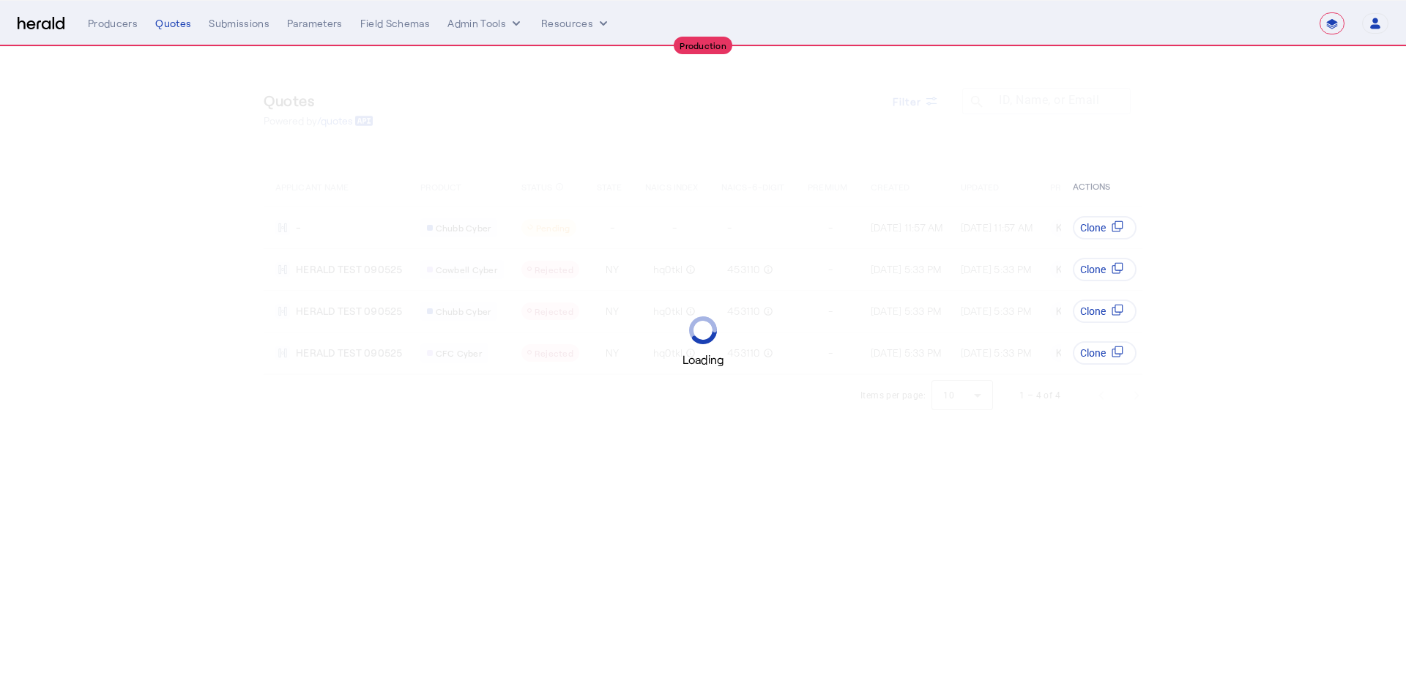
select select "**********"
select select "pfm_1vyo_affinityrisk"
select select "**********"
select select "pfm_1vyo_affinityrisk"
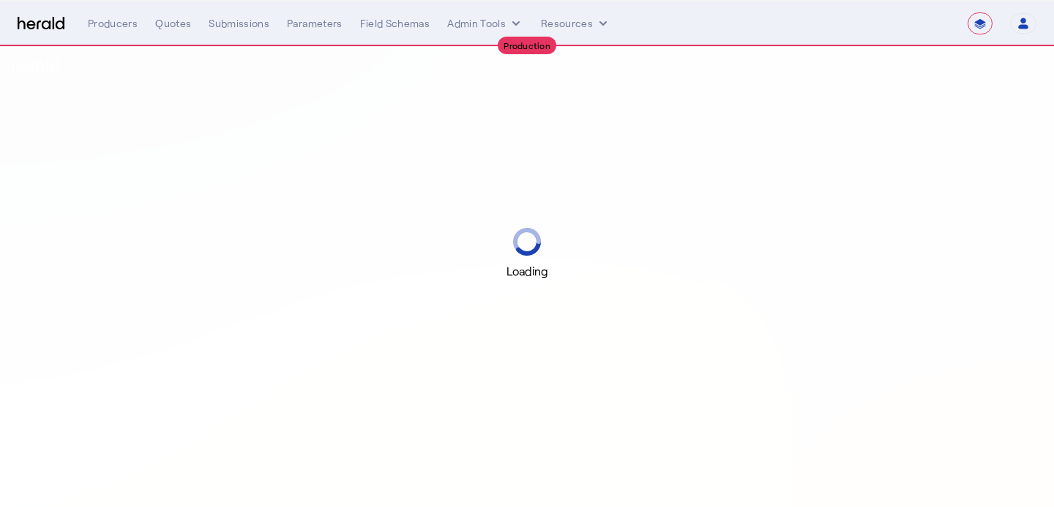
select select "**********"
select select "pfm_v94t_fifthwall"
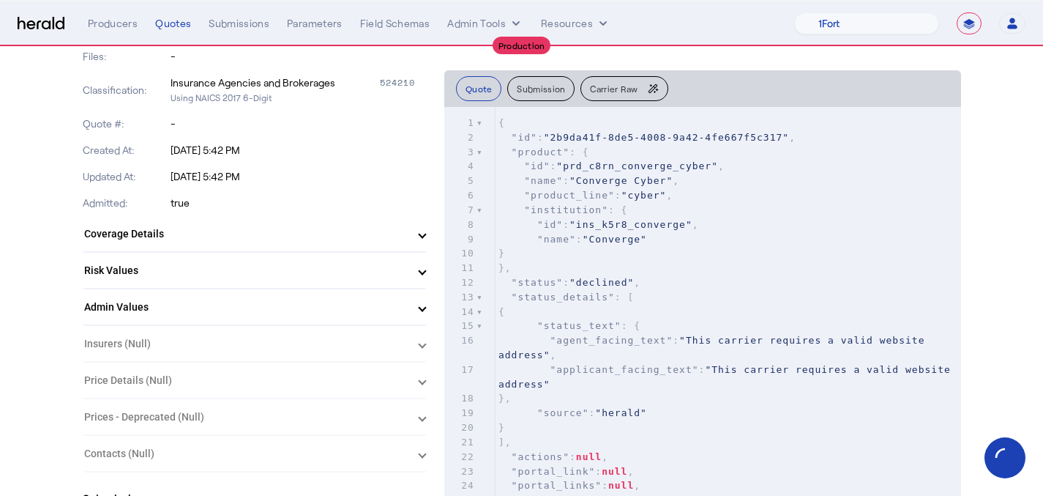
scroll to position [363, 0]
click at [203, 270] on mat-panel-title "Risk Values" at bounding box center [246, 268] width 324 height 15
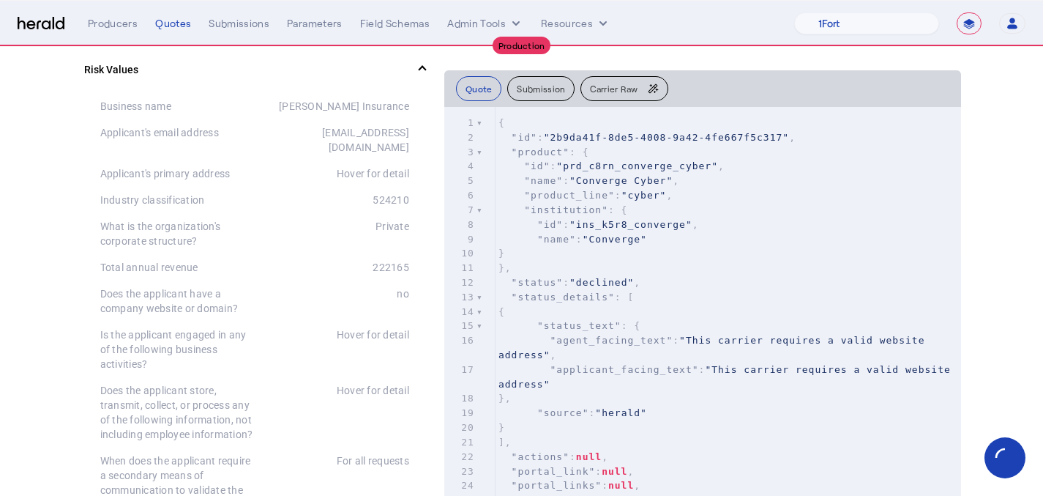
scroll to position [568, 0]
click at [163, 28] on div "Quotes" at bounding box center [173, 23] width 36 height 15
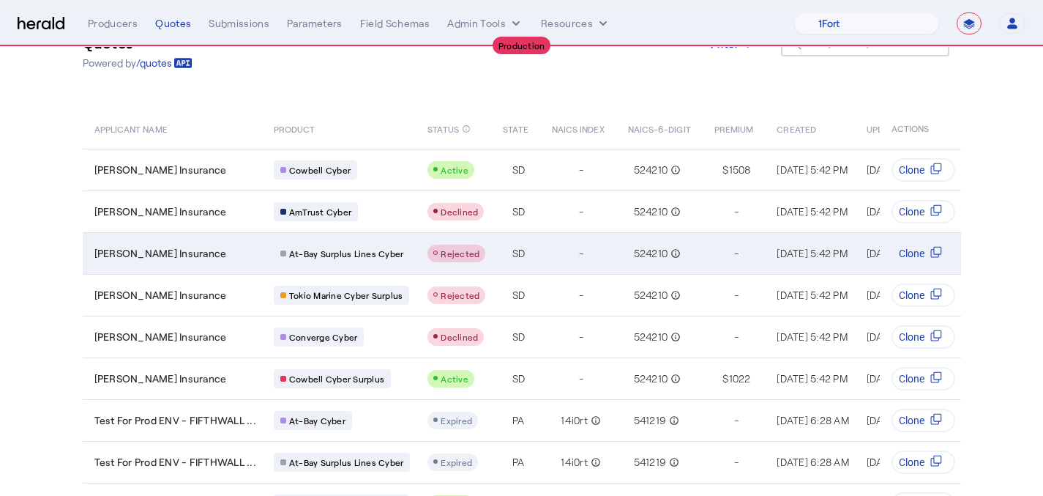
scroll to position [73, 0]
